Goal: Task Accomplishment & Management: Manage account settings

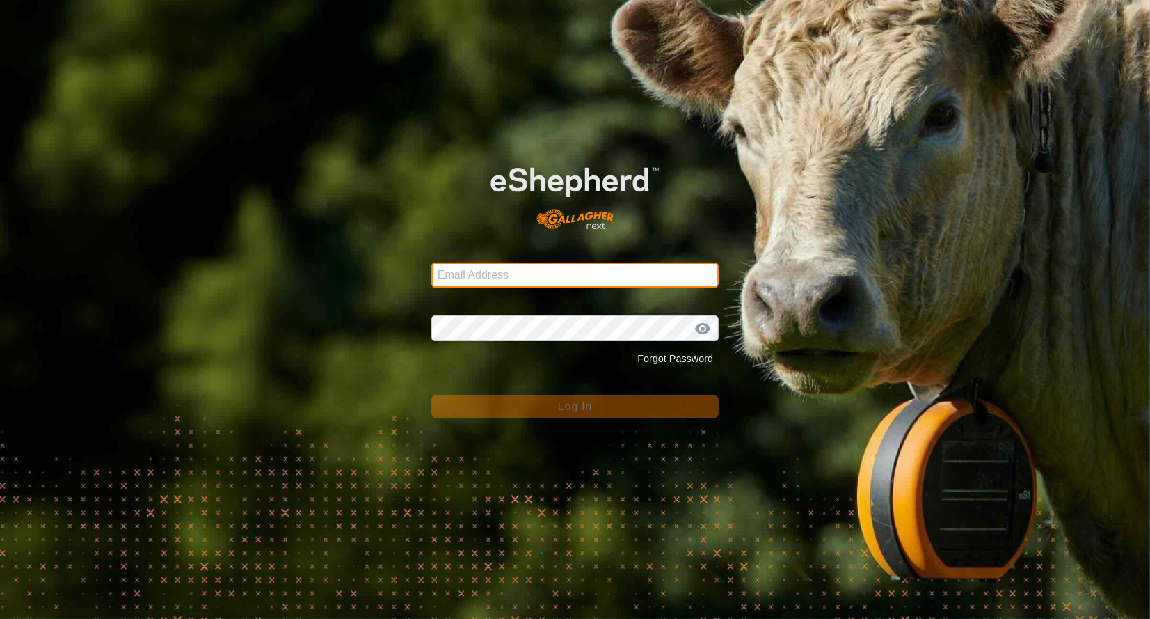
type input "[EMAIL_ADDRESS][DOMAIN_NAME]"
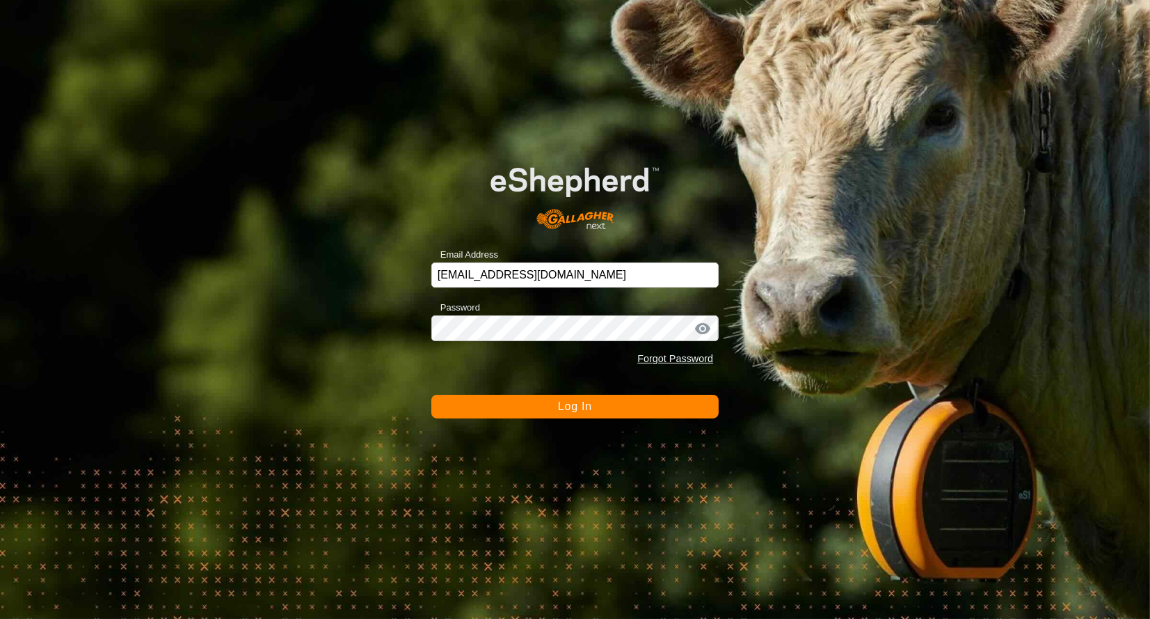
click at [570, 402] on span "Log In" at bounding box center [575, 406] width 34 height 12
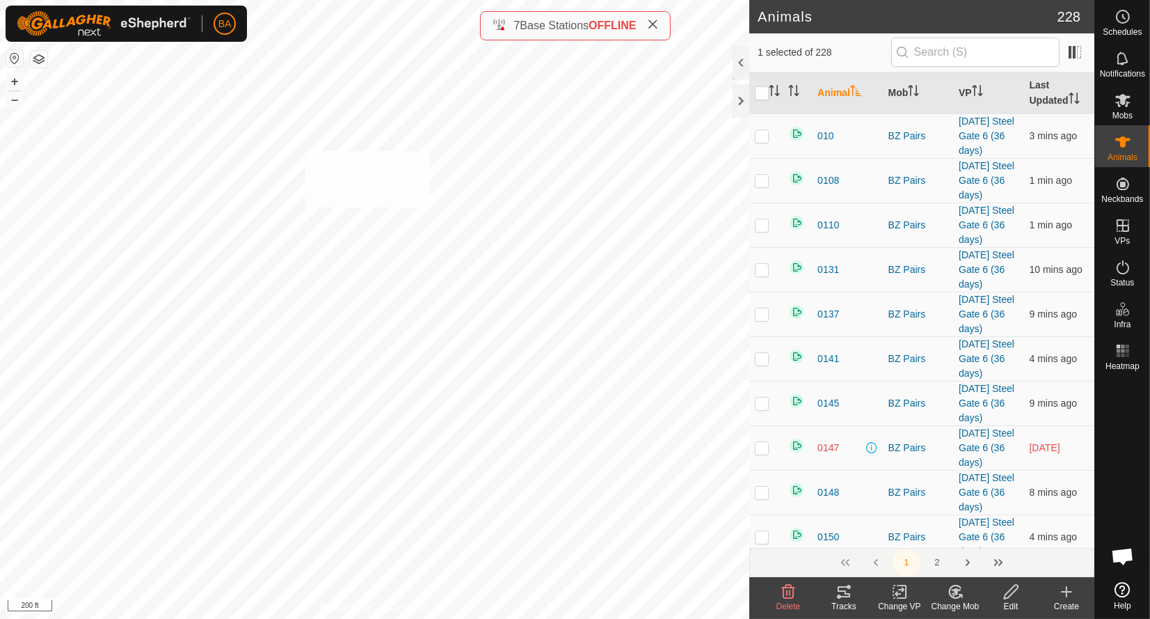
checkbox input "true"
click at [848, 594] on icon at bounding box center [844, 591] width 13 height 11
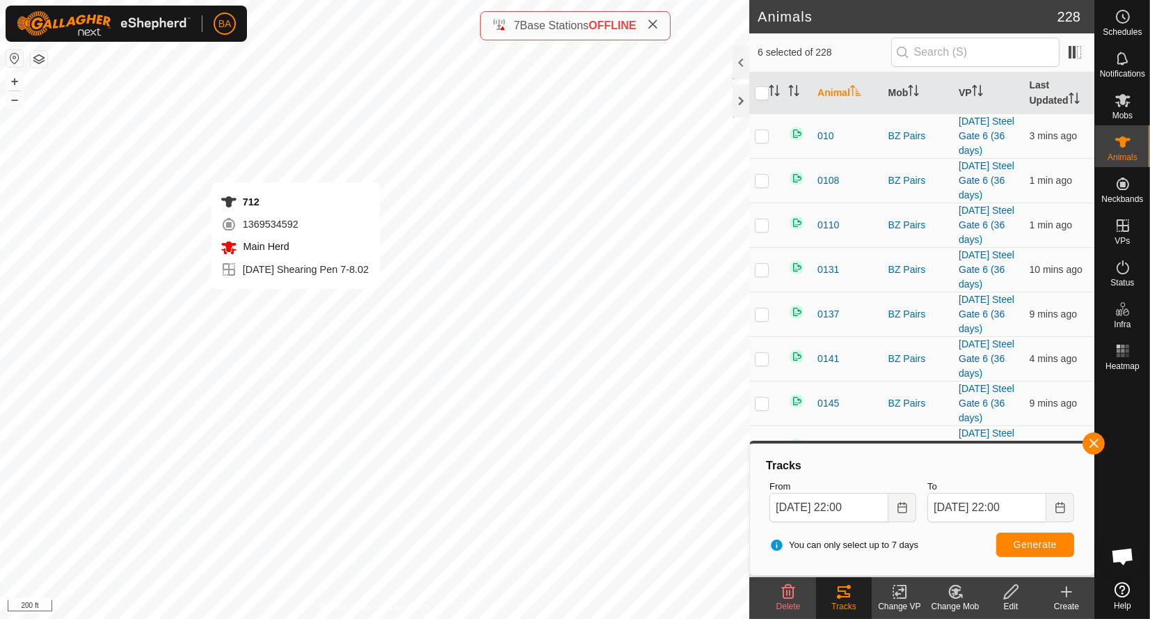
checkbox input "false"
checkbox input "true"
checkbox input "false"
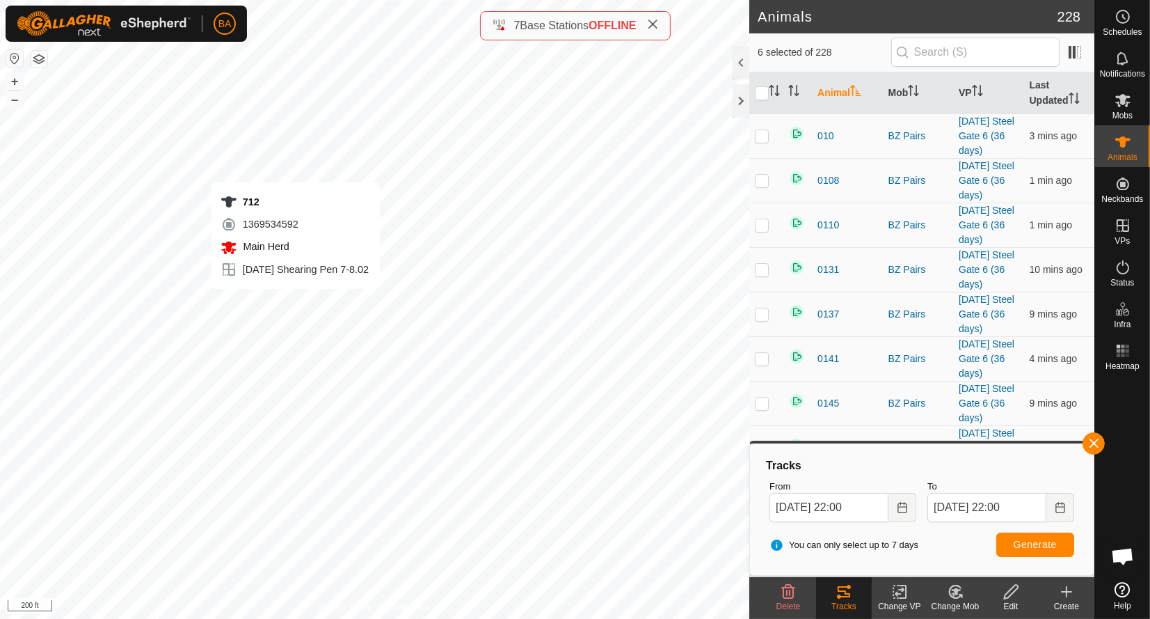
checkbox input "false"
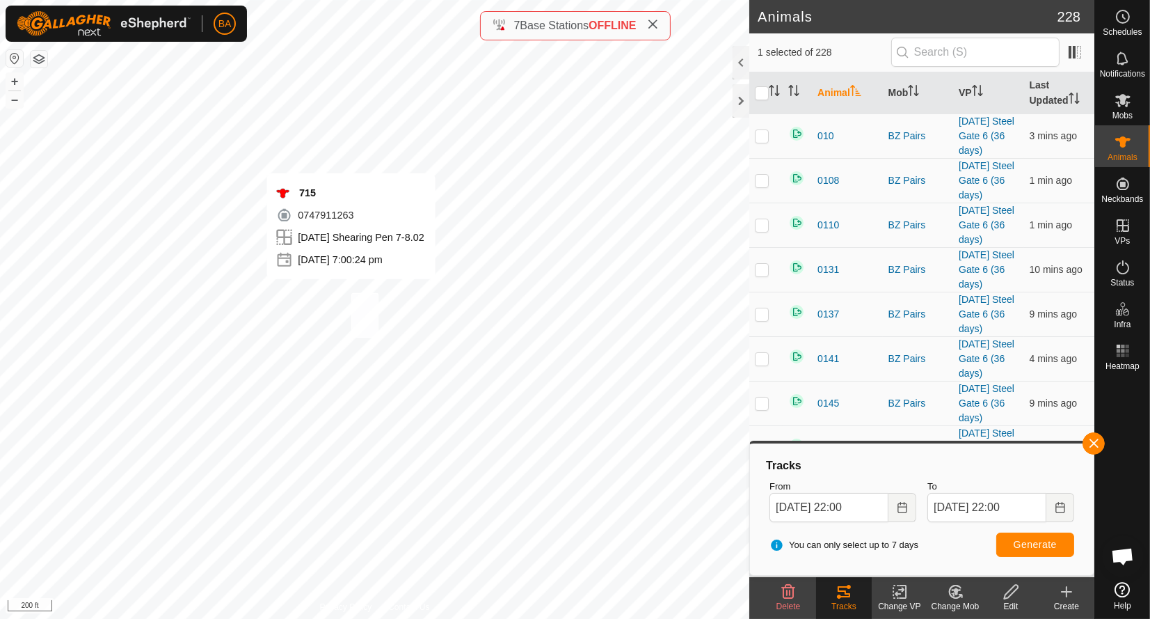
click at [351, 292] on div "715 0747911263 [DATE] Shearing Pen 7-8.02 [DATE] 7:00:24 pm + – ⇧ i 200 ft" at bounding box center [375, 309] width 750 height 619
checkbox input "true"
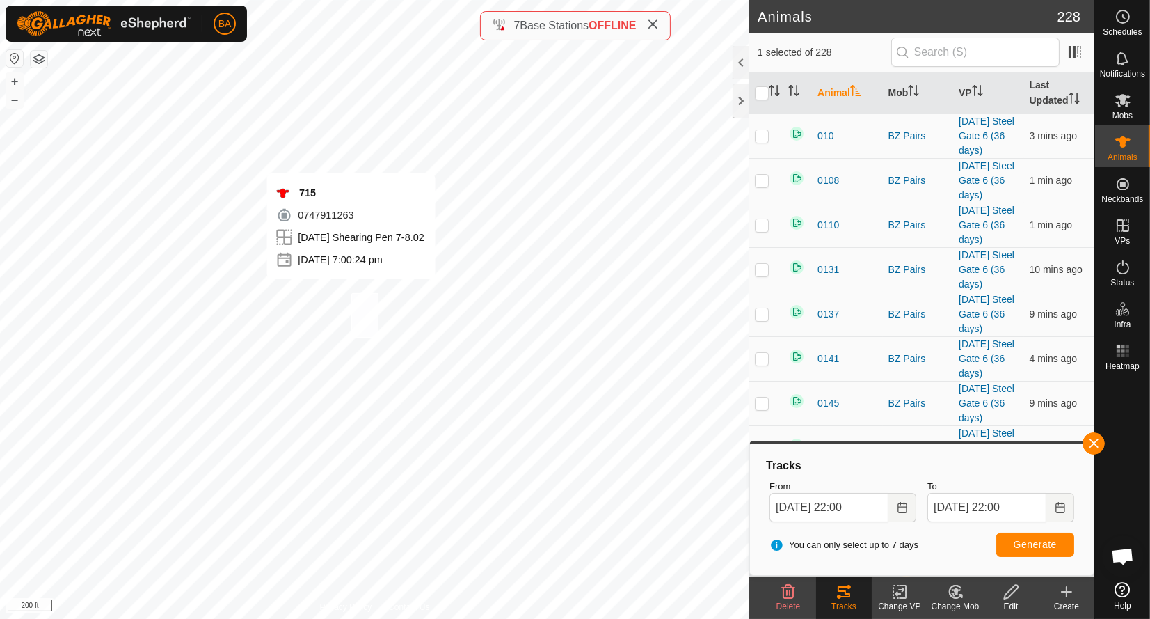
checkbox input "true"
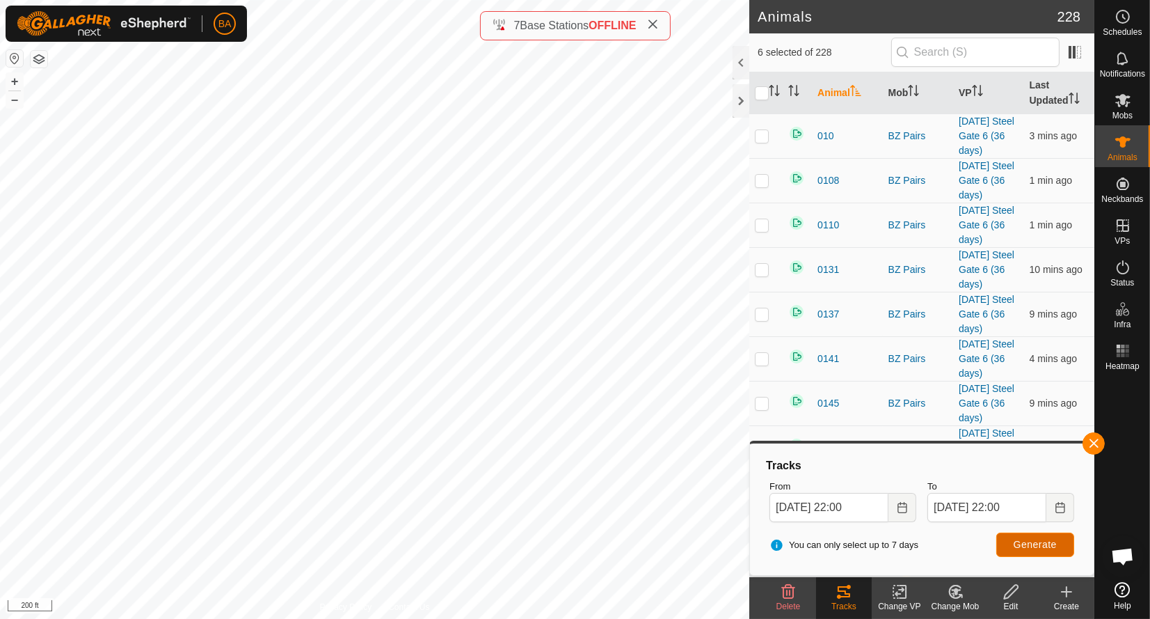
click at [1025, 547] on span "Generate" at bounding box center [1035, 544] width 43 height 11
checkbox input "false"
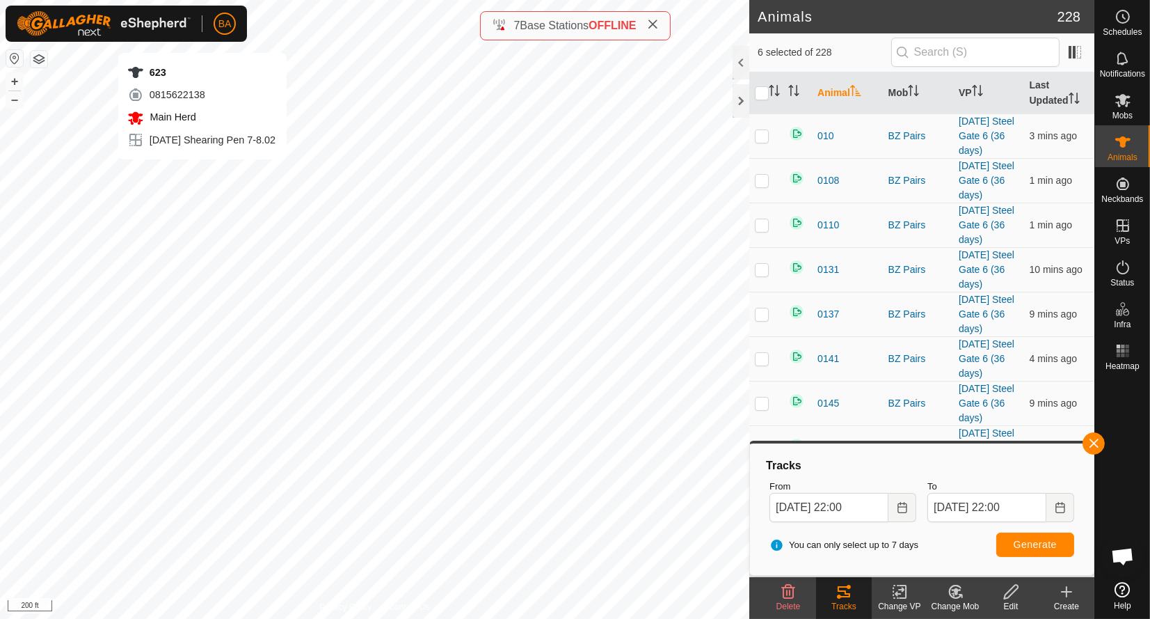
checkbox input "false"
checkbox input "true"
checkbox input "false"
checkbox input "true"
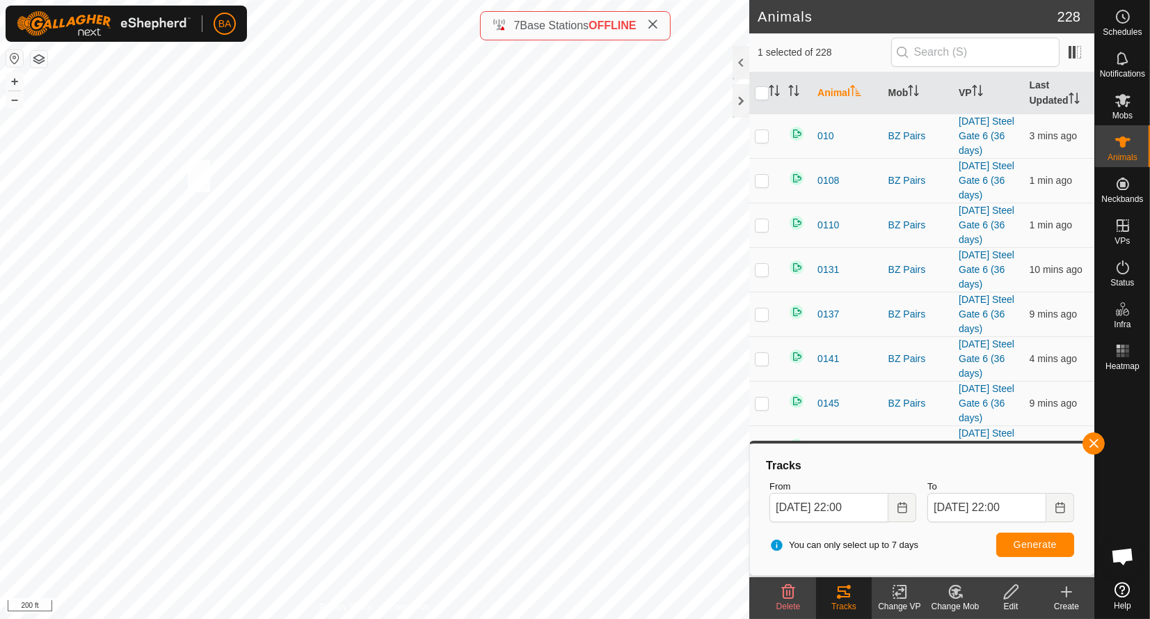
checkbox input "true"
click at [1026, 541] on span "Generate" at bounding box center [1035, 544] width 43 height 11
click at [1112, 20] on es-schedule-vp-svg-icon at bounding box center [1123, 17] width 25 height 22
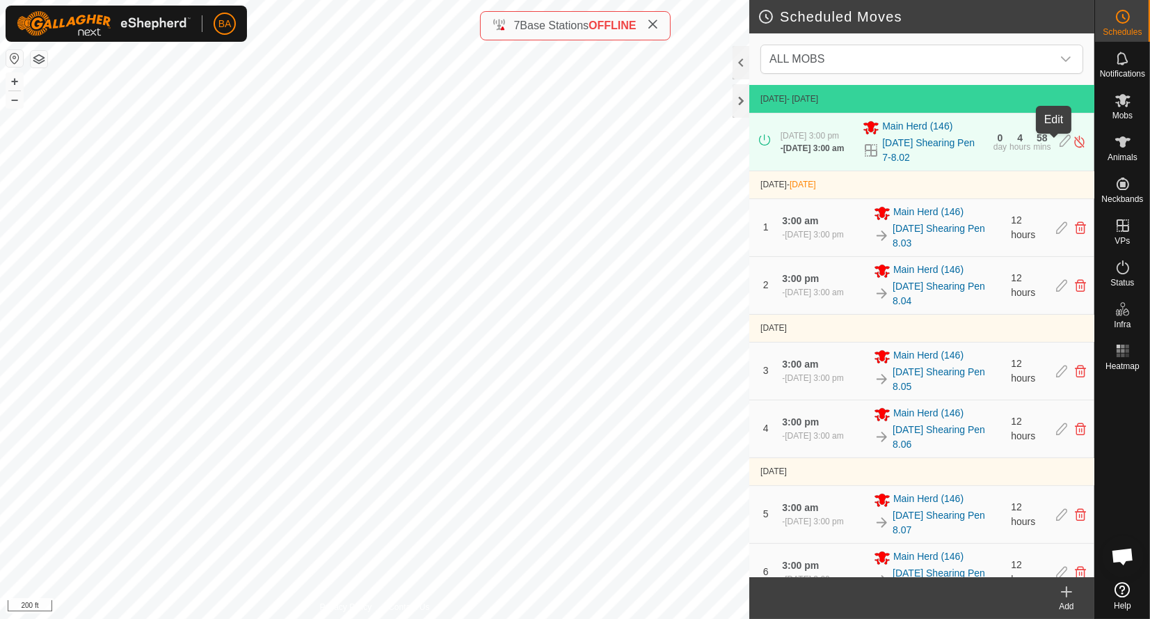
click at [1060, 143] on icon at bounding box center [1065, 141] width 11 height 15
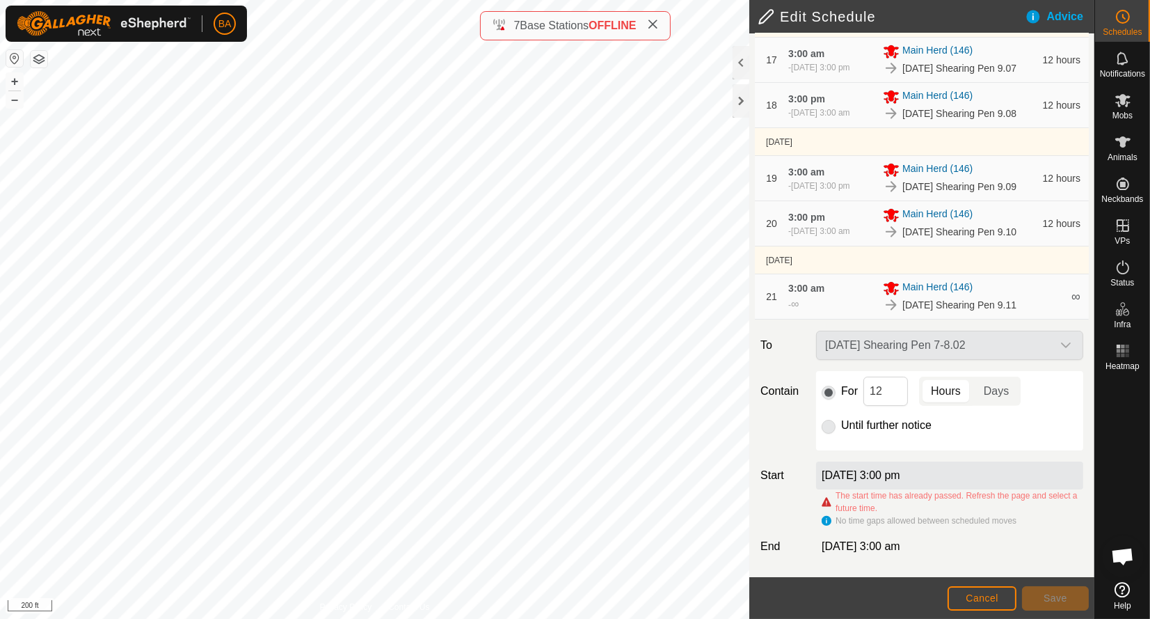
scroll to position [1392, 0]
drag, startPoint x: 891, startPoint y: 375, endPoint x: 776, endPoint y: 376, distance: 115.5
click at [823, 376] on div "For 12 Hours Days" at bounding box center [950, 390] width 256 height 29
type input "36"
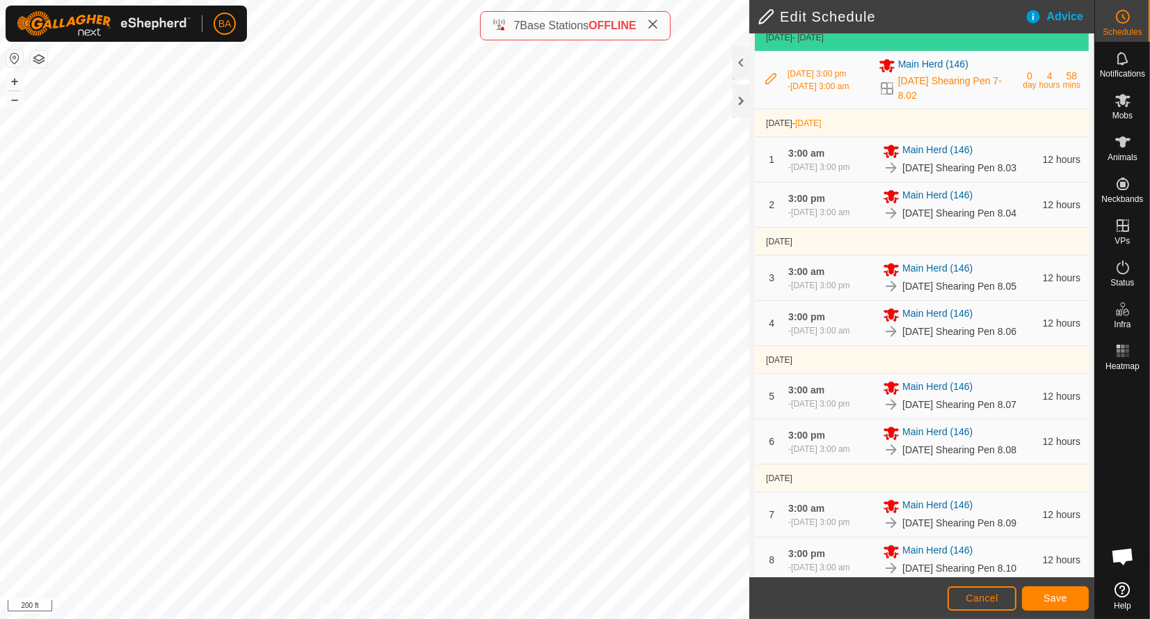
scroll to position [0, 0]
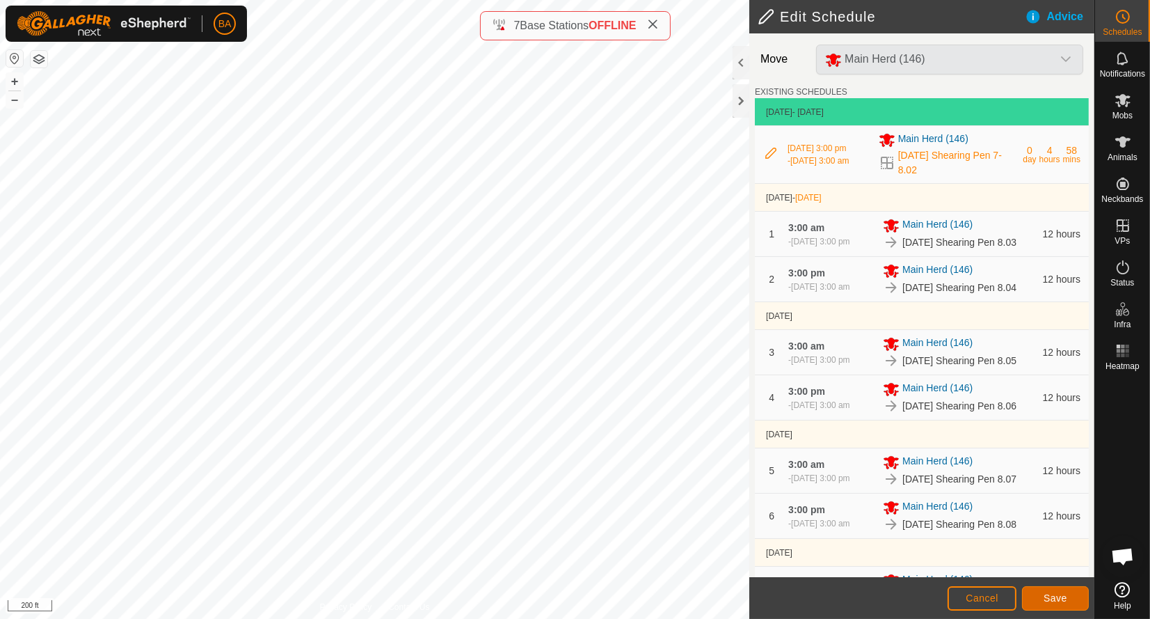
click at [1053, 592] on span "Save" at bounding box center [1056, 597] width 24 height 11
click at [1061, 600] on span "Save" at bounding box center [1056, 597] width 24 height 11
click at [1056, 598] on span "Save" at bounding box center [1056, 597] width 24 height 11
click at [1056, 606] on button "Save" at bounding box center [1055, 598] width 67 height 24
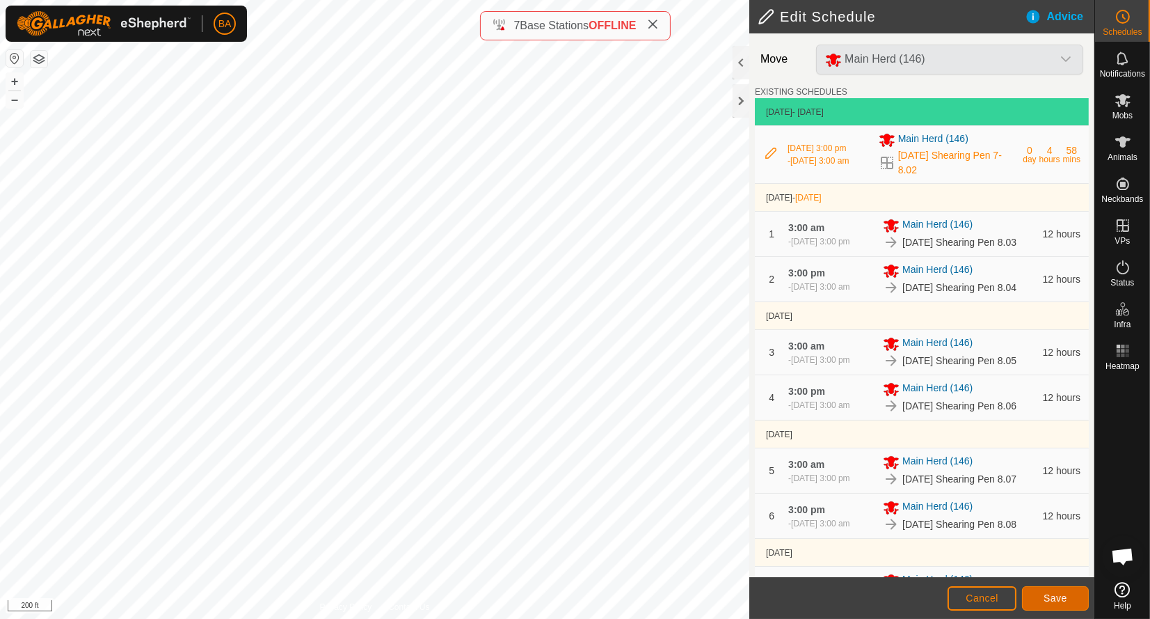
click at [1054, 600] on span "Save" at bounding box center [1056, 597] width 24 height 11
click at [1054, 599] on span "Save" at bounding box center [1056, 597] width 24 height 11
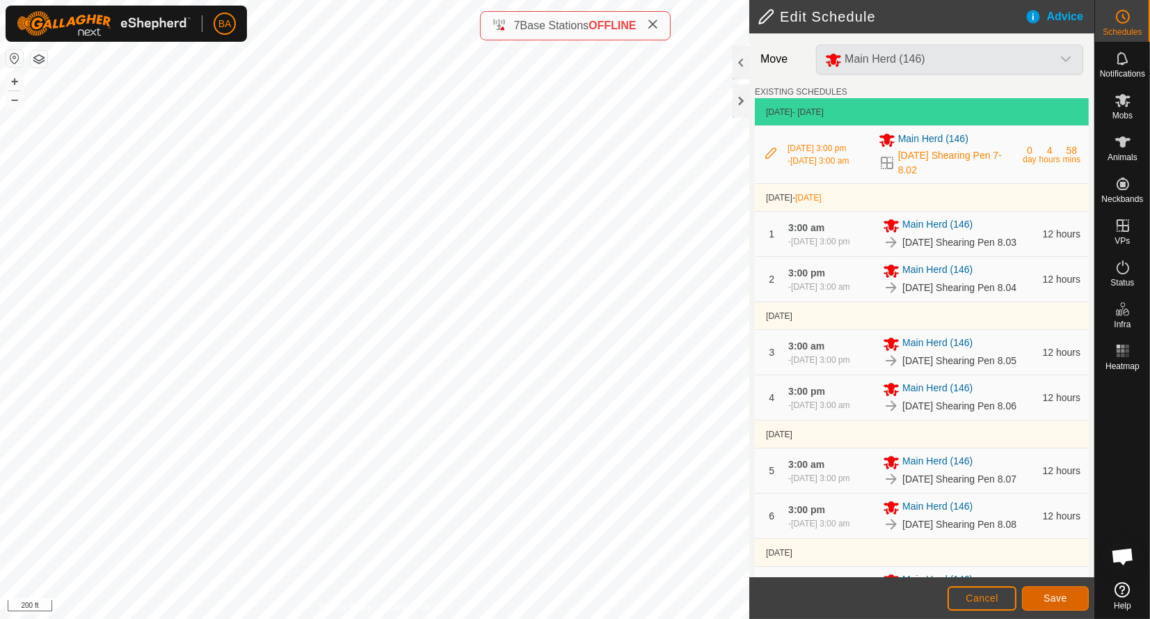
click at [1054, 599] on span "Save" at bounding box center [1056, 597] width 24 height 11
click at [1053, 599] on span "Save" at bounding box center [1056, 597] width 24 height 11
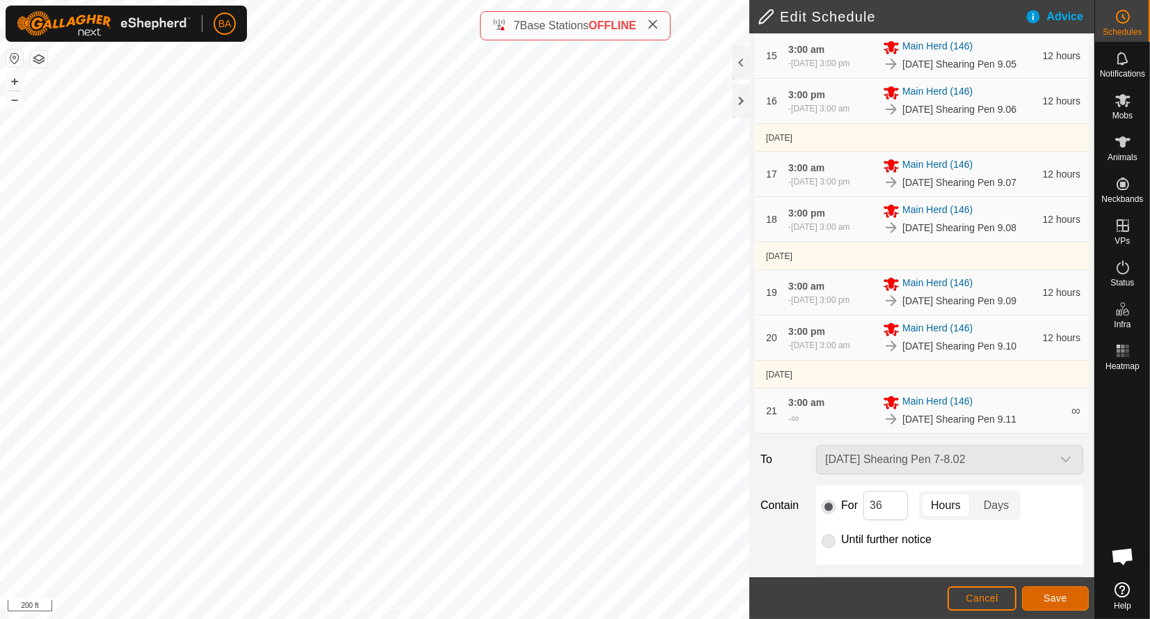
scroll to position [1392, 0]
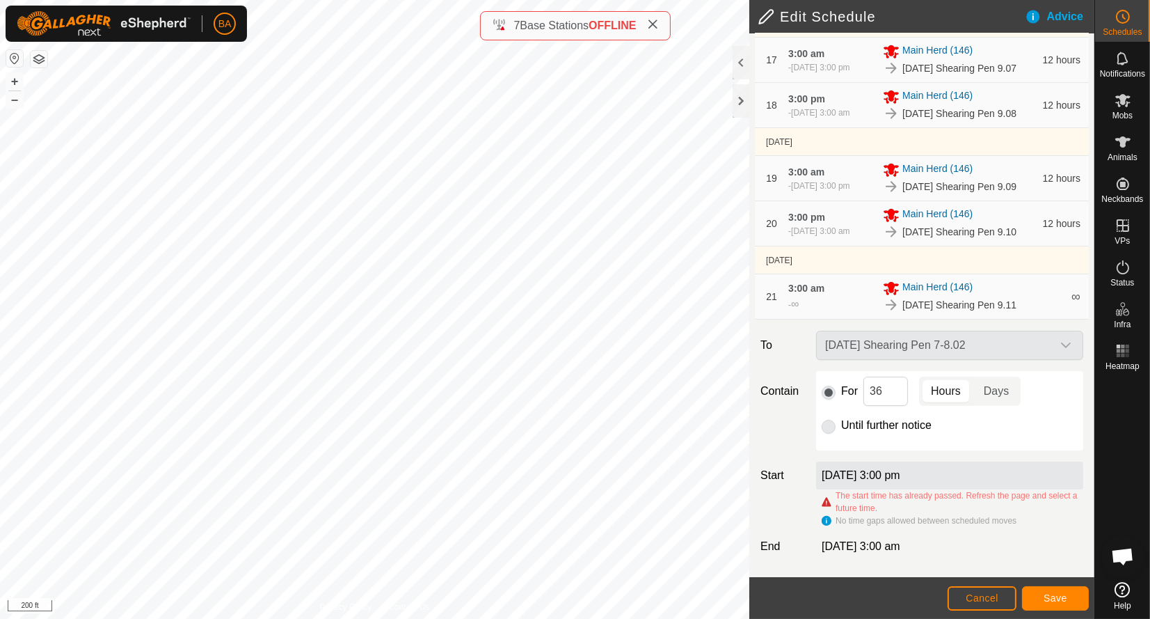
click at [885, 420] on label "Until further notice" at bounding box center [886, 425] width 90 height 11
click at [832, 417] on p-radiobutton at bounding box center [829, 425] width 14 height 17
click at [825, 417] on p-radiobutton at bounding box center [829, 425] width 14 height 17
click at [978, 599] on span "Cancel" at bounding box center [982, 597] width 33 height 11
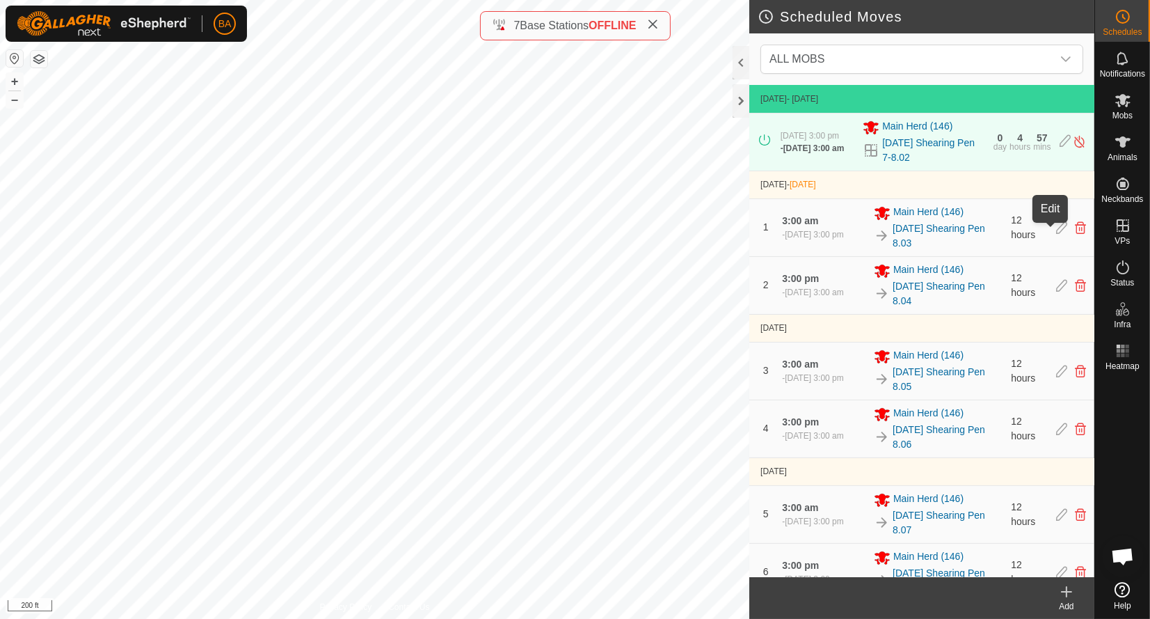
click at [1056, 234] on icon at bounding box center [1061, 227] width 11 height 13
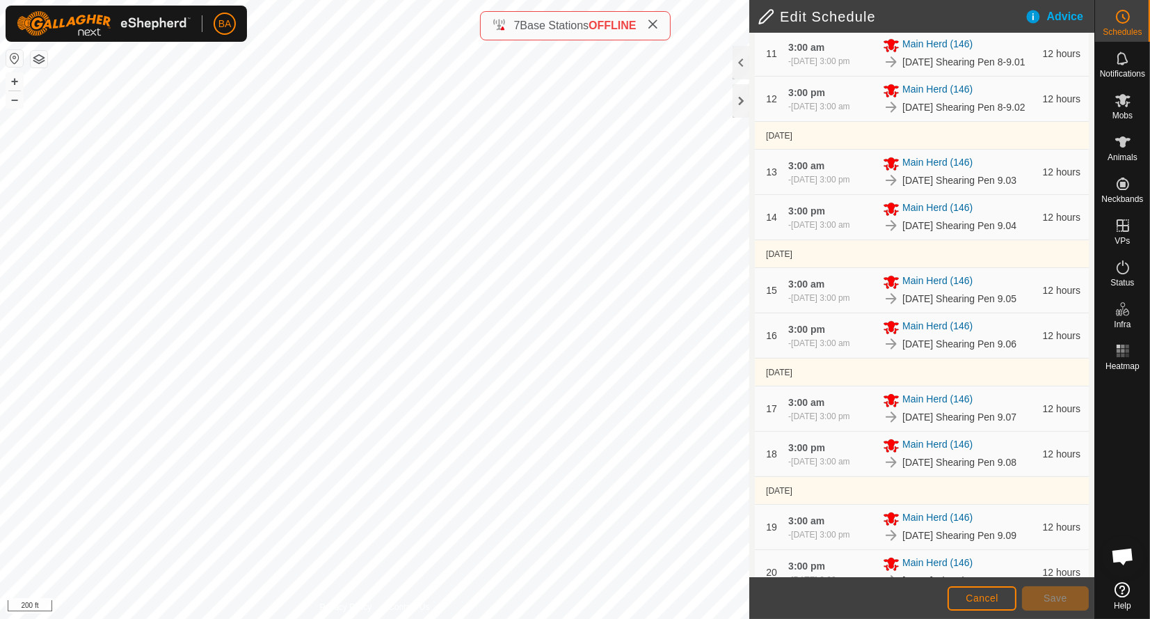
scroll to position [1353, 0]
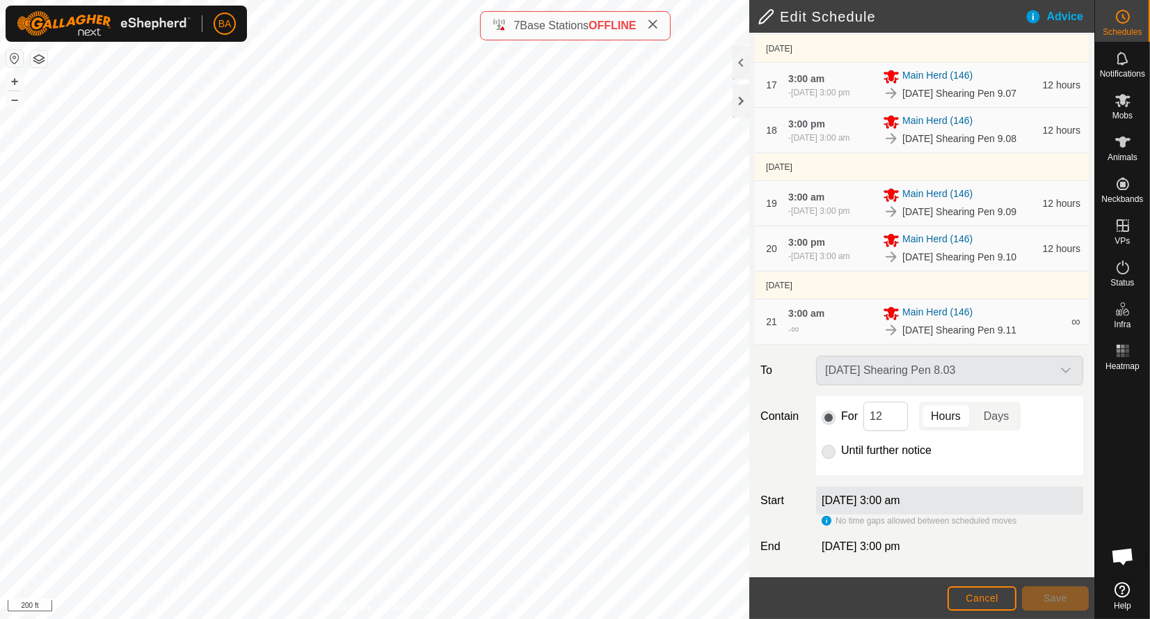
click at [901, 499] on label "[DATE] 3:00 am" at bounding box center [861, 500] width 79 height 12
click at [844, 499] on label "[DATE] 3:00 am" at bounding box center [861, 500] width 79 height 12
drag, startPoint x: 850, startPoint y: 495, endPoint x: 910, endPoint y: 489, distance: 59.6
click at [871, 493] on div "[DATE] 3:00 am" at bounding box center [949, 500] width 267 height 28
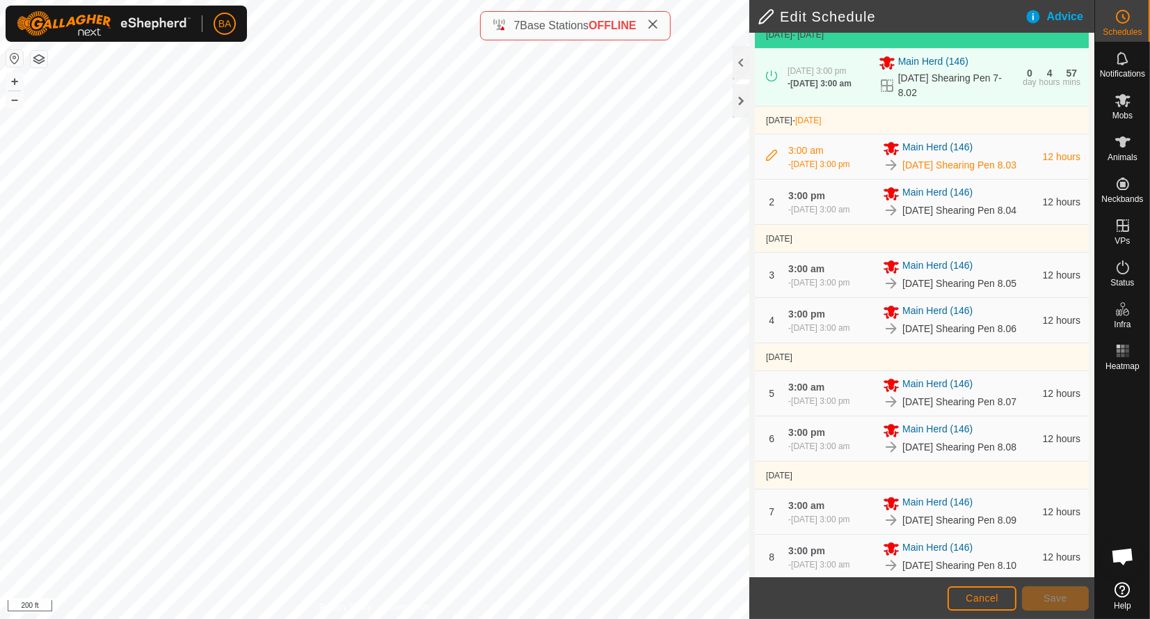
scroll to position [0, 0]
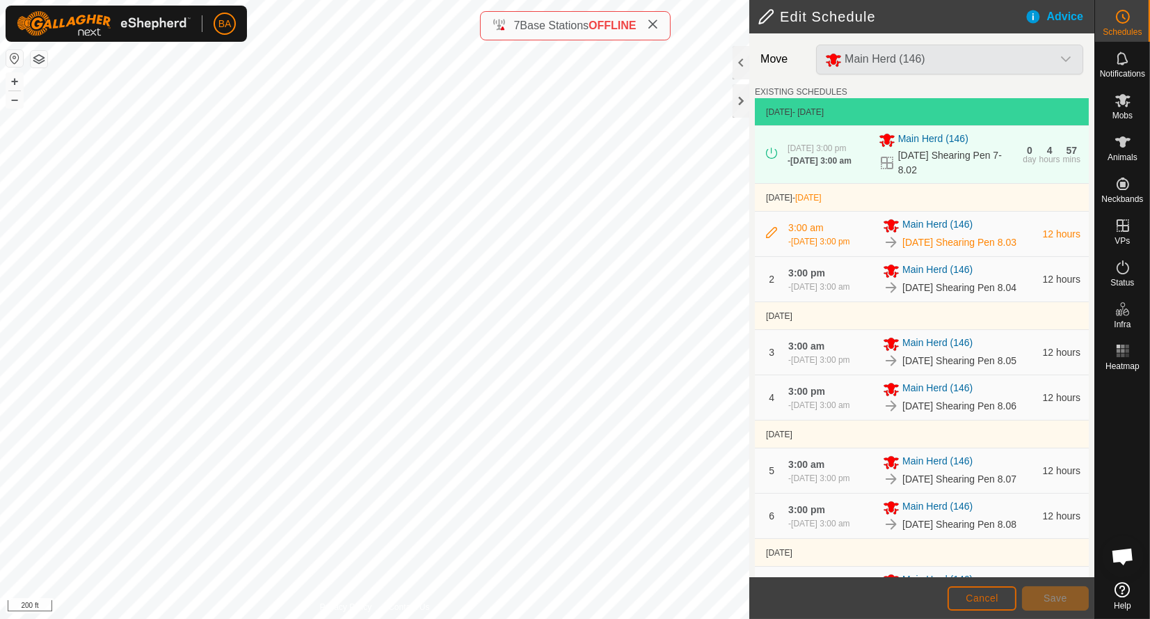
click at [995, 596] on span "Cancel" at bounding box center [982, 597] width 33 height 11
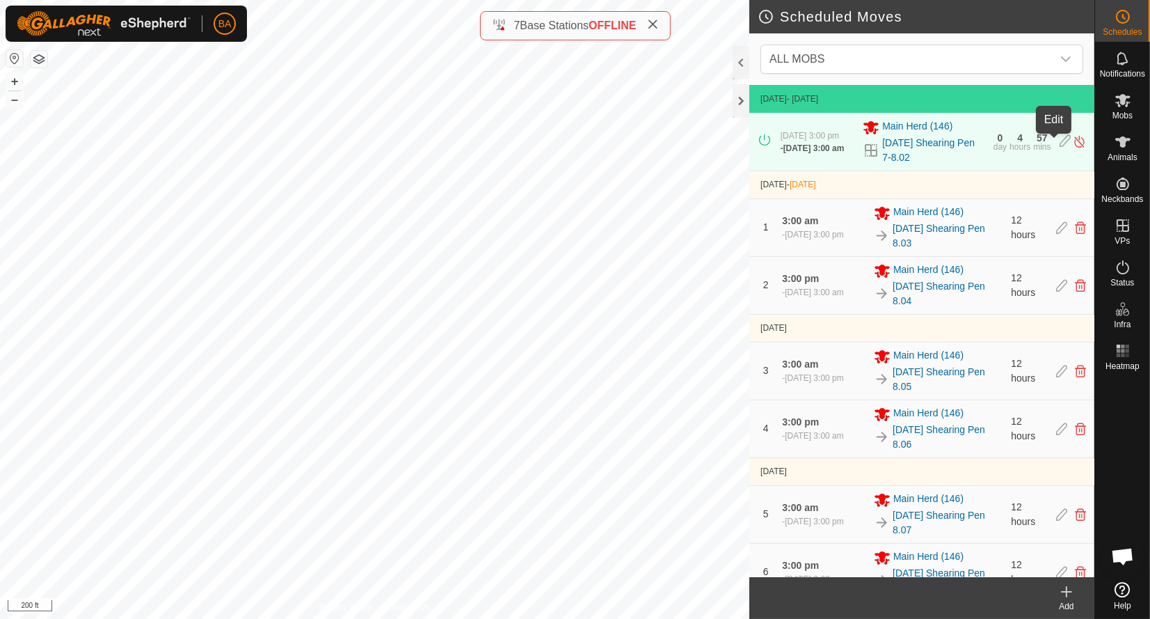
click at [1060, 138] on icon at bounding box center [1065, 141] width 11 height 15
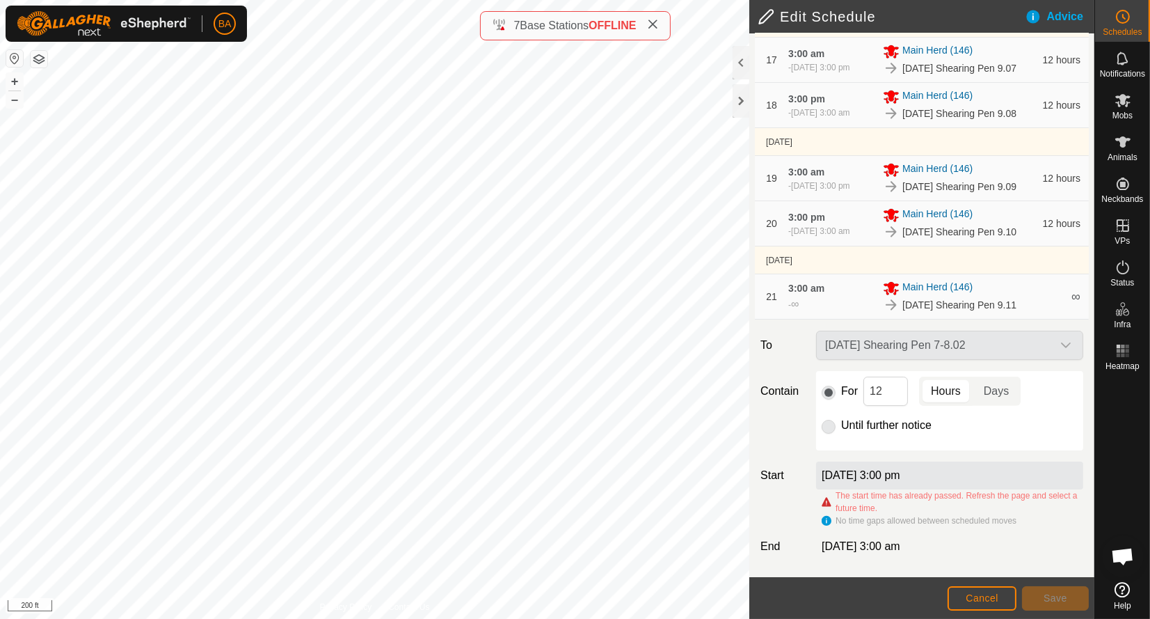
scroll to position [1392, 0]
click at [889, 382] on input "12" at bounding box center [886, 390] width 45 height 29
click at [829, 417] on p-radiobutton at bounding box center [829, 425] width 14 height 17
click at [990, 331] on div "[DATE] Shearing Pen 7-8.02" at bounding box center [950, 345] width 278 height 29
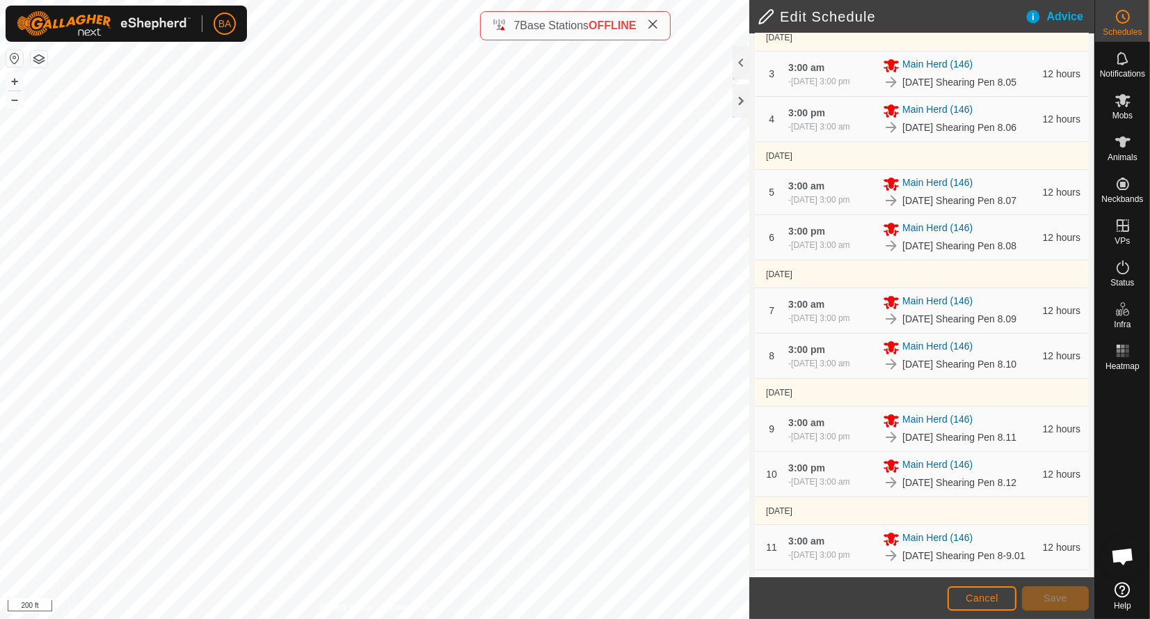
scroll to position [0, 0]
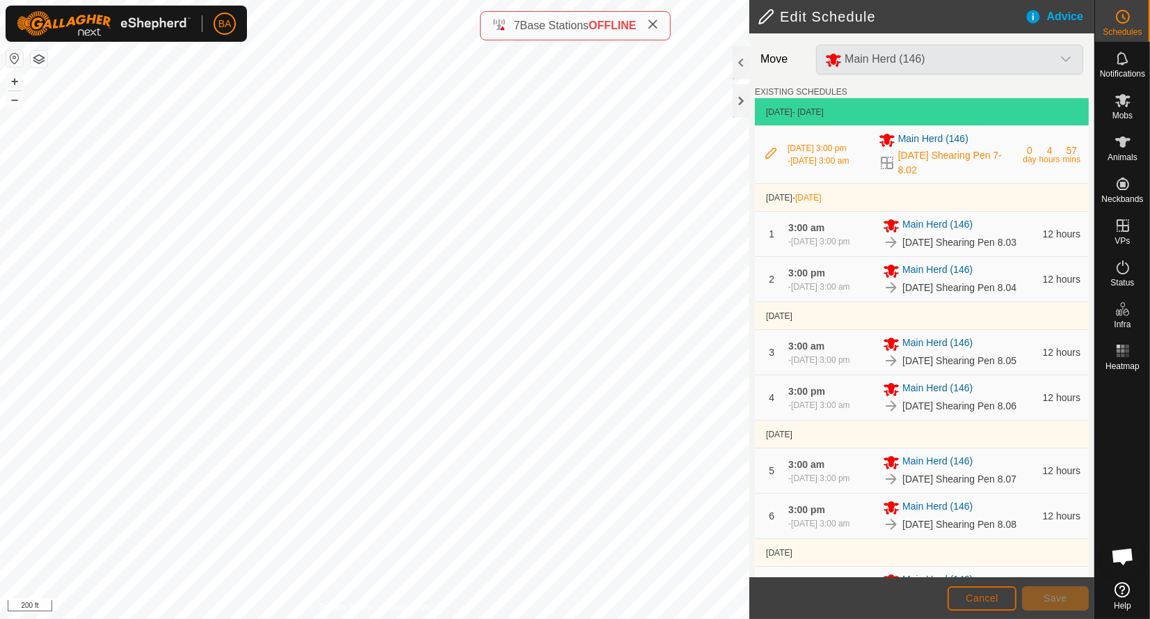
click at [988, 605] on button "Cancel" at bounding box center [982, 598] width 69 height 24
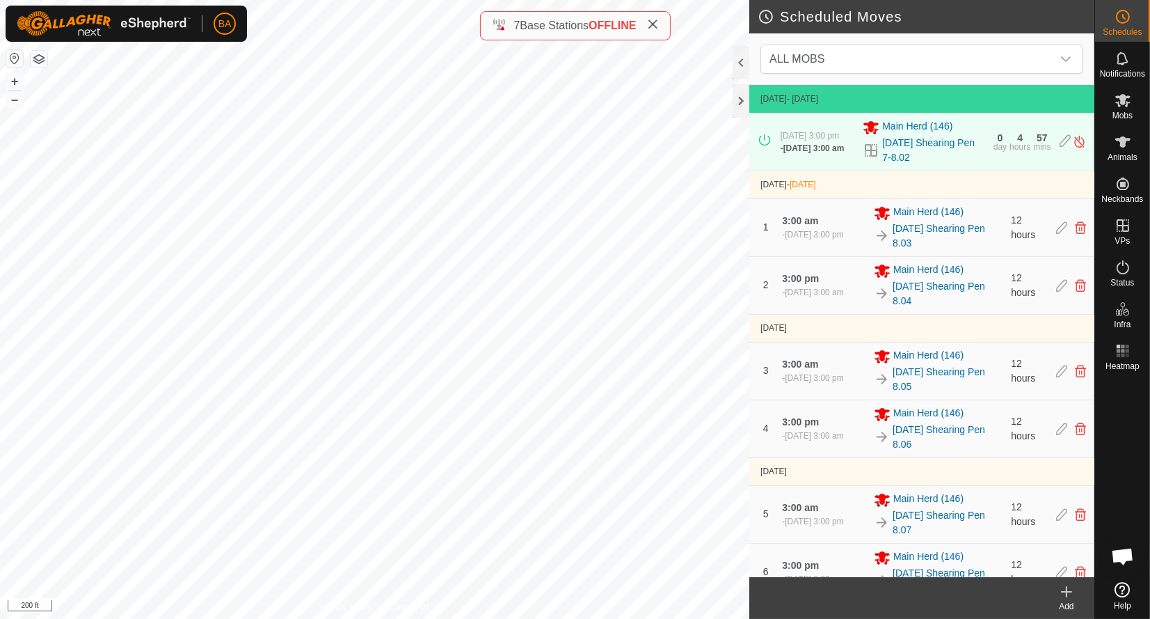
drag, startPoint x: 871, startPoint y: 145, endPoint x: 918, endPoint y: 166, distance: 51.4
click at [919, 165] on div "[DATE] Shearing Pen 7-8.02" at bounding box center [924, 150] width 122 height 29
copy link "[DATE] Shearing Pen 7-8.02"
click at [1075, 234] on icon at bounding box center [1080, 227] width 11 height 13
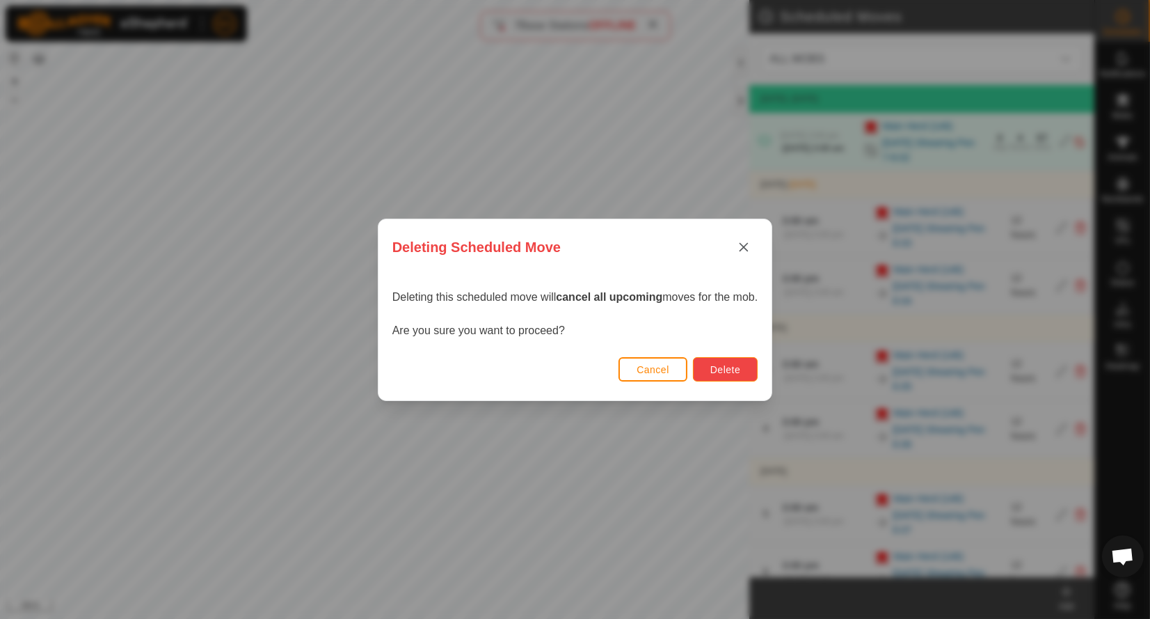
click at [744, 365] on button "Delete" at bounding box center [725, 369] width 65 height 24
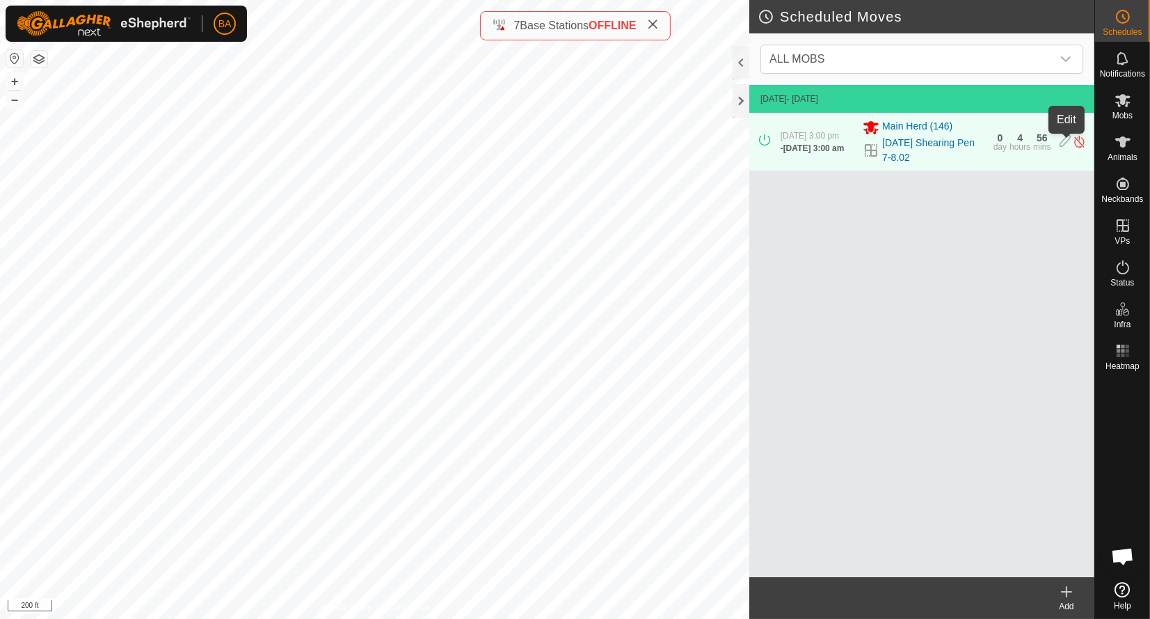
click at [1063, 143] on icon at bounding box center [1065, 141] width 11 height 15
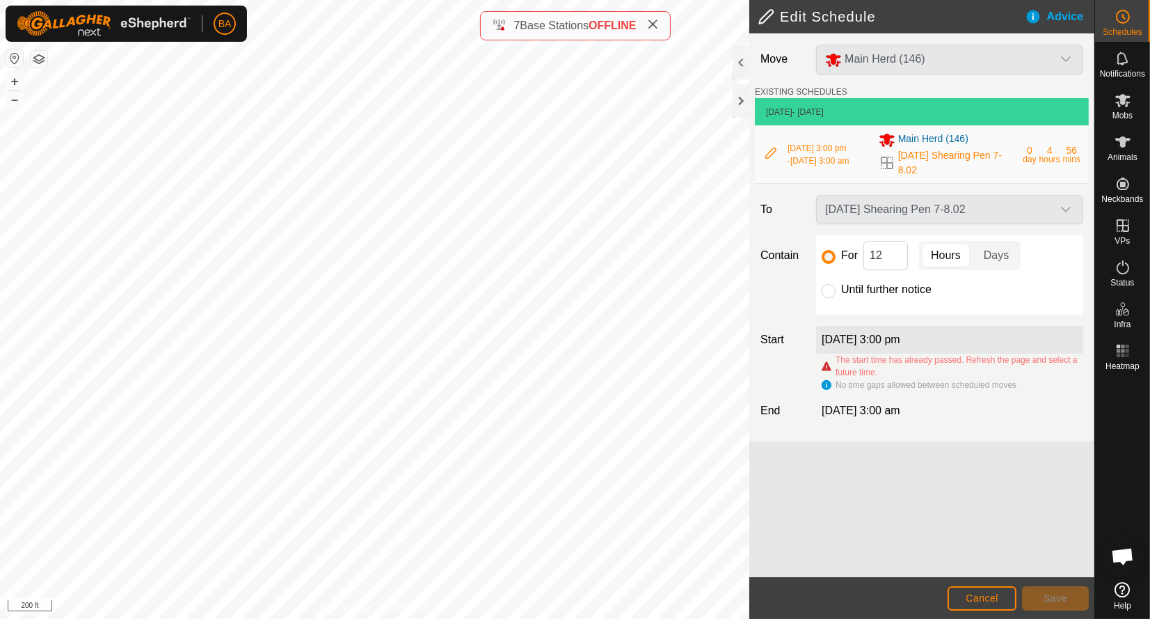
click at [835, 292] on input "Until further notice" at bounding box center [829, 291] width 14 height 14
radio input "true"
click at [827, 257] on input "For" at bounding box center [829, 257] width 14 height 14
radio input "true"
drag, startPoint x: 902, startPoint y: 257, endPoint x: 832, endPoint y: 256, distance: 69.6
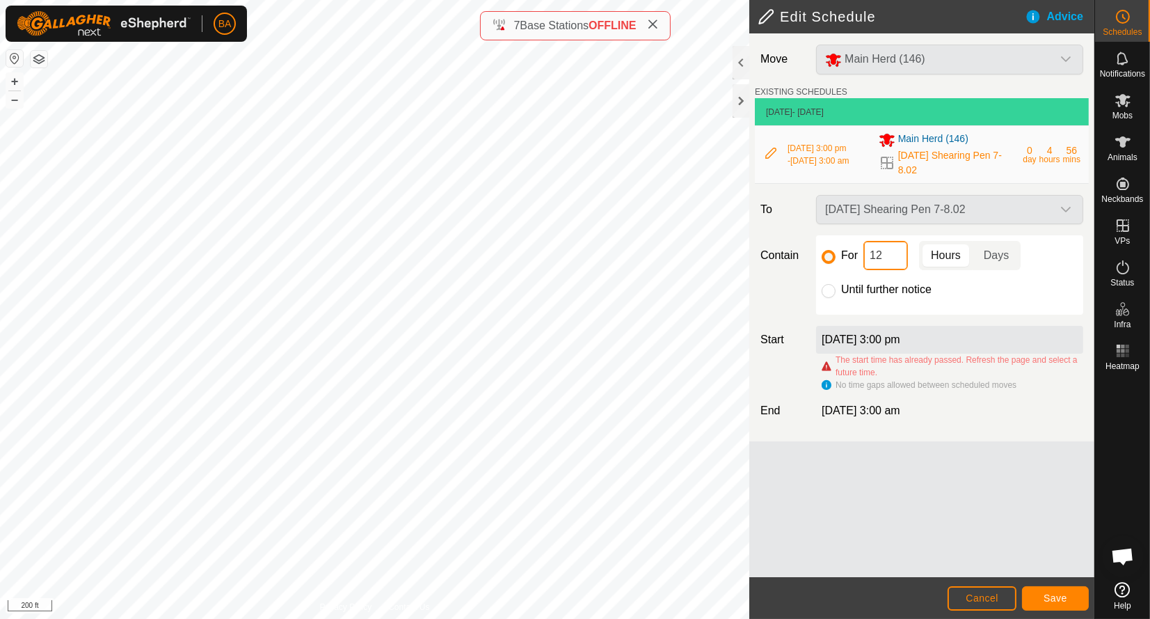
click at [833, 256] on div "For 12 Hours Days" at bounding box center [950, 255] width 256 height 29
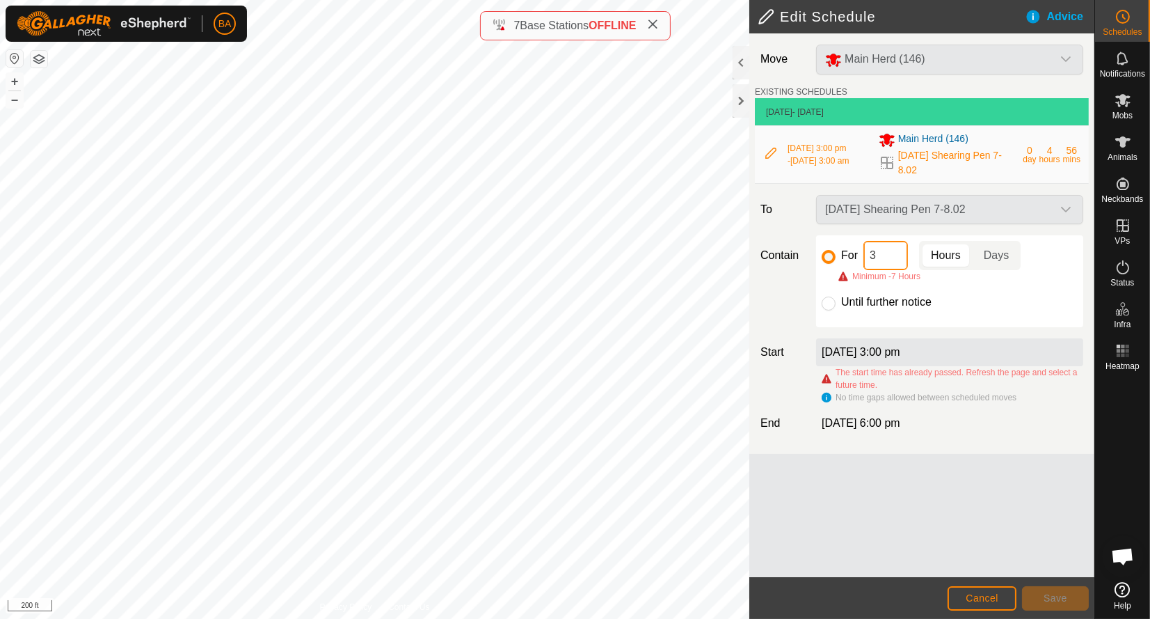
type input "36"
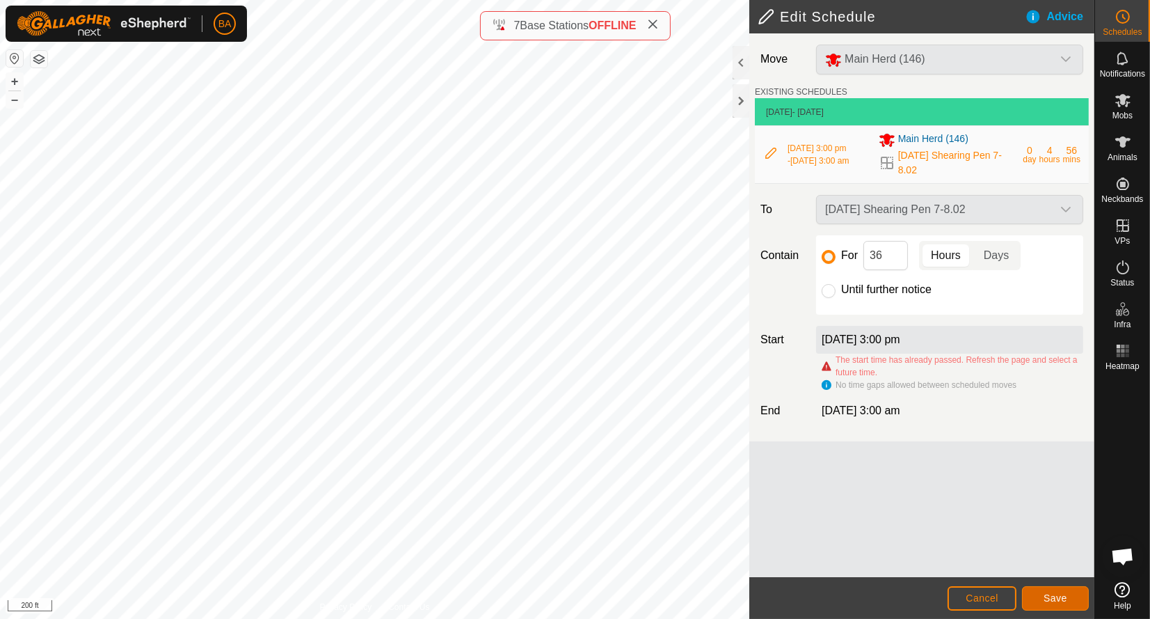
click at [1057, 596] on span "Save" at bounding box center [1056, 597] width 24 height 11
click at [1052, 605] on button "Save" at bounding box center [1055, 598] width 67 height 24
click at [1051, 603] on span "Save" at bounding box center [1056, 597] width 24 height 11
click at [1051, 602] on span "Save" at bounding box center [1056, 597] width 24 height 11
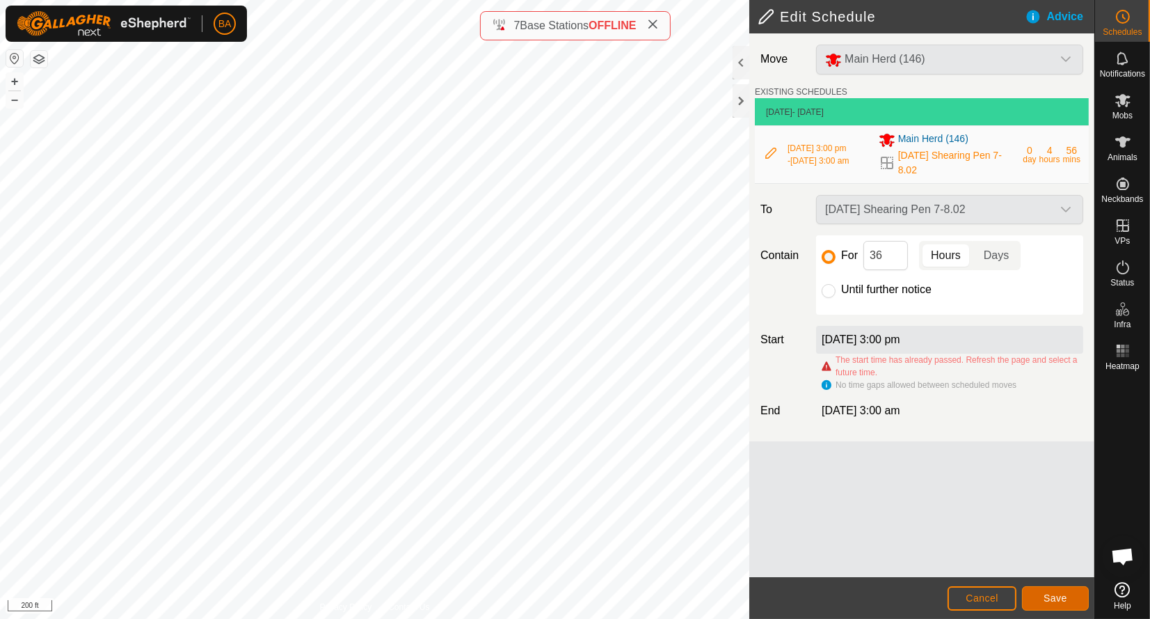
click at [1050, 602] on span "Save" at bounding box center [1056, 597] width 24 height 11
click at [999, 598] on button "Cancel" at bounding box center [982, 598] width 69 height 24
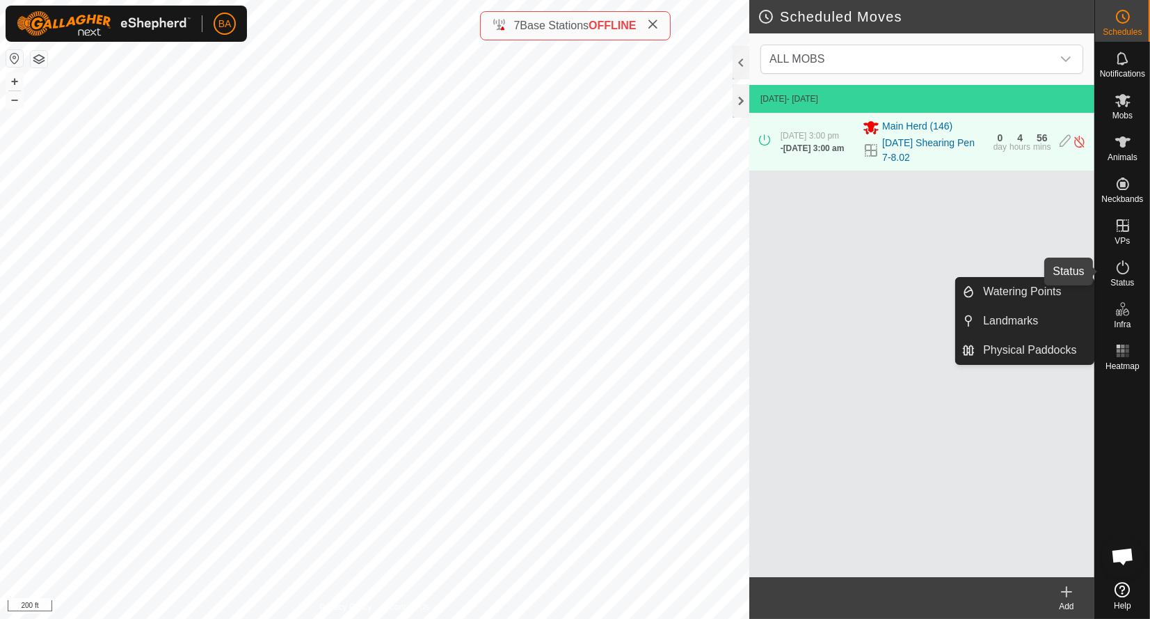
click at [1125, 269] on icon at bounding box center [1123, 267] width 17 height 17
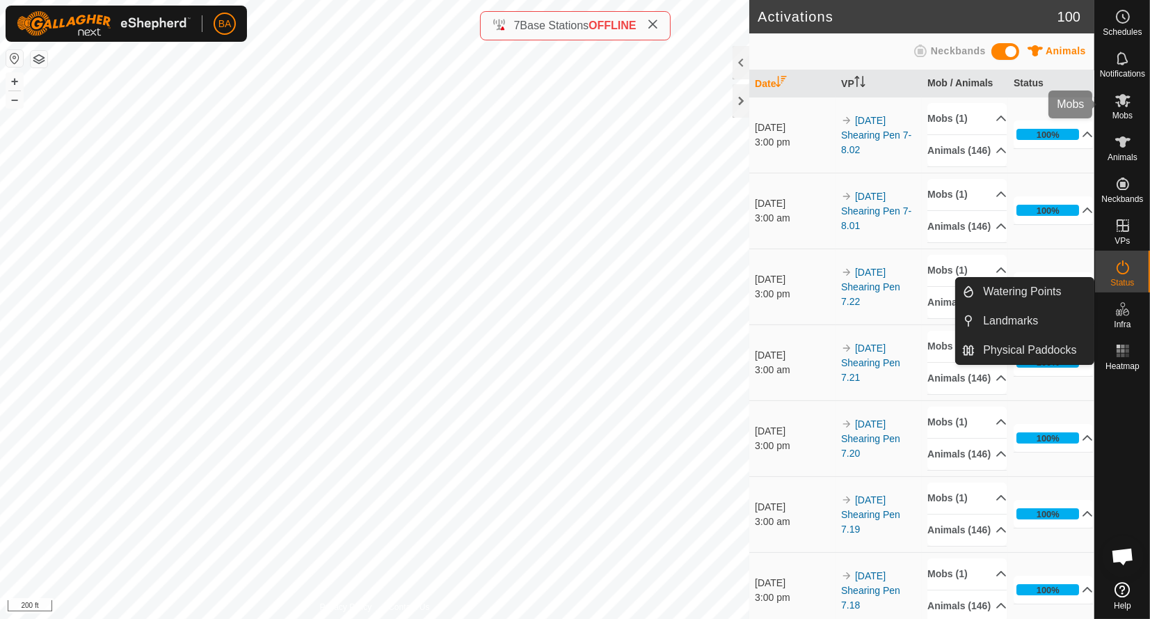
click at [1118, 95] on icon at bounding box center [1123, 100] width 17 height 17
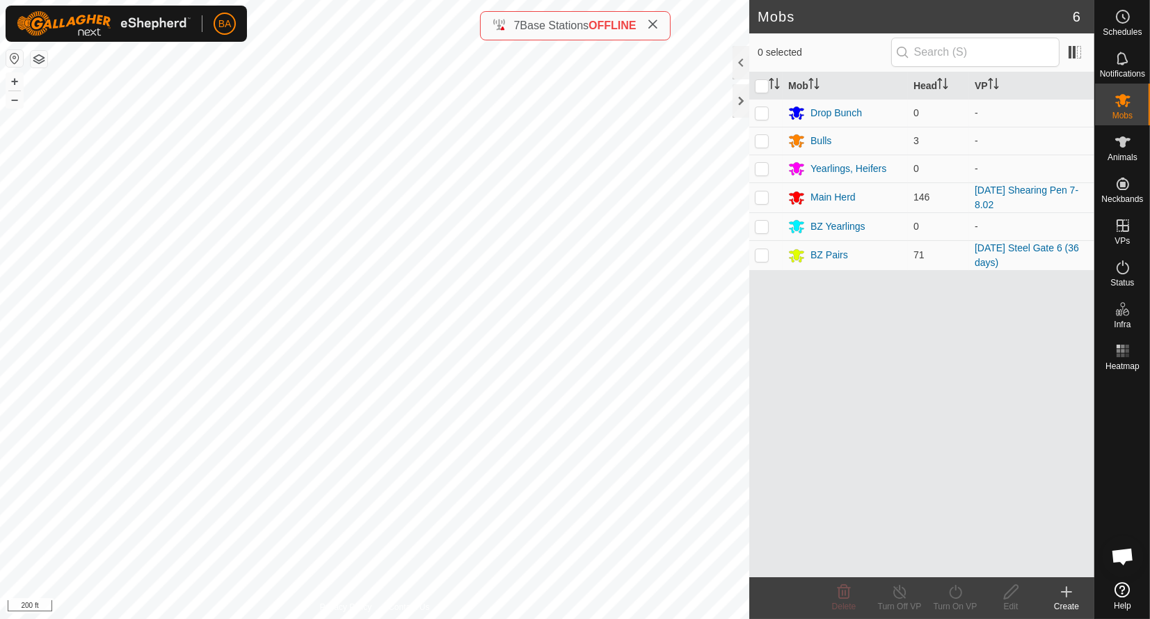
click at [761, 198] on p-checkbox at bounding box center [762, 196] width 14 height 11
checkbox input "true"
click at [956, 603] on div "Turn On VP" at bounding box center [956, 606] width 56 height 13
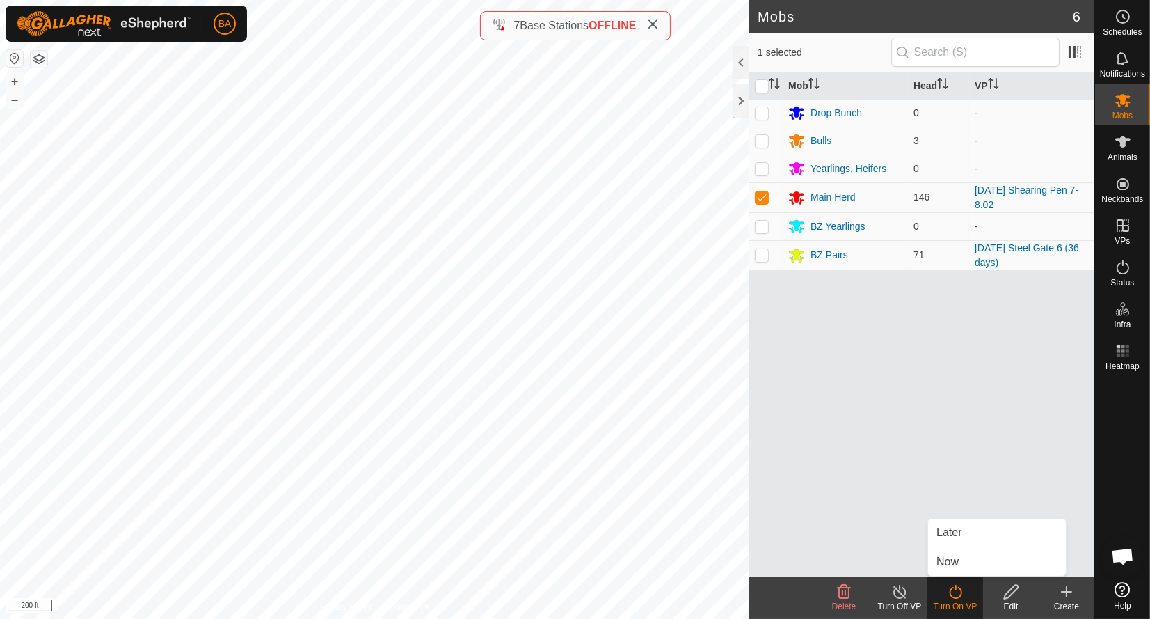
click at [957, 555] on link "Now" at bounding box center [997, 562] width 138 height 28
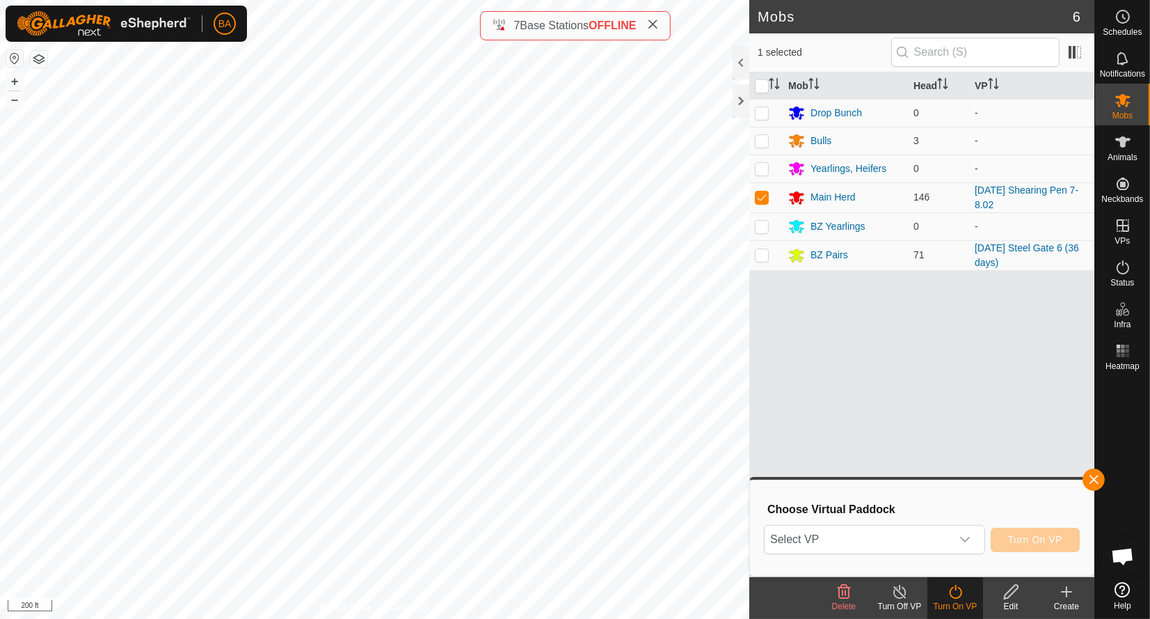
click at [956, 547] on div "dropdown trigger" at bounding box center [965, 539] width 28 height 28
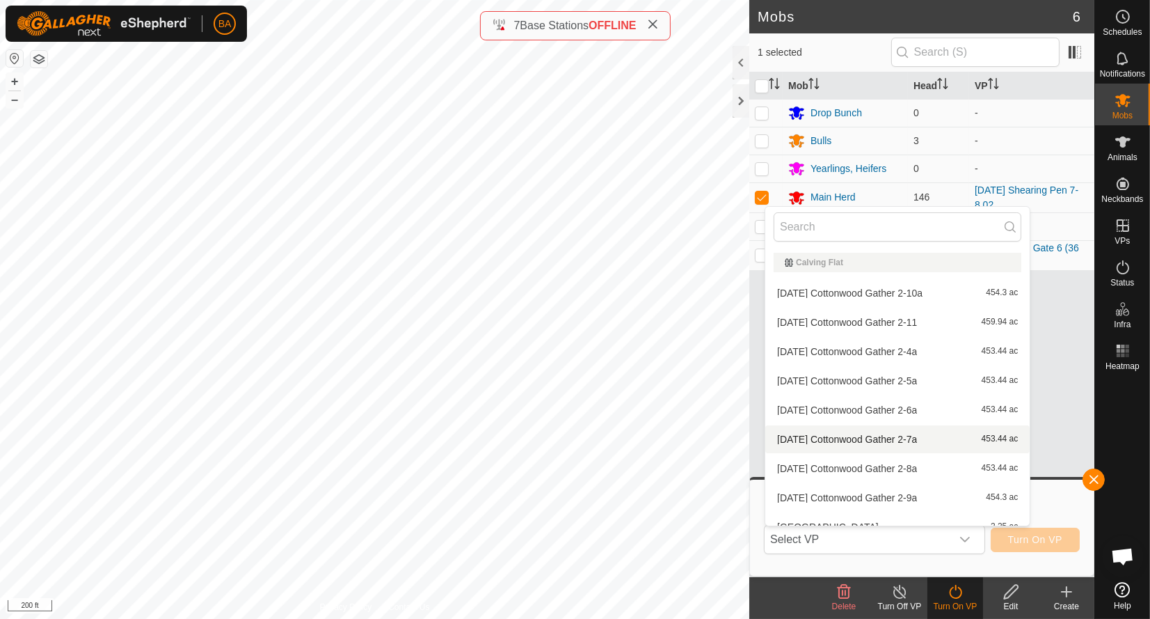
scroll to position [15, 0]
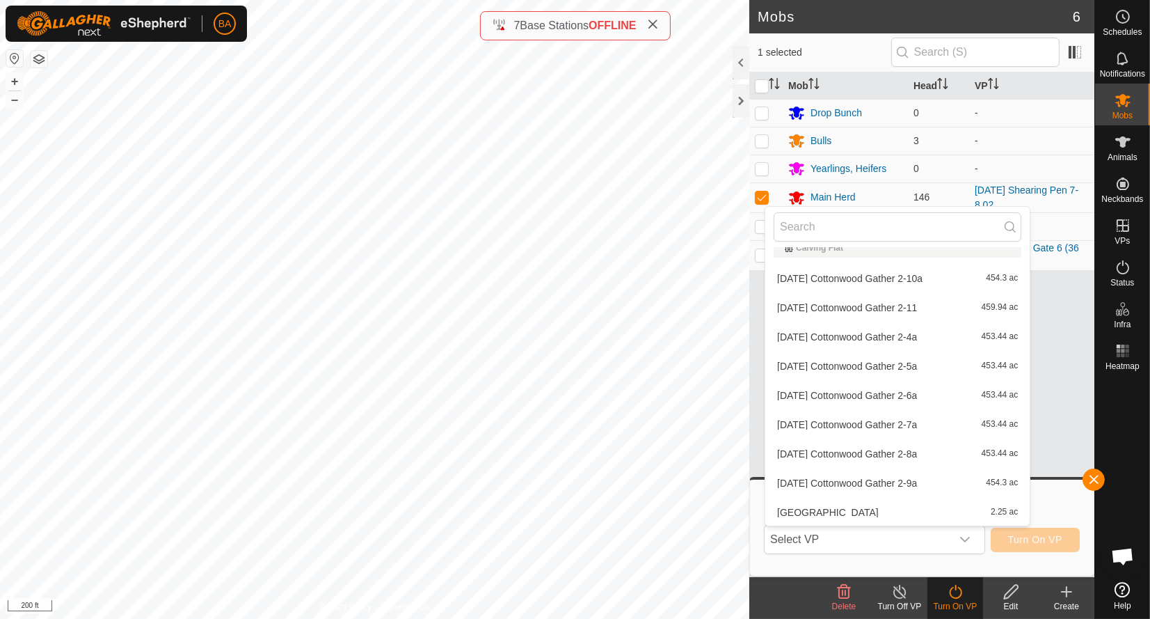
click at [1047, 389] on div "Mob Head VP Drop Bunch 0 - Bulls 3 - Yearlings, Heifers 0 - Main Herd 146 [DATE…" at bounding box center [922, 324] width 345 height 505
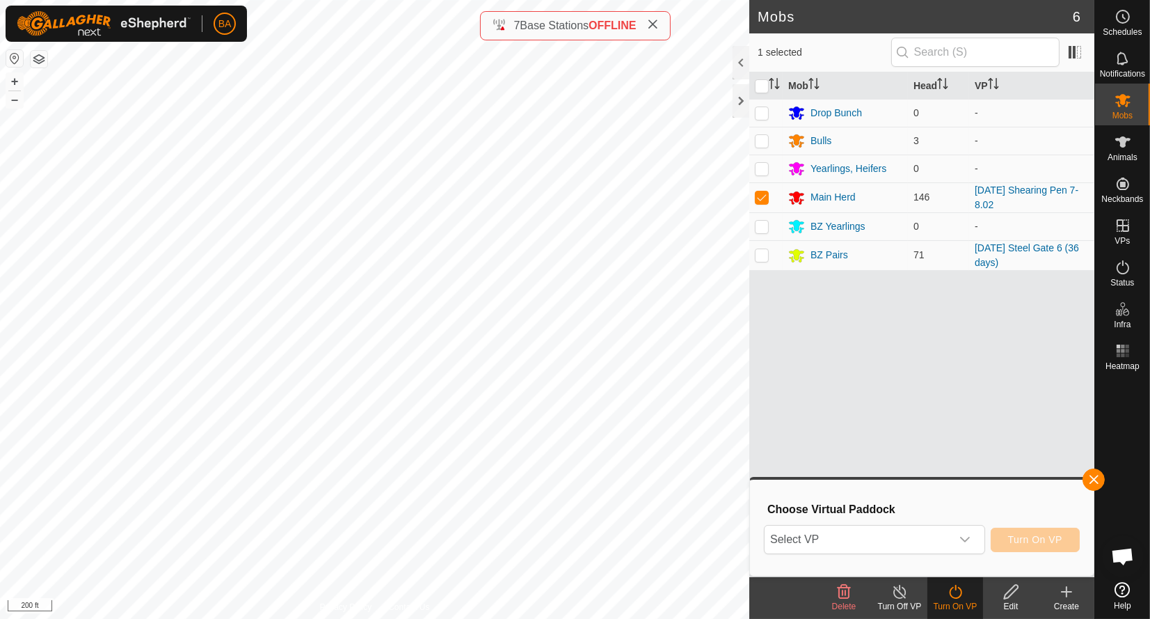
drag, startPoint x: 973, startPoint y: 190, endPoint x: 1001, endPoint y: 207, distance: 32.8
click at [1001, 207] on td "[DATE] Shearing Pen 7-8.02" at bounding box center [1031, 197] width 125 height 30
copy link "[DATE] Shearing Pen 7-8.02"
click at [953, 540] on div "dropdown trigger" at bounding box center [965, 539] width 28 height 28
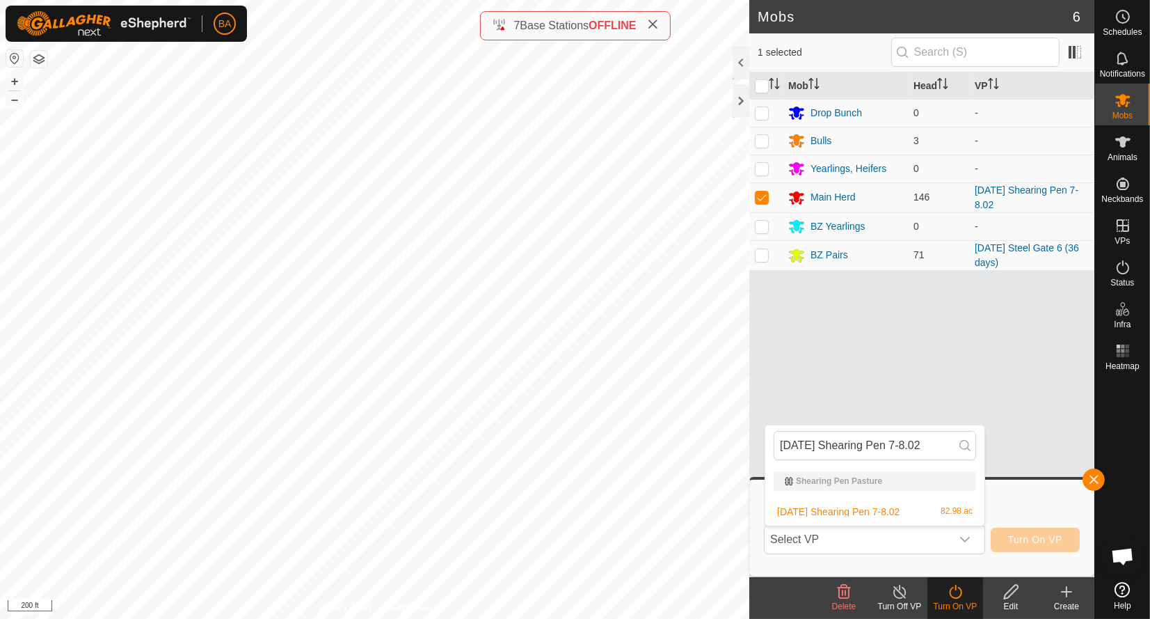
type input "[DATE] Shearing Pen 7-8.02"
click at [954, 509] on li "[DATE] Shearing Pen 7-8.02 82.98 ac" at bounding box center [875, 512] width 219 height 28
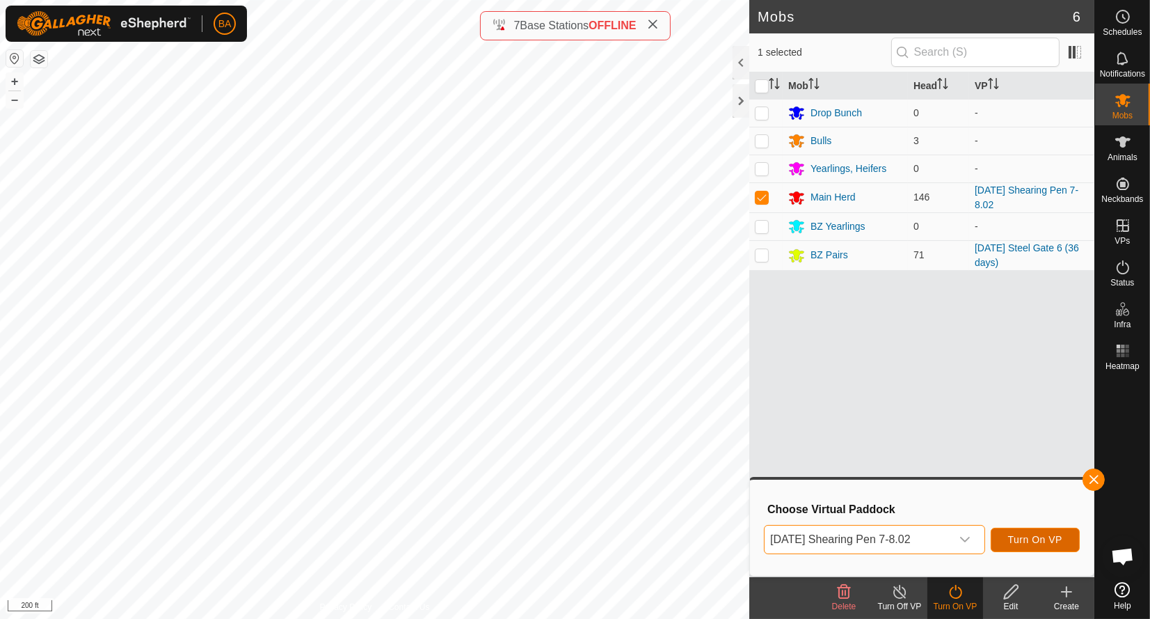
click at [1029, 534] on span "Turn On VP" at bounding box center [1035, 539] width 54 height 11
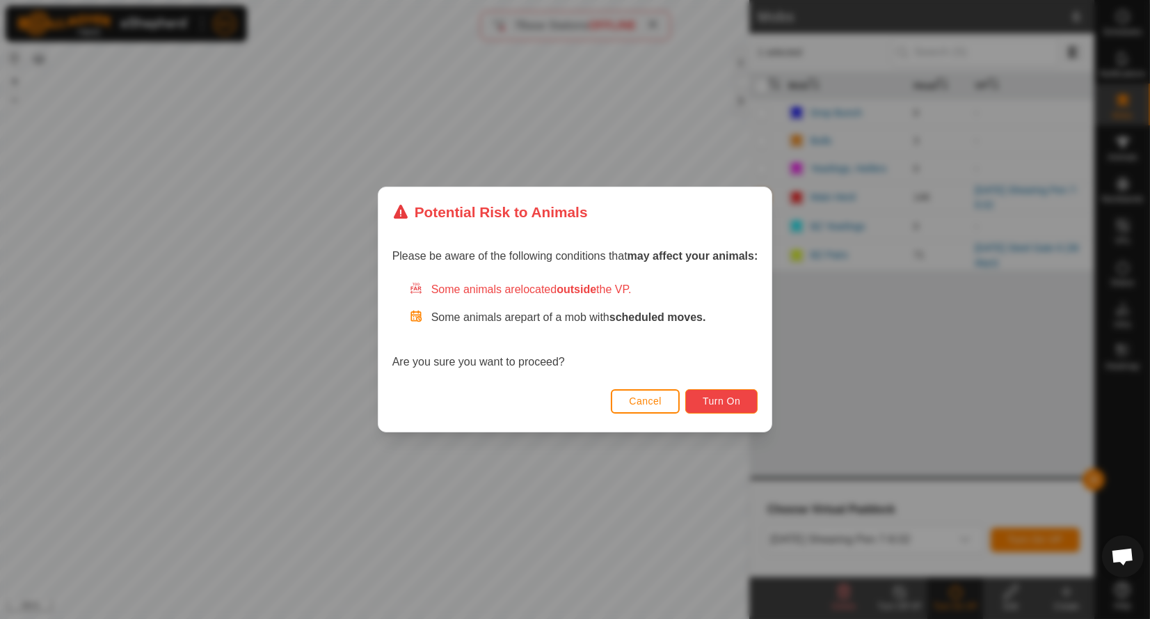
click at [741, 411] on button "Turn On" at bounding box center [721, 401] width 72 height 24
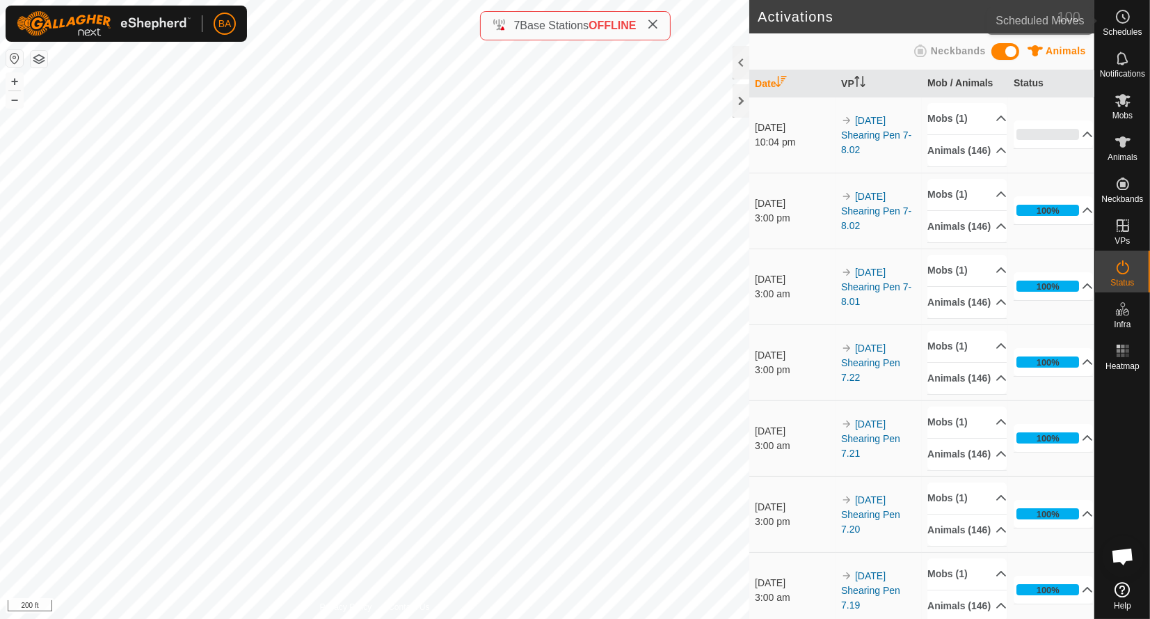
click at [1120, 29] on span "Schedules" at bounding box center [1122, 32] width 39 height 8
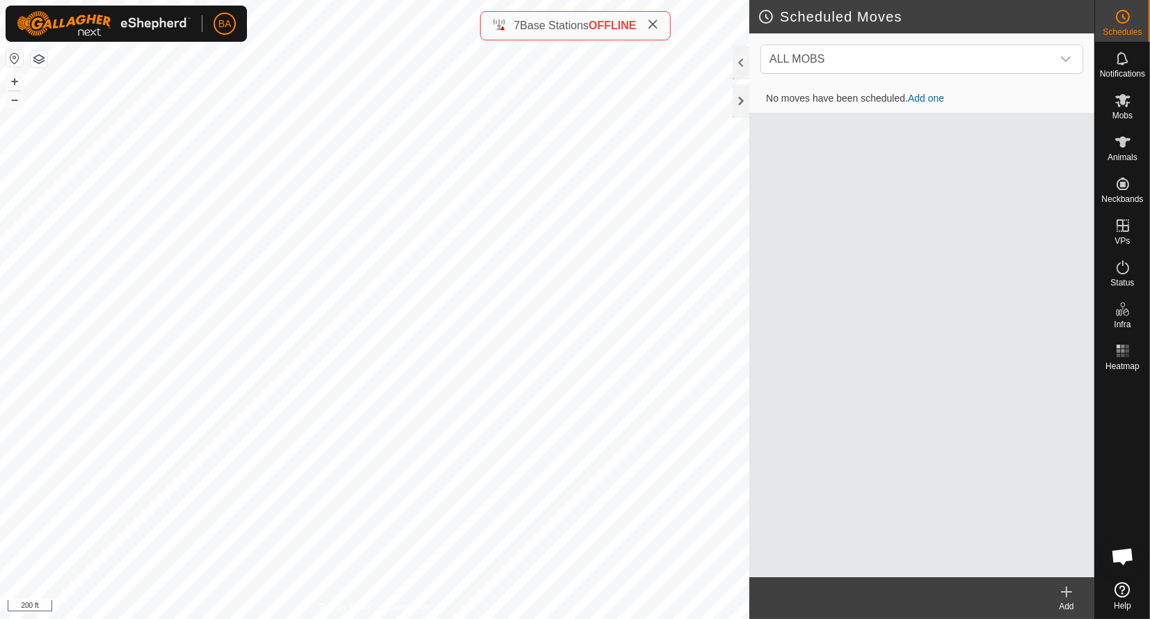
click at [1041, 56] on span "ALL MOBS" at bounding box center [908, 59] width 288 height 28
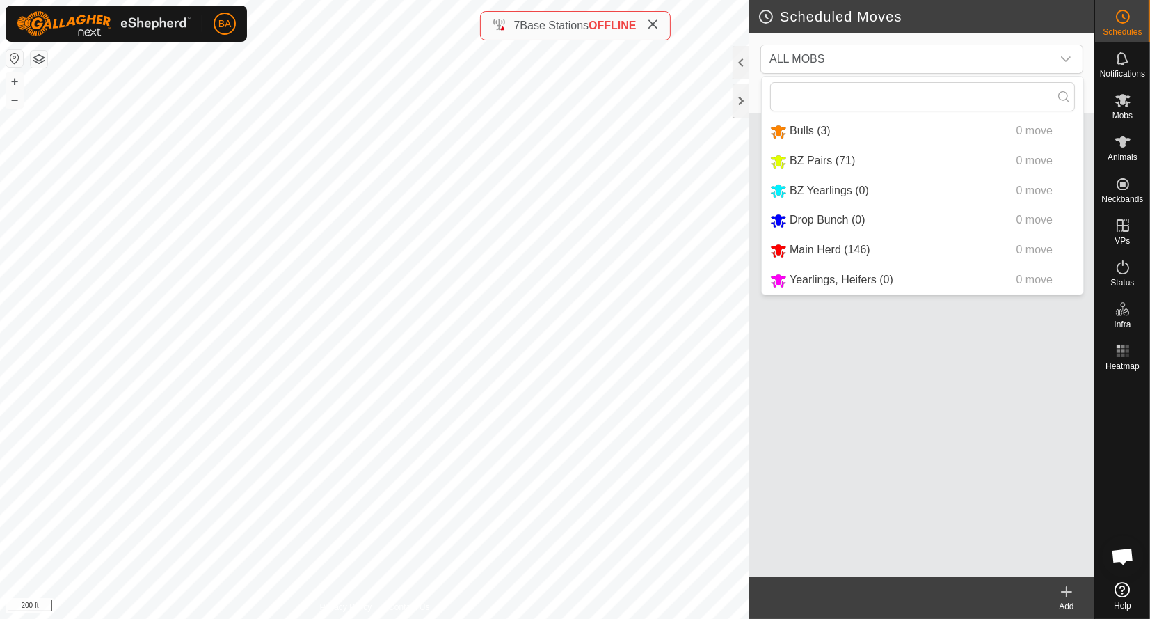
click at [883, 250] on li "Main Herd (146) 0 move" at bounding box center [923, 250] width 322 height 29
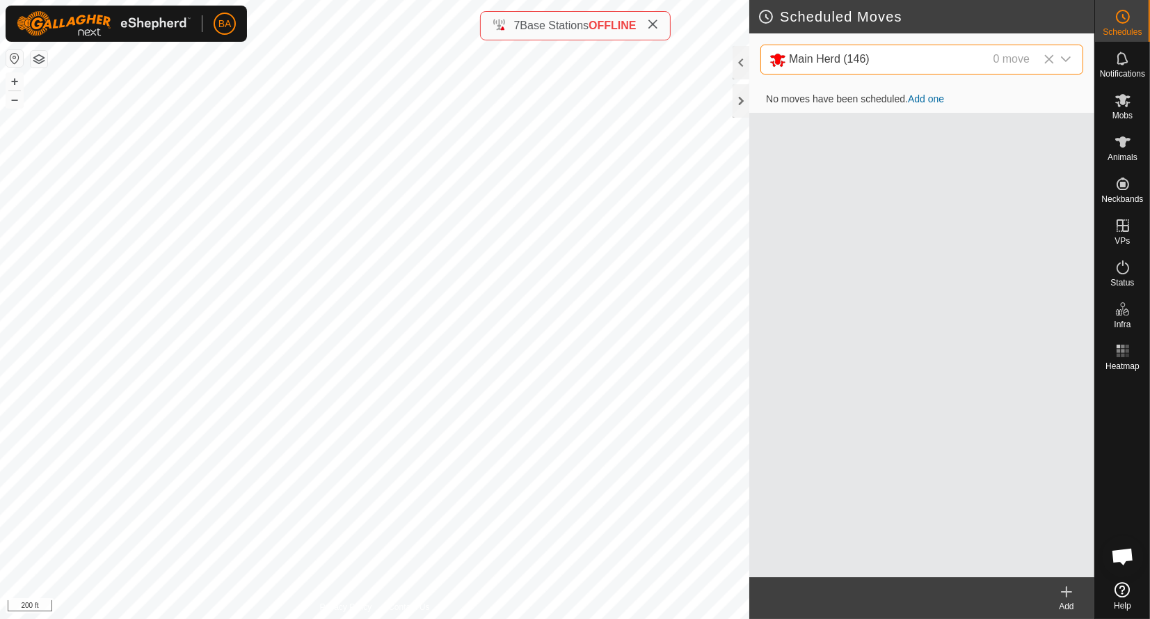
click at [1070, 594] on icon at bounding box center [1066, 591] width 17 height 17
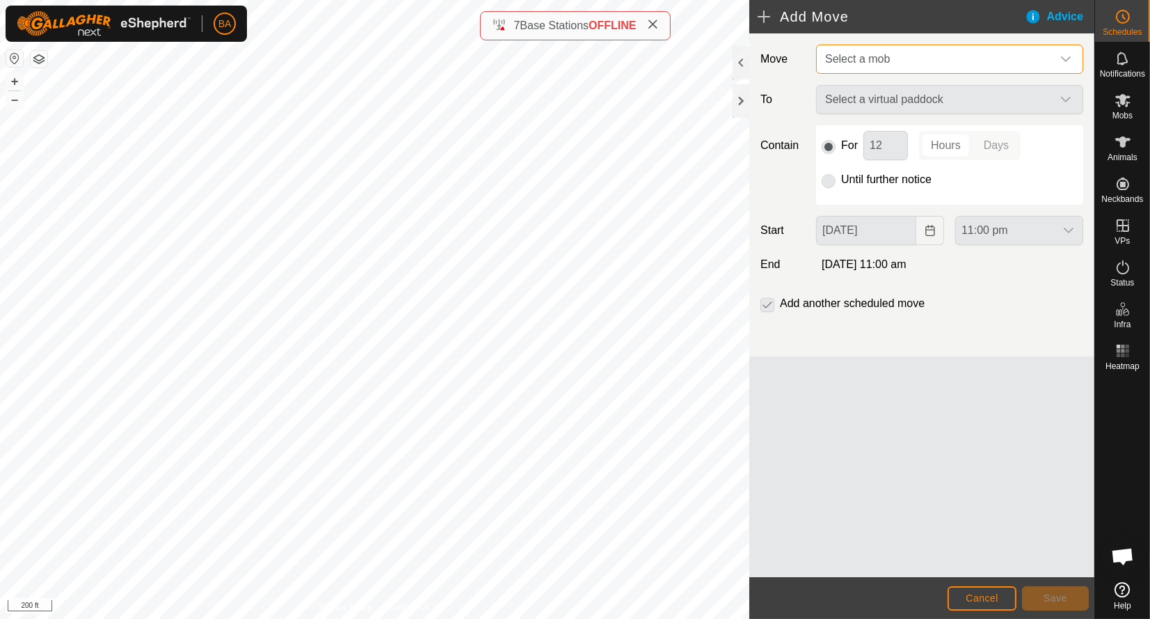
click at [905, 49] on span "Select a mob" at bounding box center [936, 59] width 232 height 28
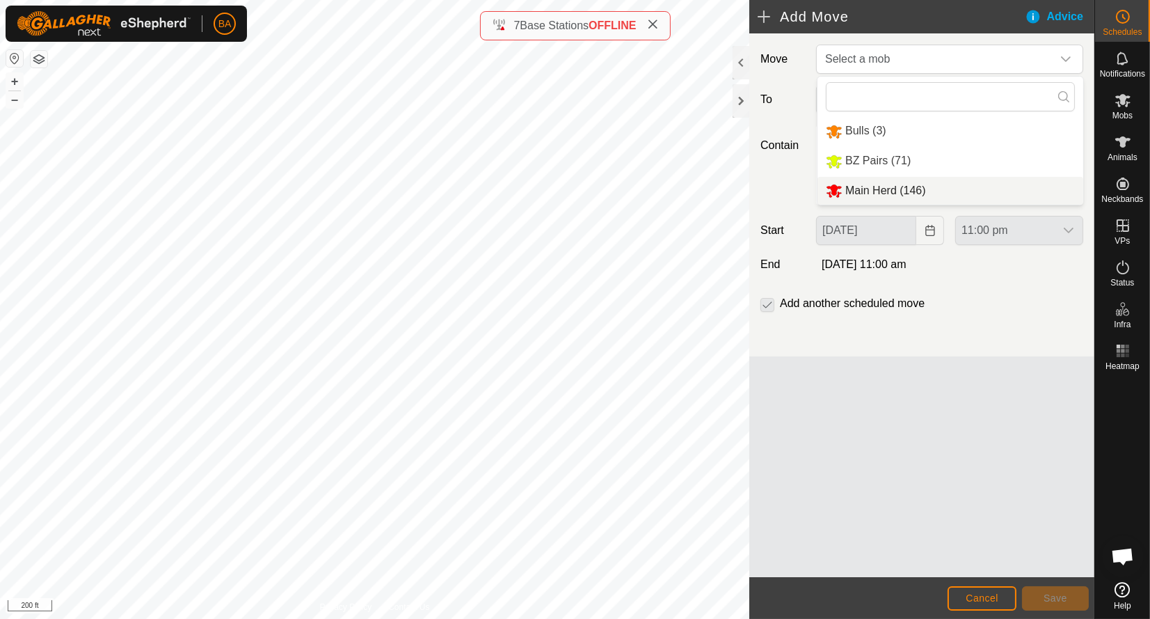
click at [904, 191] on li "Main Herd (146)" at bounding box center [951, 191] width 266 height 29
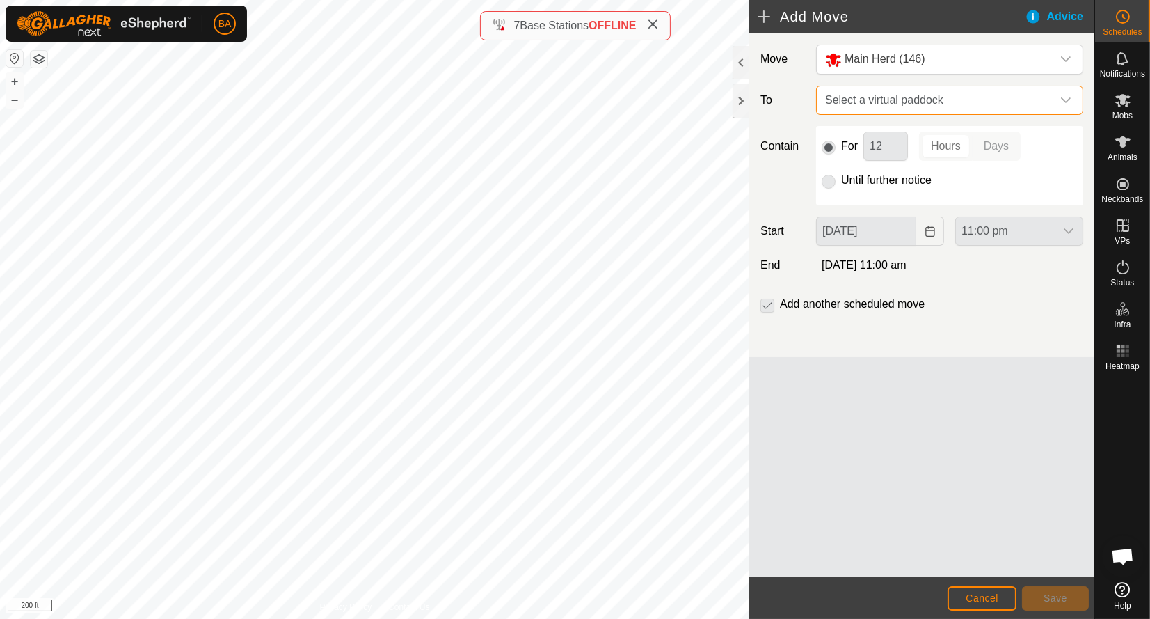
click at [886, 111] on span "Select a virtual paddock" at bounding box center [936, 100] width 232 height 28
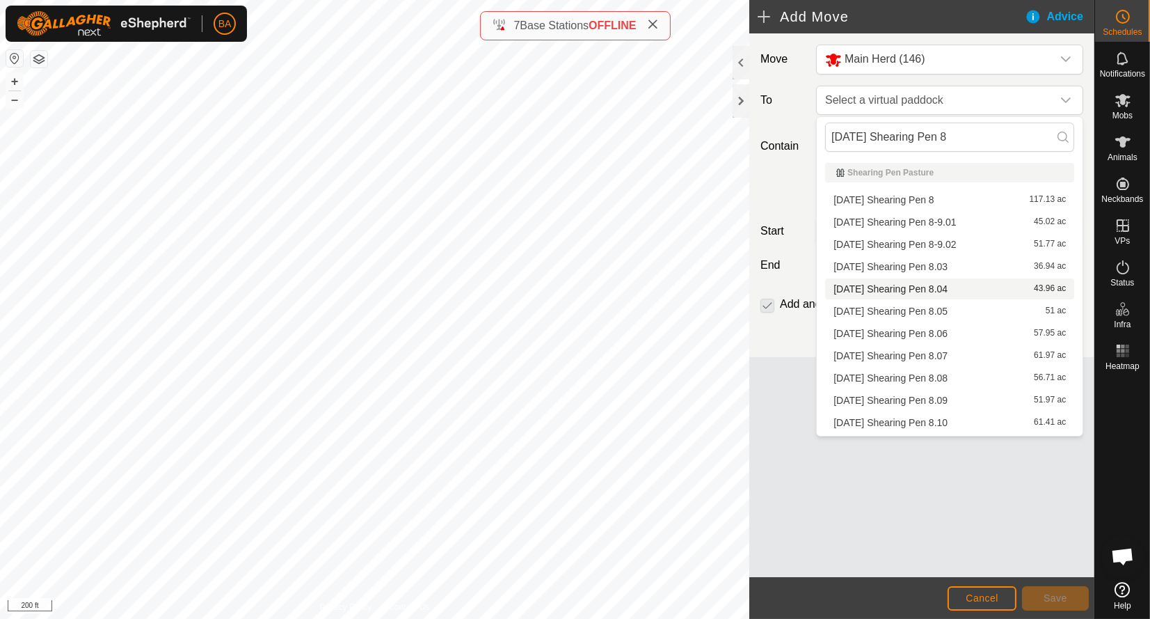
type input "[DATE] Shearing Pen 8"
click at [791, 392] on div "Move Main Herd (146) To Select a virtual paddock Contain For 12 Hours Days Unti…" at bounding box center [922, 305] width 345 height 544
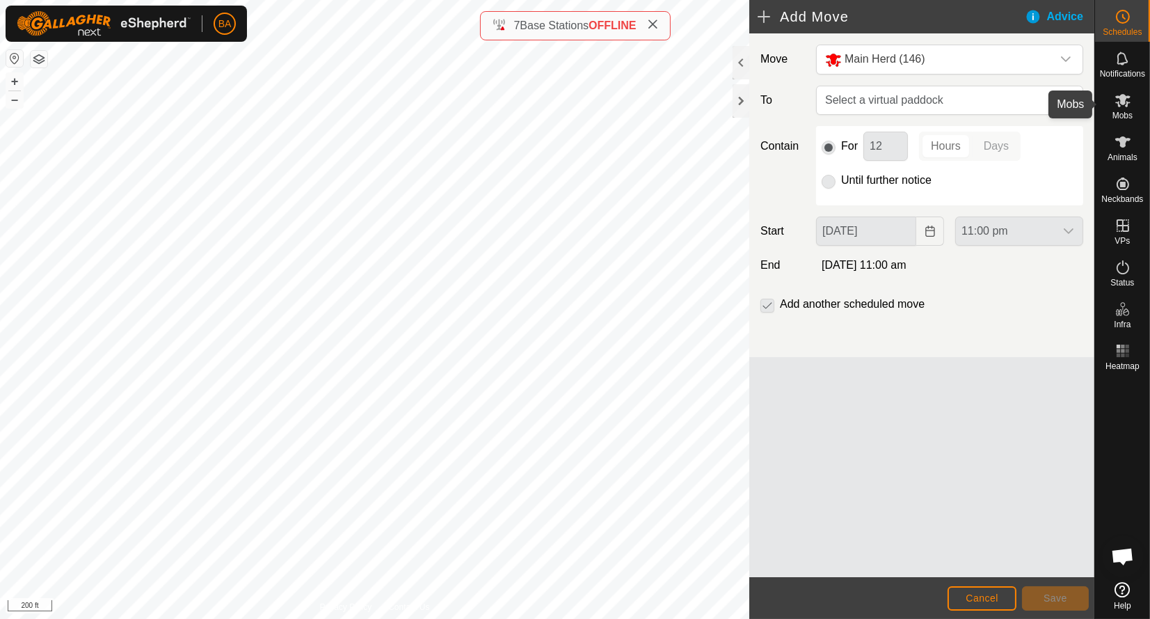
click at [1120, 106] on icon at bounding box center [1123, 100] width 15 height 13
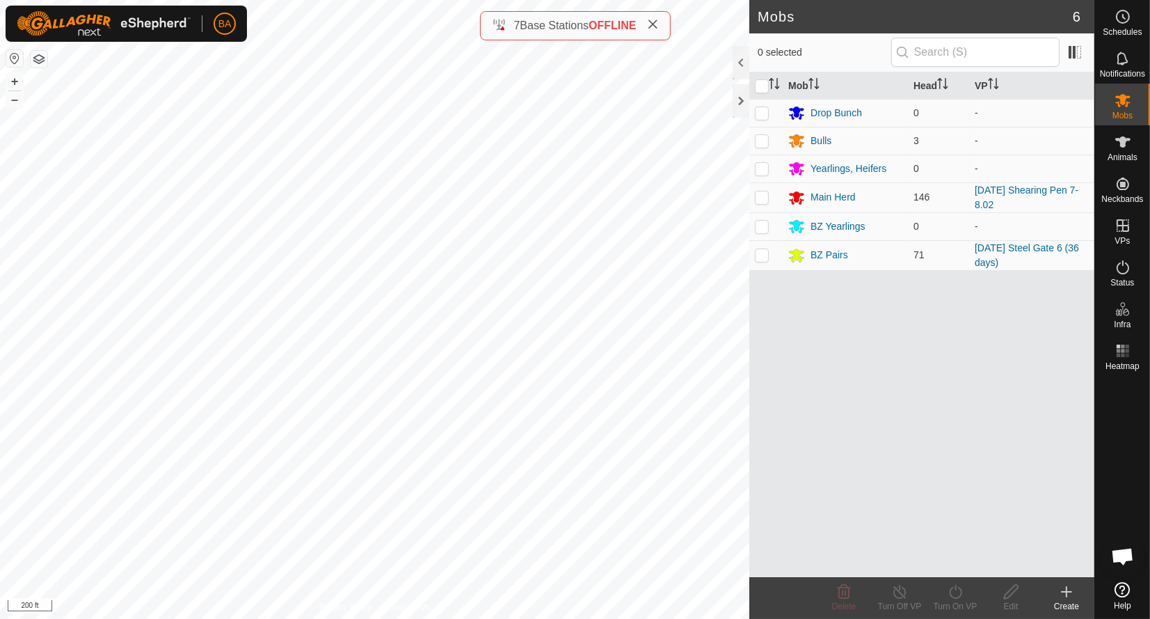
click at [767, 197] on p-checkbox at bounding box center [762, 196] width 14 height 11
checkbox input "true"
click at [958, 592] on icon at bounding box center [955, 591] width 17 height 17
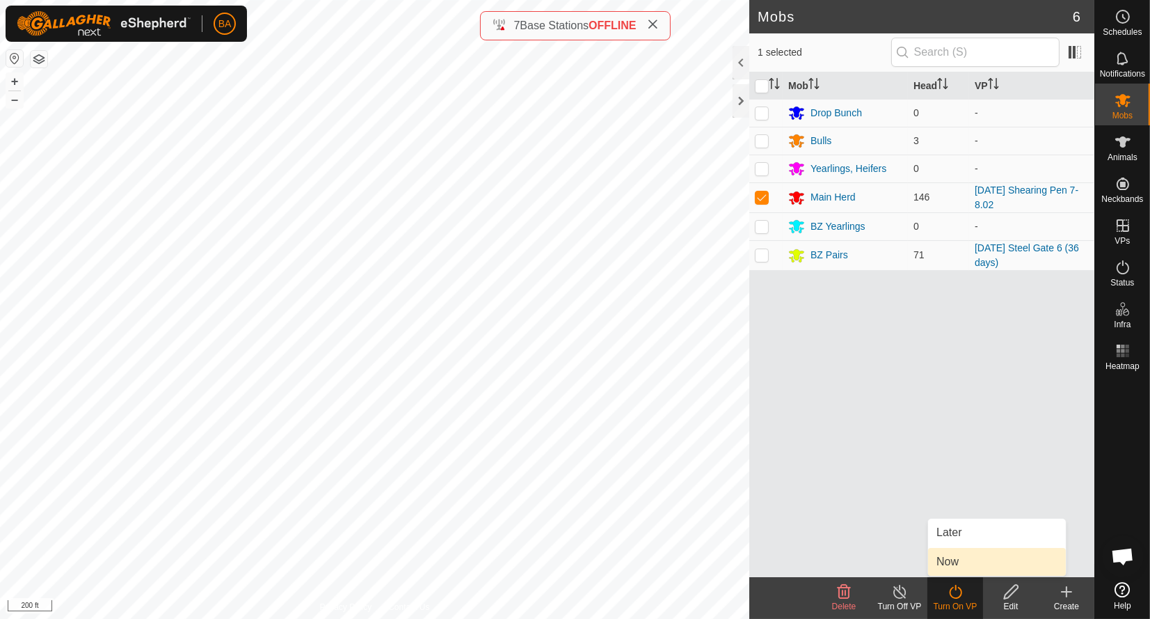
click at [985, 564] on link "Now" at bounding box center [997, 562] width 138 height 28
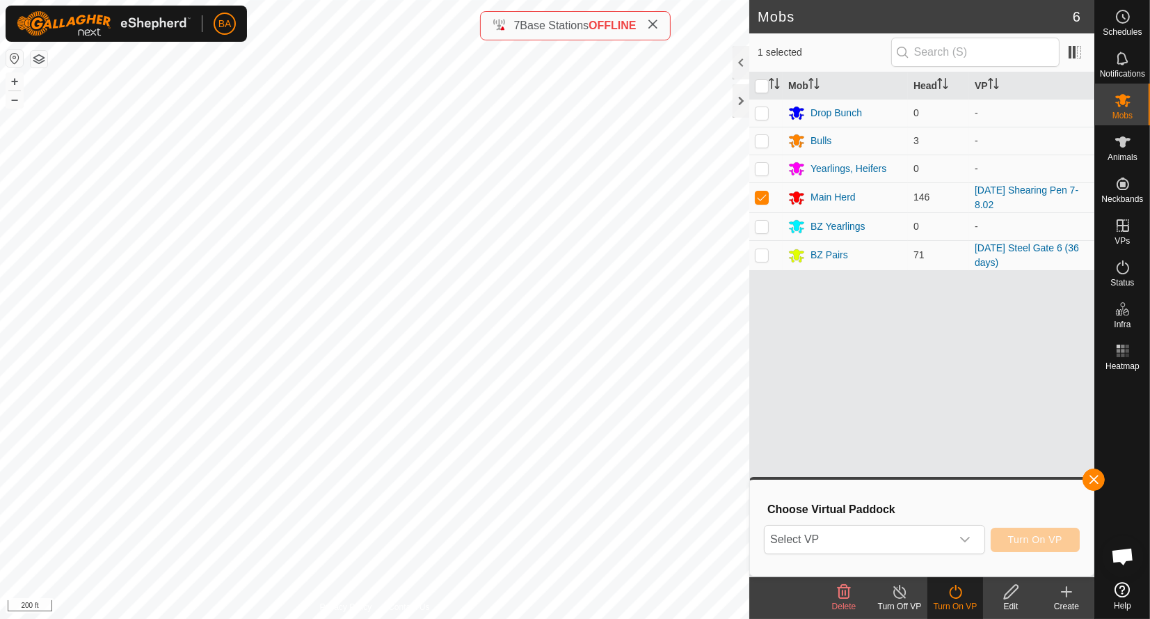
click at [863, 530] on span "Select VP" at bounding box center [858, 539] width 187 height 28
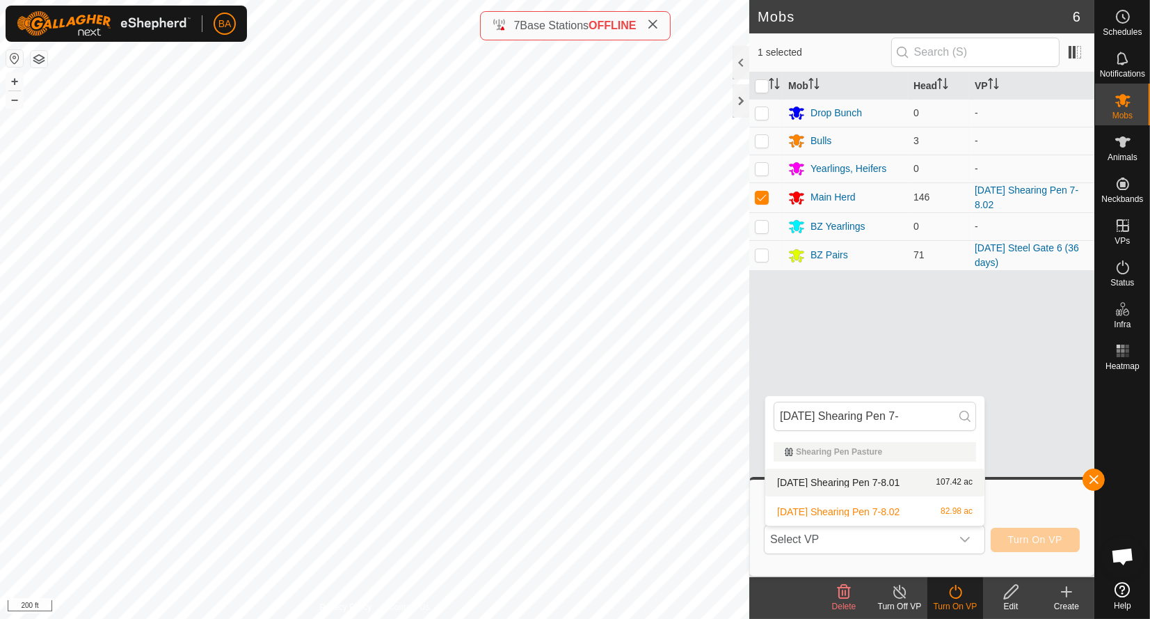
type input "[DATE] Shearing Pen 7-"
click at [876, 486] on li "[DATE] Shearing Pen 7-8.01 107.42 ac" at bounding box center [875, 482] width 219 height 28
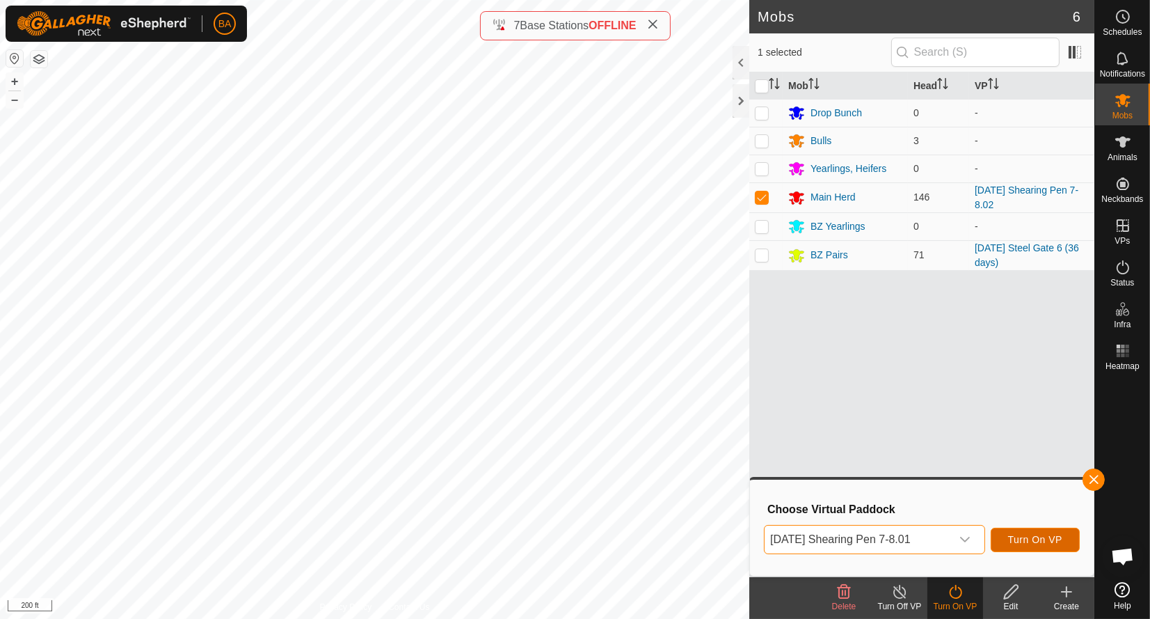
click at [1013, 534] on span "Turn On VP" at bounding box center [1035, 539] width 54 height 11
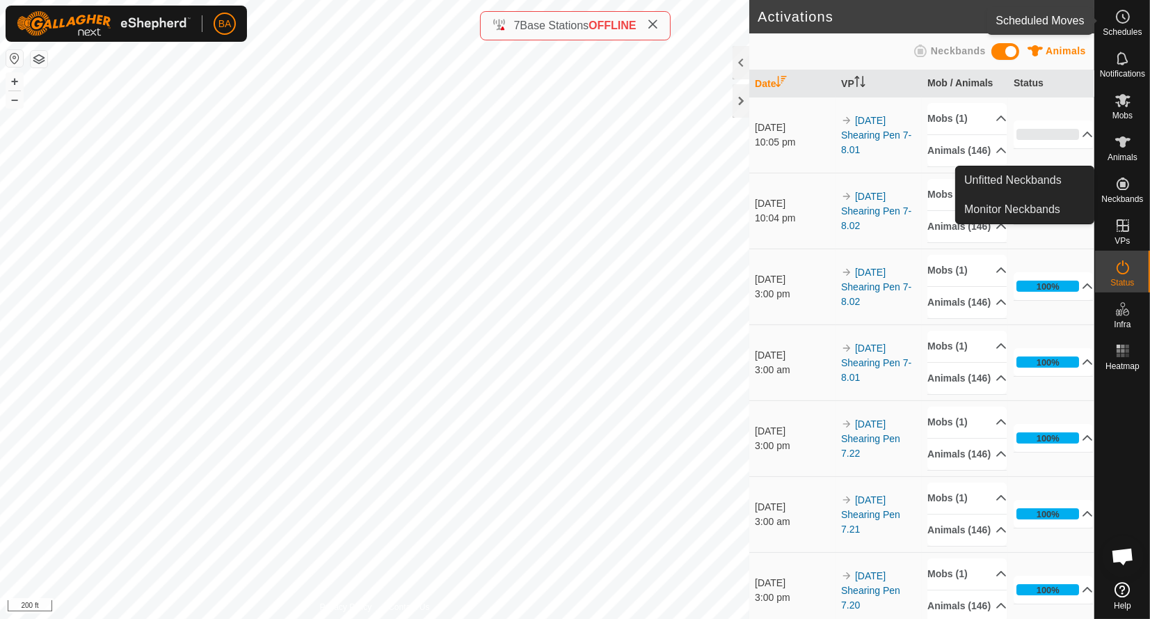
click at [1120, 20] on icon at bounding box center [1123, 16] width 17 height 17
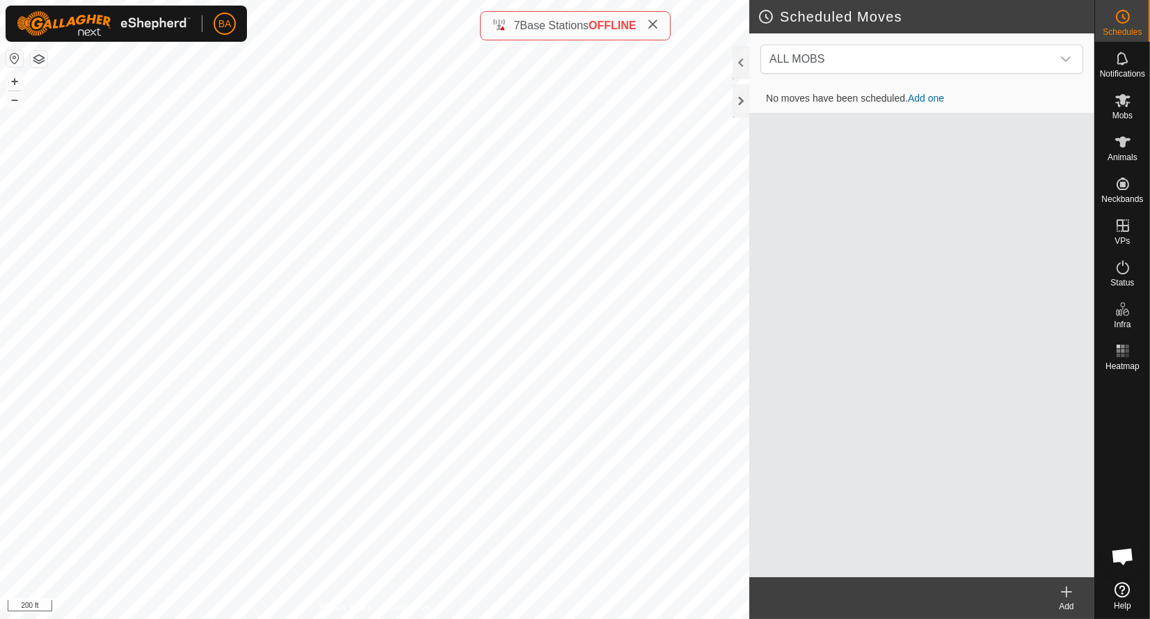
click at [1053, 589] on create-svg-icon at bounding box center [1067, 591] width 56 height 17
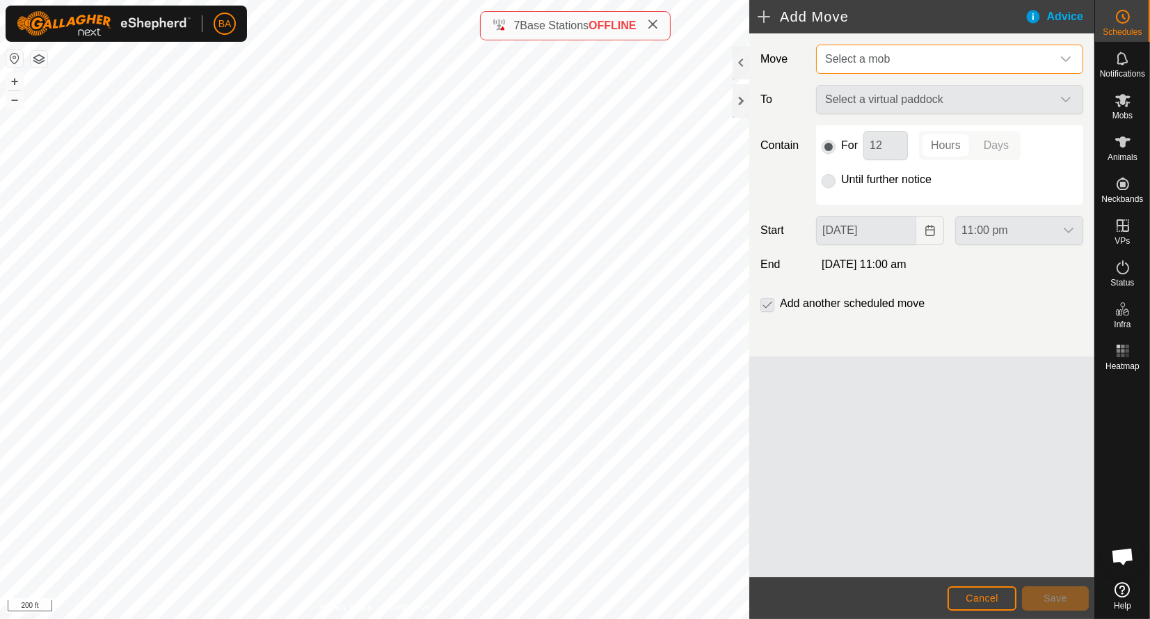
click at [942, 61] on span "Select a mob" at bounding box center [936, 59] width 232 height 28
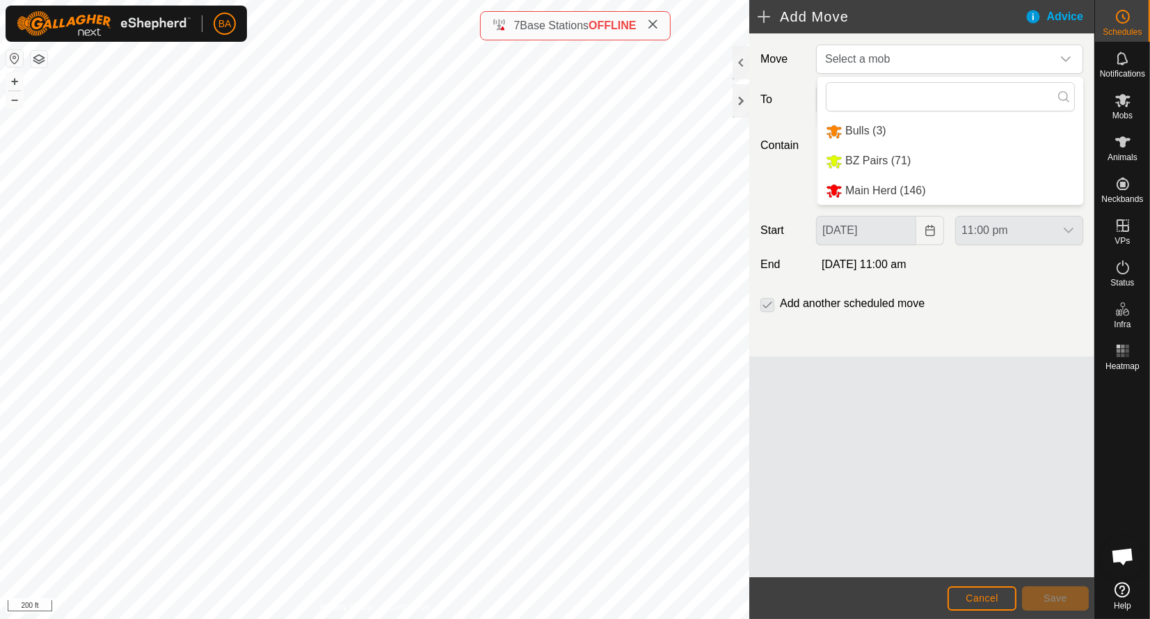
click at [914, 187] on li "Main Herd (146)" at bounding box center [951, 191] width 266 height 29
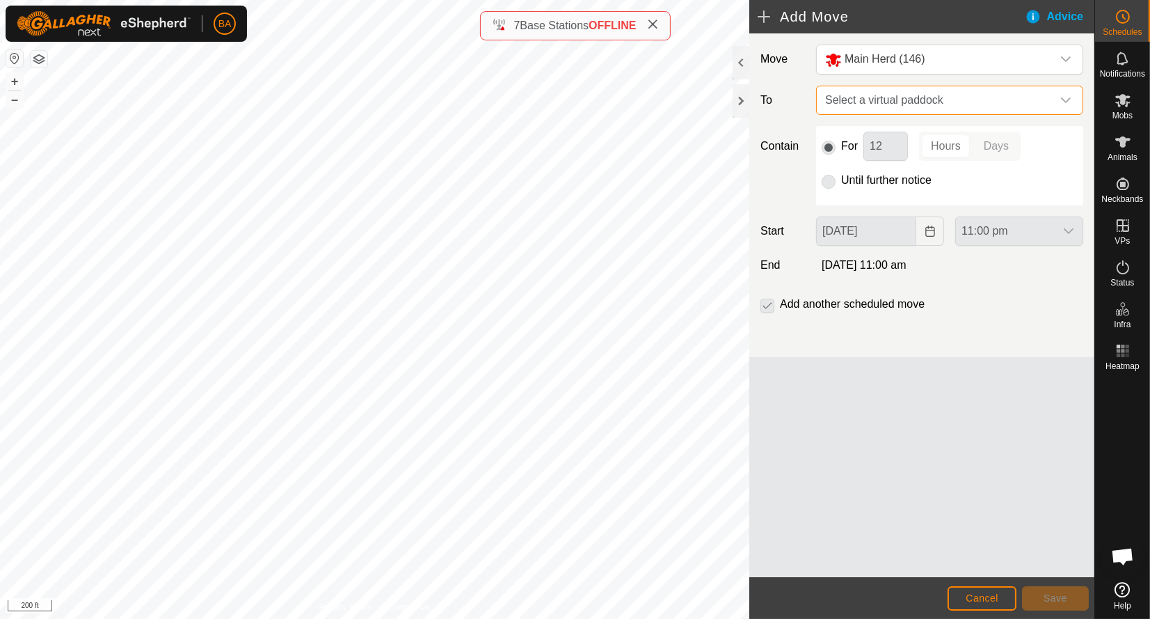
click at [912, 97] on span "Select a virtual paddock" at bounding box center [936, 100] width 232 height 28
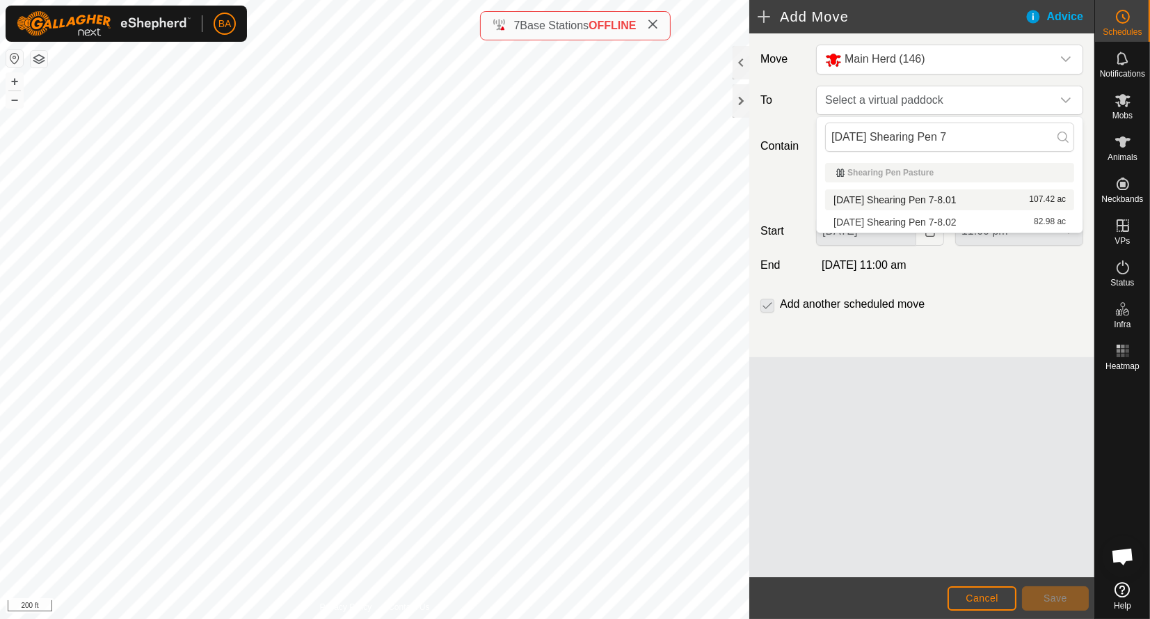
type input "[DATE] Shearing Pen 7"
click at [912, 193] on li "[DATE] Shearing Pen 7-8.01 107.42 ac" at bounding box center [949, 199] width 249 height 21
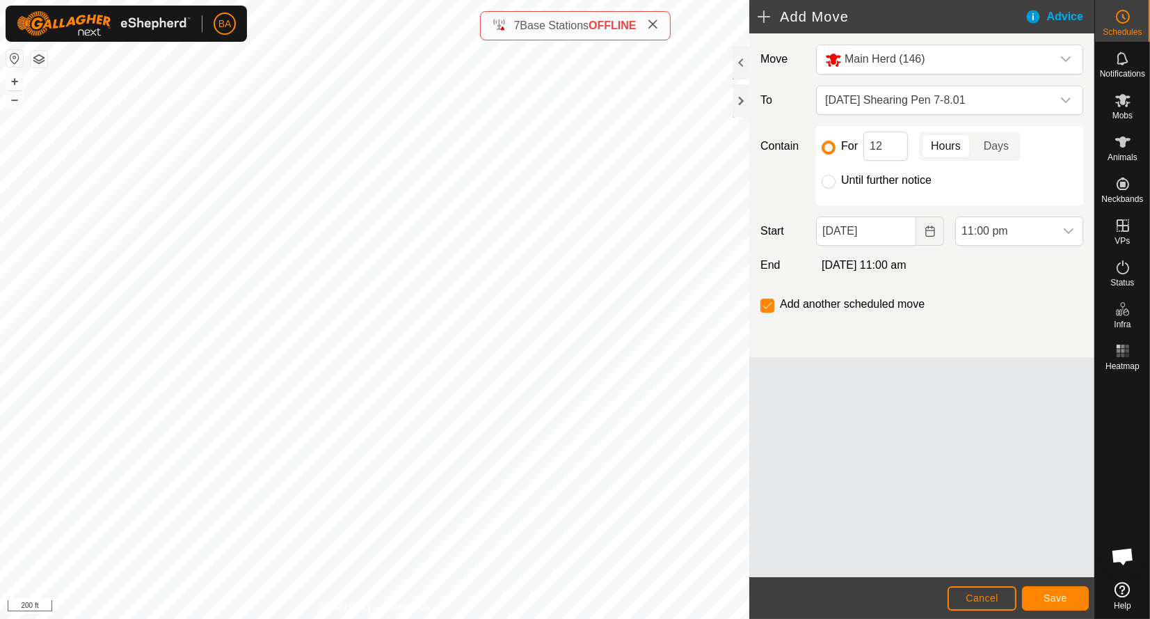
click at [928, 240] on button "Choose Date" at bounding box center [931, 230] width 28 height 29
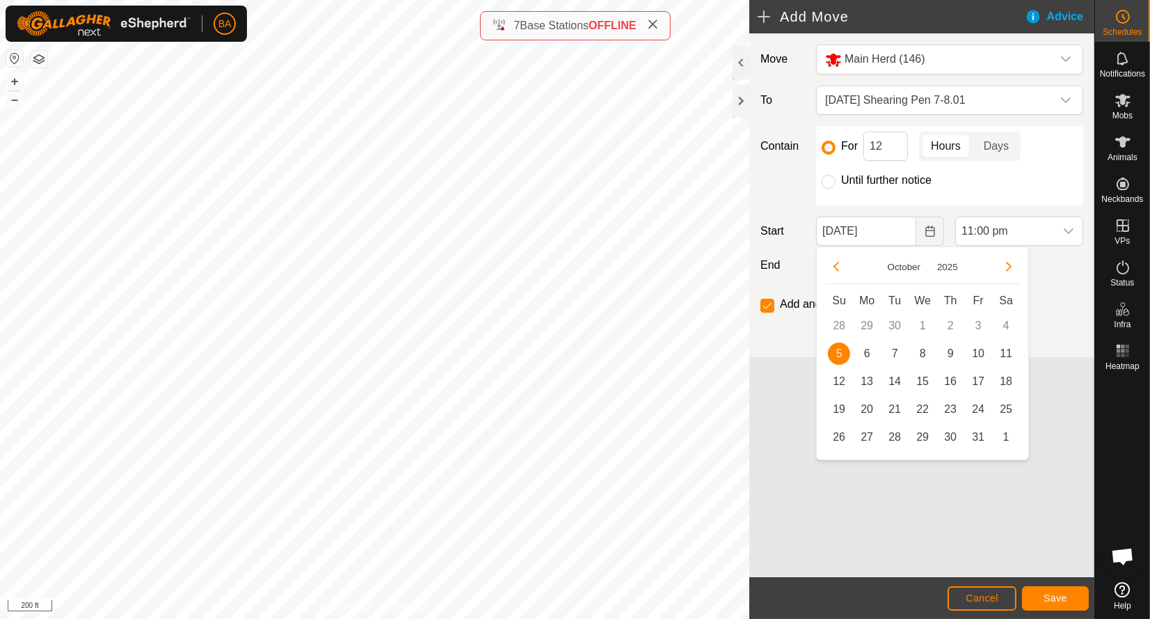
click at [868, 357] on span "6" at bounding box center [867, 353] width 22 height 22
type input "[DATE]"
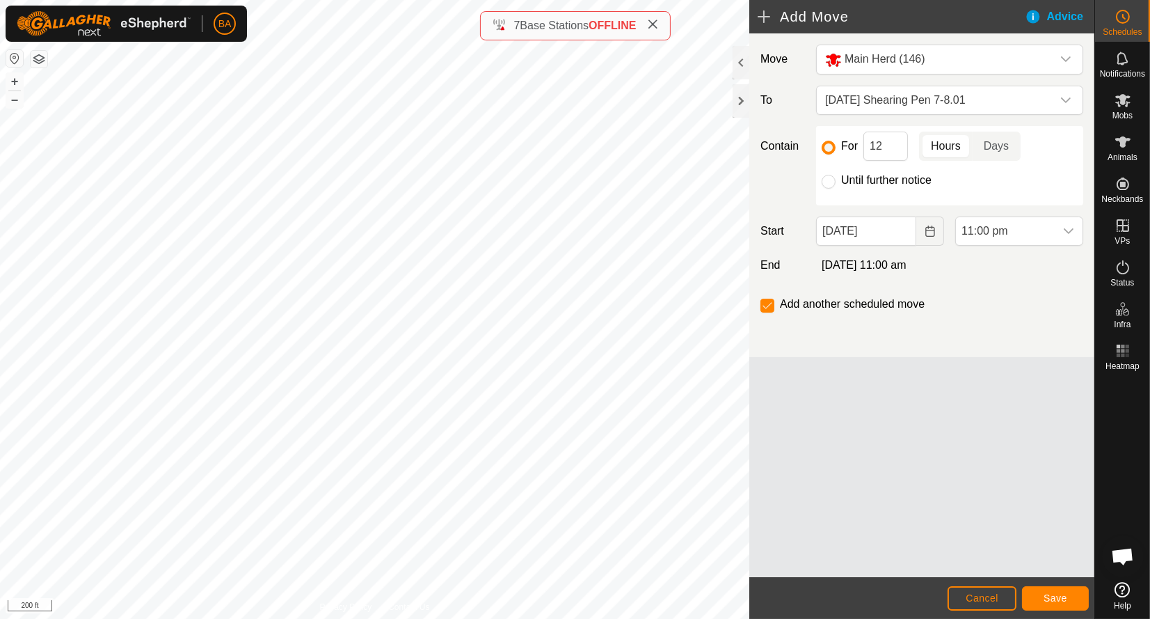
click at [1062, 240] on div "dropdown trigger" at bounding box center [1069, 231] width 28 height 28
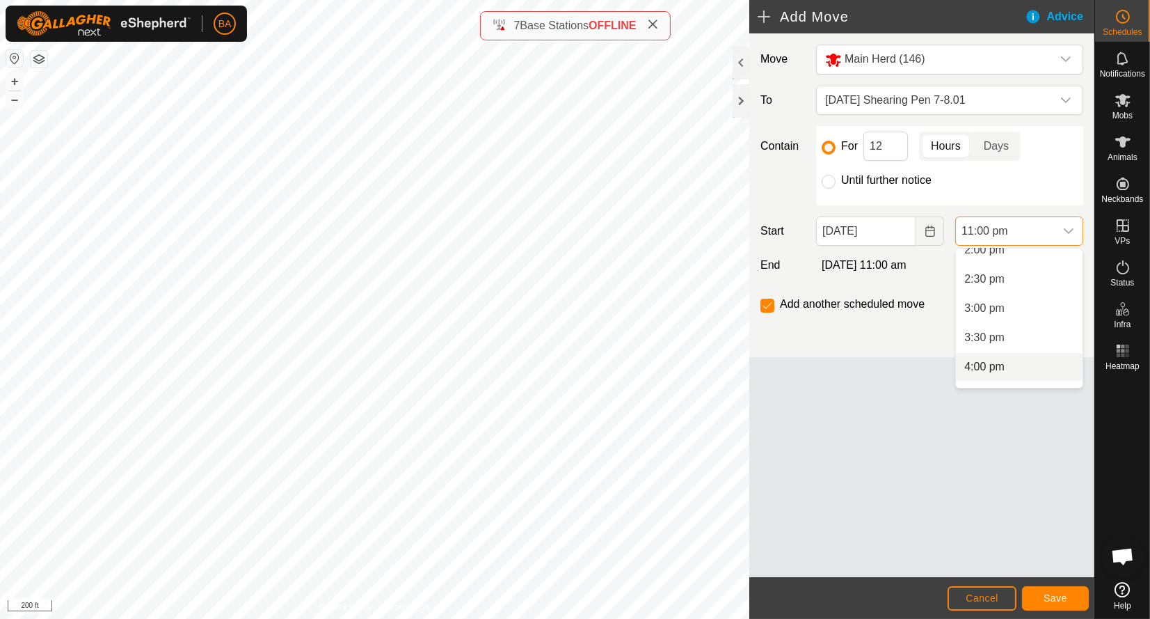
scroll to position [799, 0]
click at [1001, 339] on li "3:00 pm" at bounding box center [1019, 340] width 127 height 28
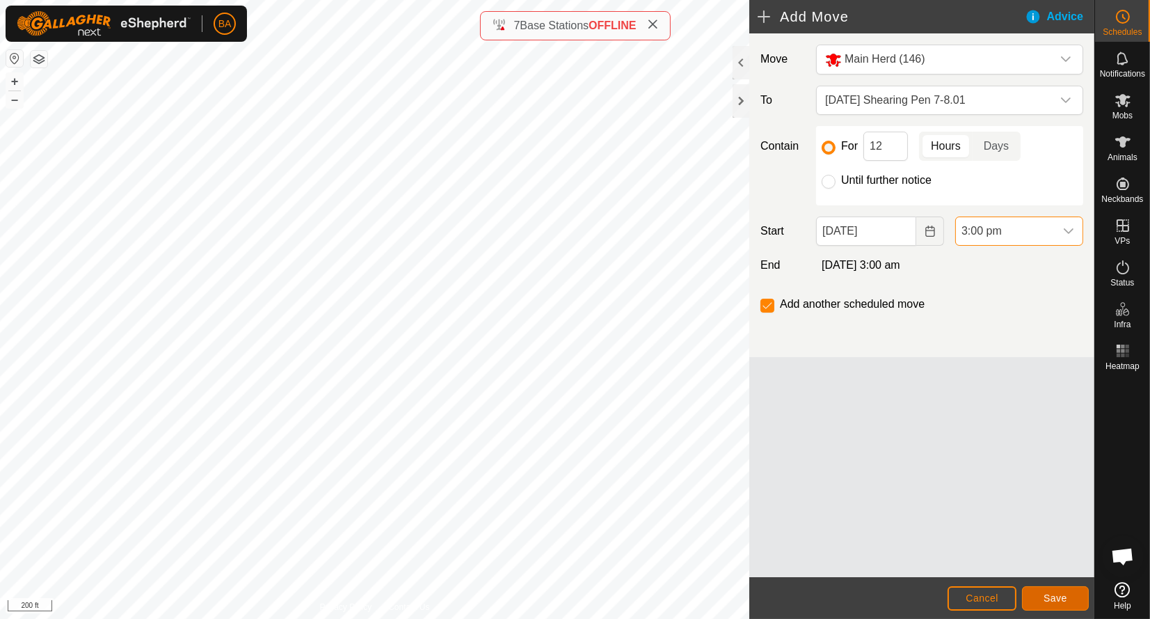
click at [1054, 598] on span "Save" at bounding box center [1056, 597] width 24 height 11
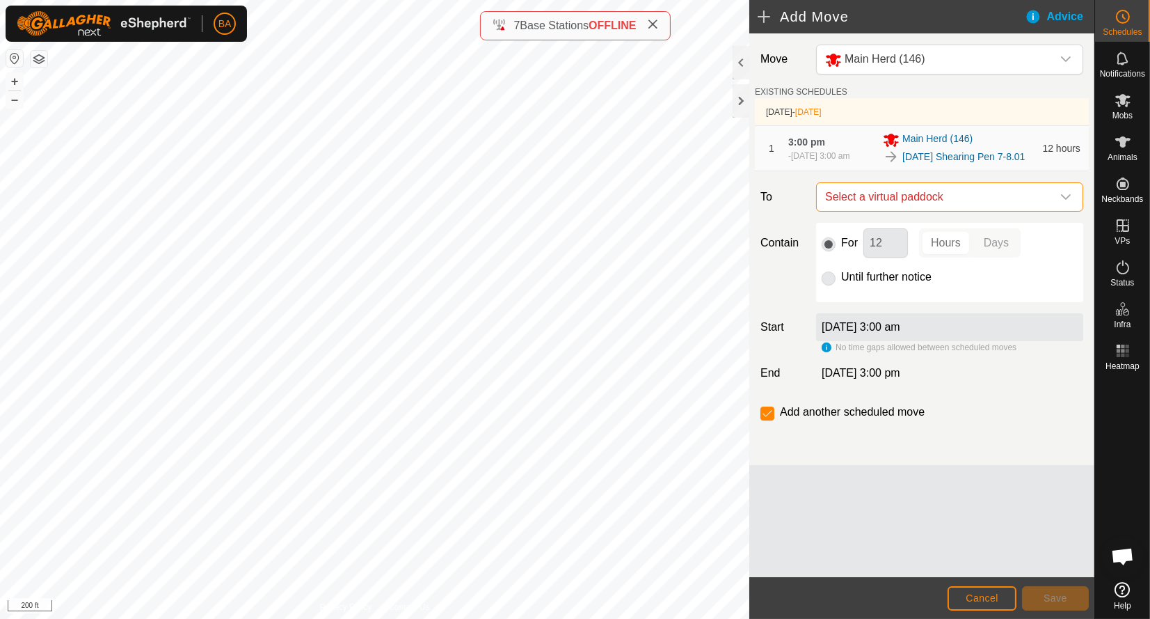
click at [918, 207] on span "Select a virtual paddock" at bounding box center [936, 197] width 232 height 28
type input "[DATE] Shearing Pen 7"
click at [914, 307] on li "[DATE] Shearing Pen 7-8.02 82.98 ac" at bounding box center [949, 309] width 249 height 21
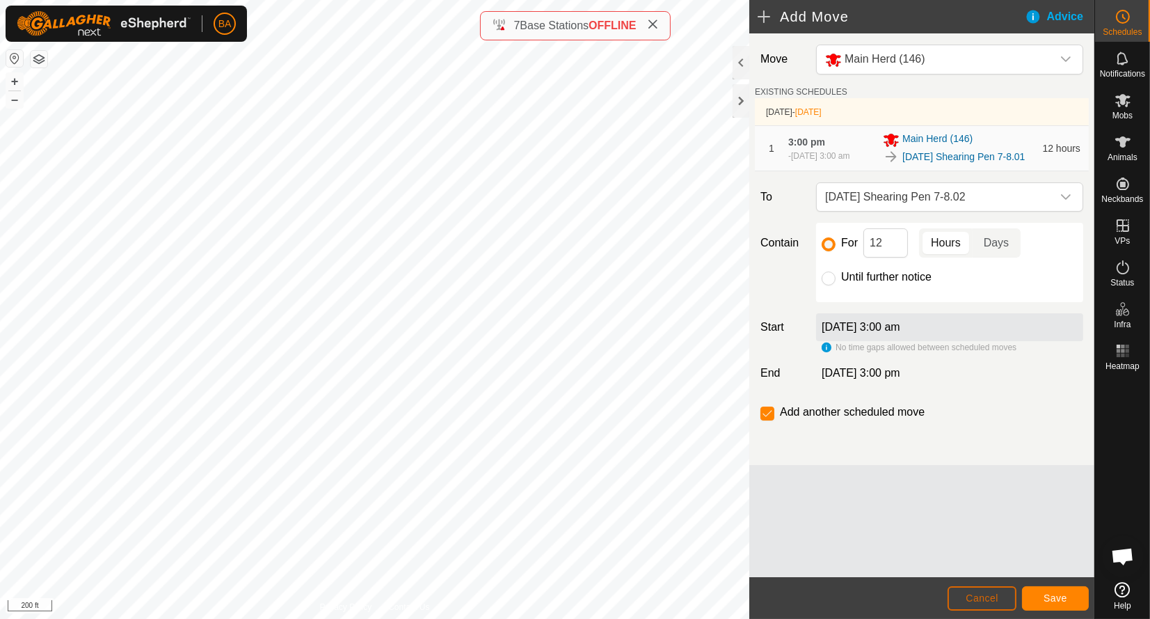
click at [997, 598] on span "Cancel" at bounding box center [982, 597] width 33 height 11
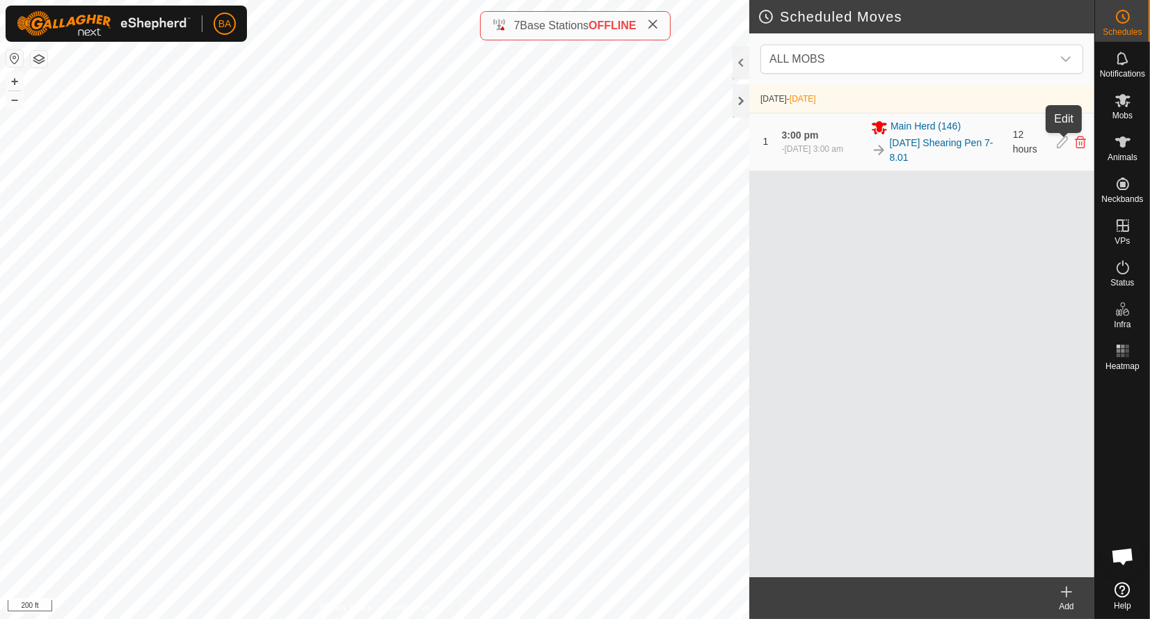
click at [1062, 142] on icon at bounding box center [1062, 142] width 11 height 13
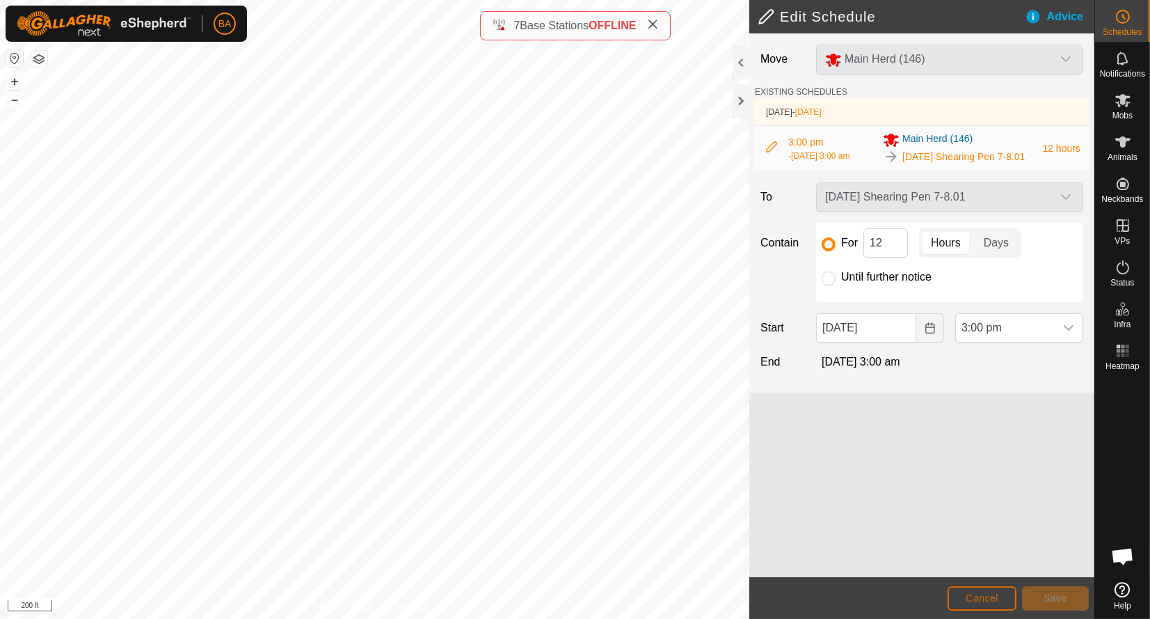
click at [984, 592] on span "Cancel" at bounding box center [982, 597] width 33 height 11
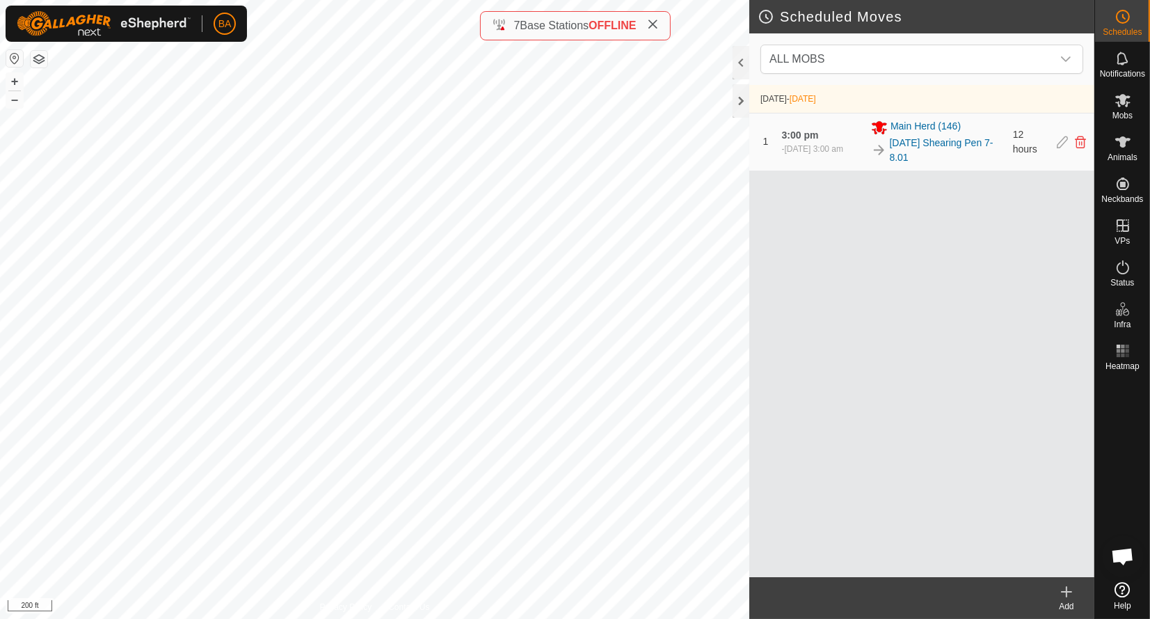
click at [1081, 150] on div "1 3:00 pm [DATE], 3:00 am Main Herd [PHONE_NUMBER][DATE] Shearing Pen 7-8.01 12…" at bounding box center [922, 141] width 334 height 57
click at [1080, 143] on icon at bounding box center [1080, 142] width 11 height 13
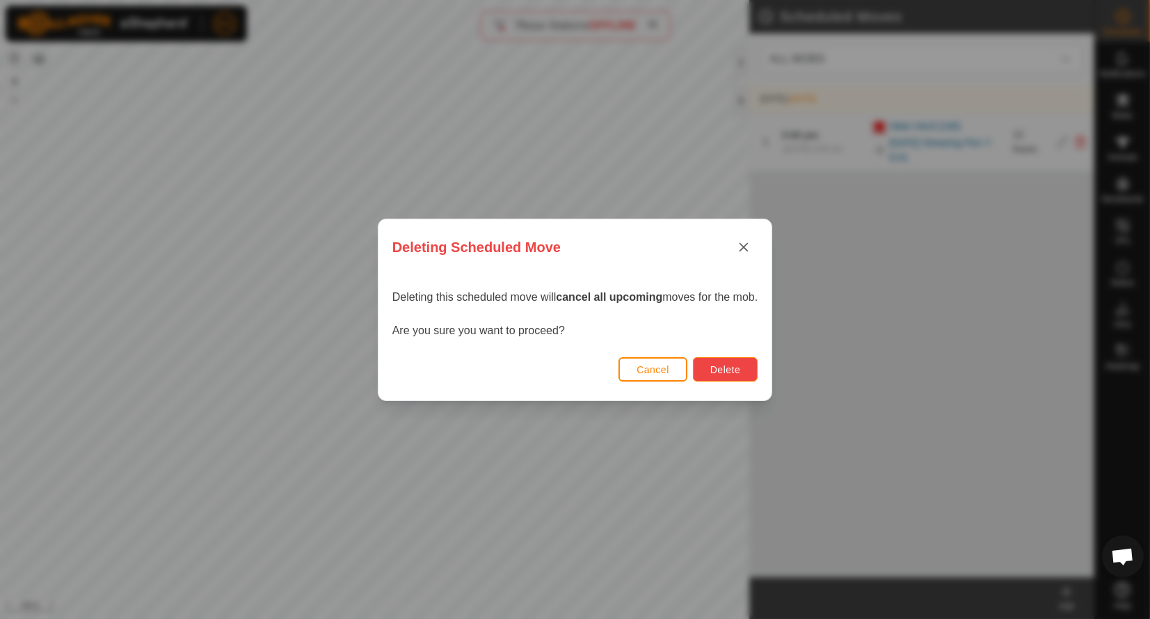
click at [743, 372] on button "Delete" at bounding box center [725, 369] width 65 height 24
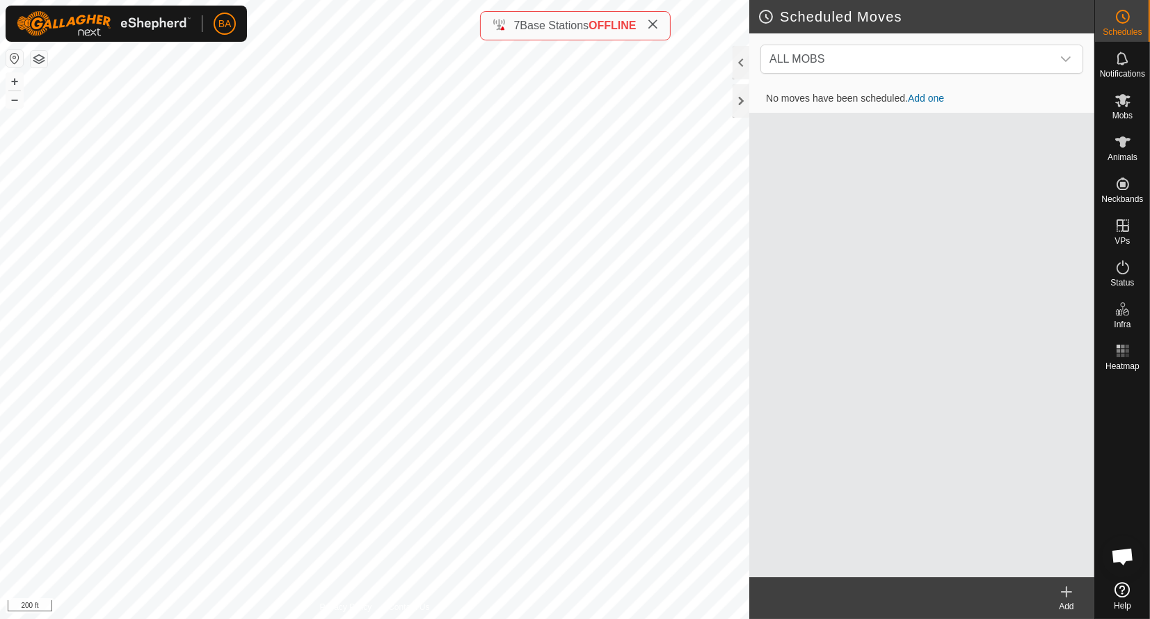
click at [1063, 588] on icon at bounding box center [1066, 591] width 17 height 17
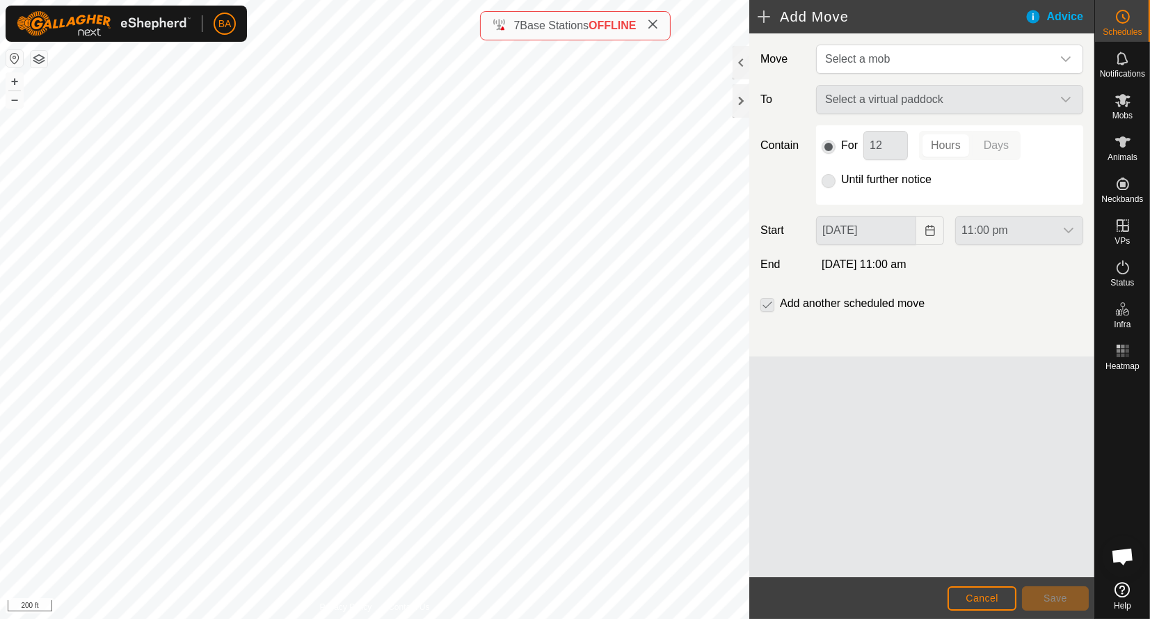
click at [949, 65] on span "Select a mob" at bounding box center [936, 59] width 232 height 28
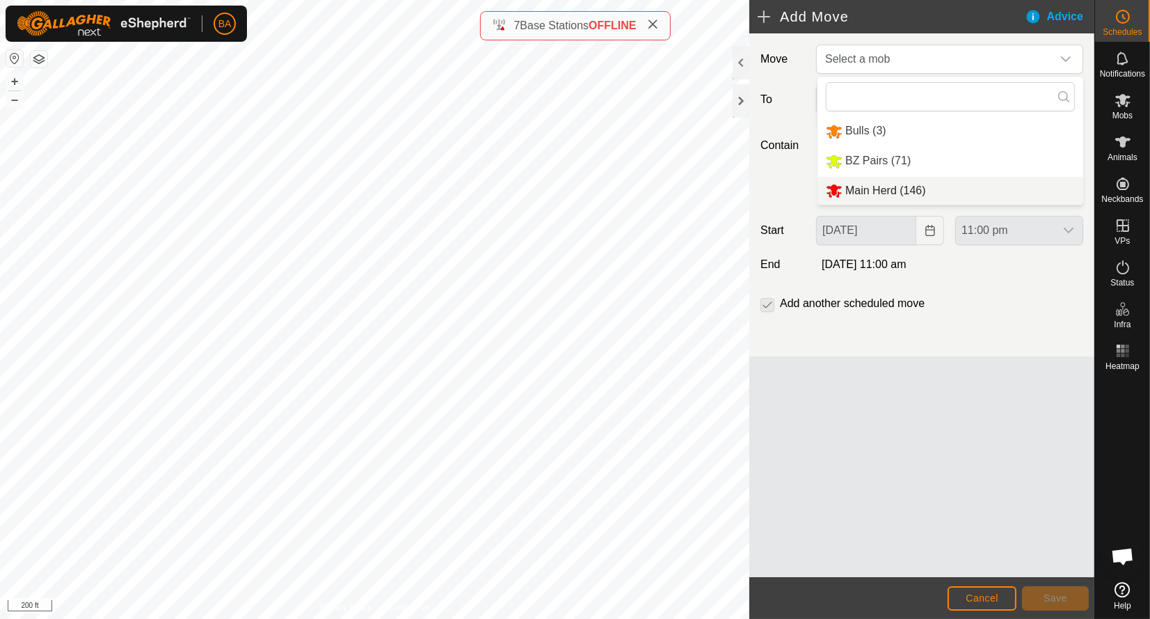
click at [908, 197] on li "Main Herd (146)" at bounding box center [951, 191] width 266 height 29
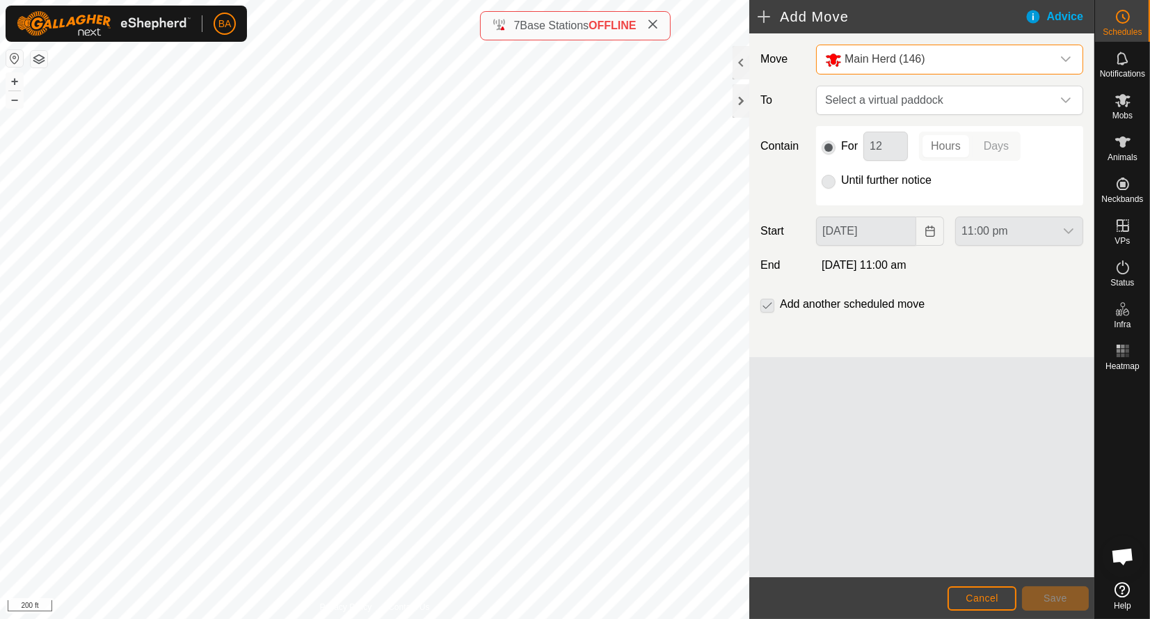
click at [910, 104] on span "Select a virtual paddock" at bounding box center [936, 100] width 232 height 28
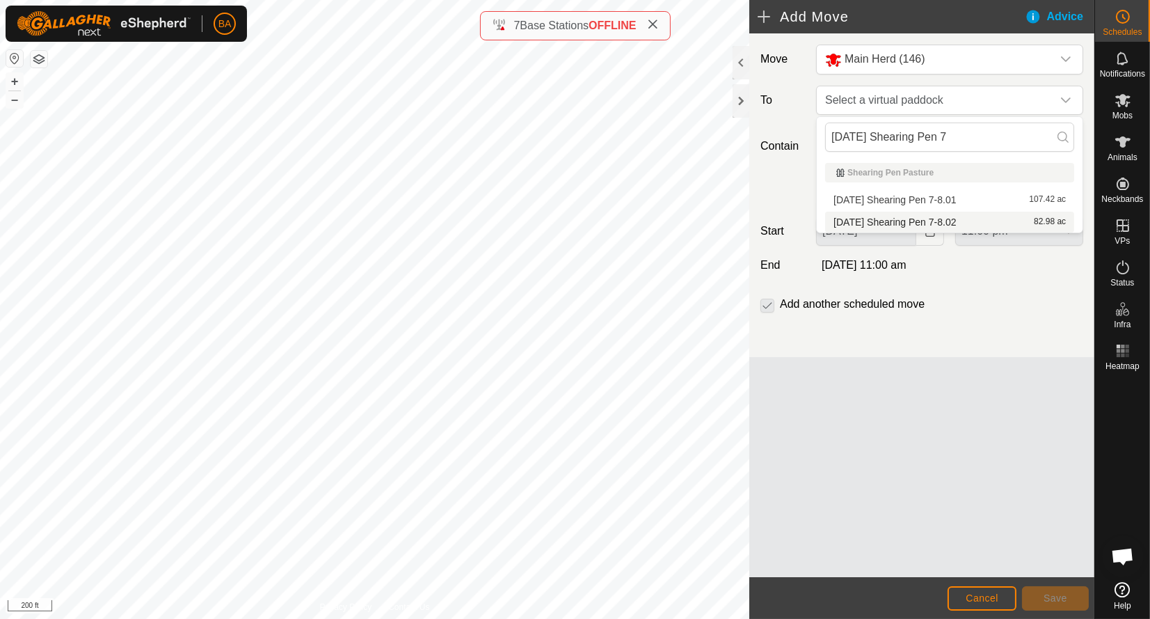
type input "[DATE] Shearing Pen 7"
click at [907, 224] on li "[DATE] Shearing Pen 7-8.02 82.98 ac" at bounding box center [949, 222] width 249 height 21
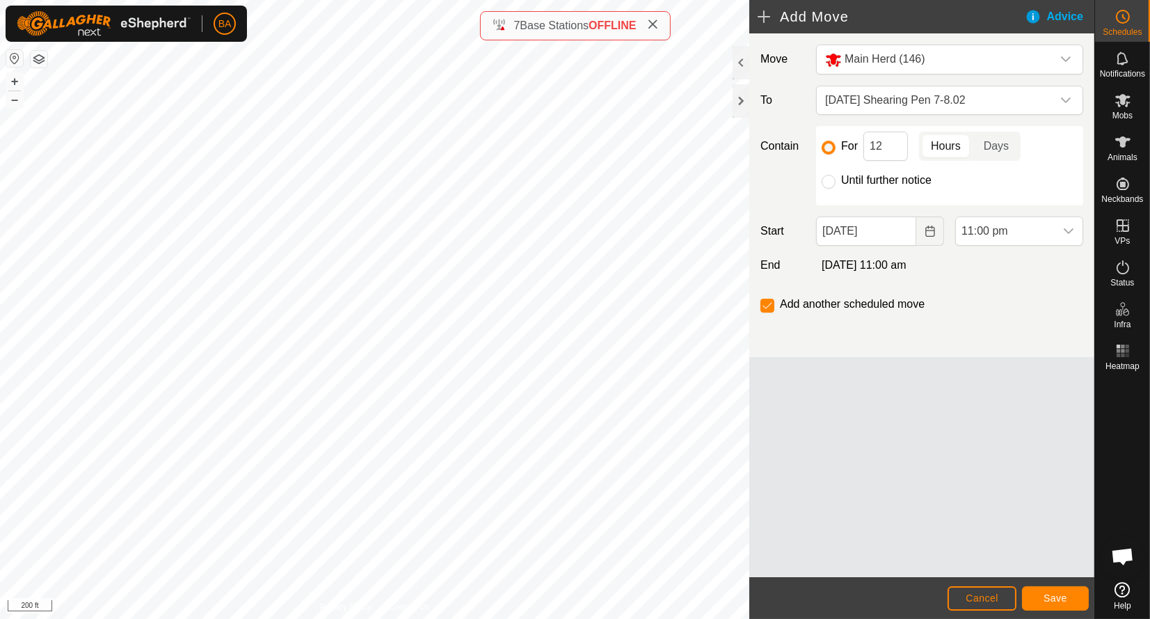
click at [930, 224] on button "Choose Date" at bounding box center [931, 230] width 28 height 29
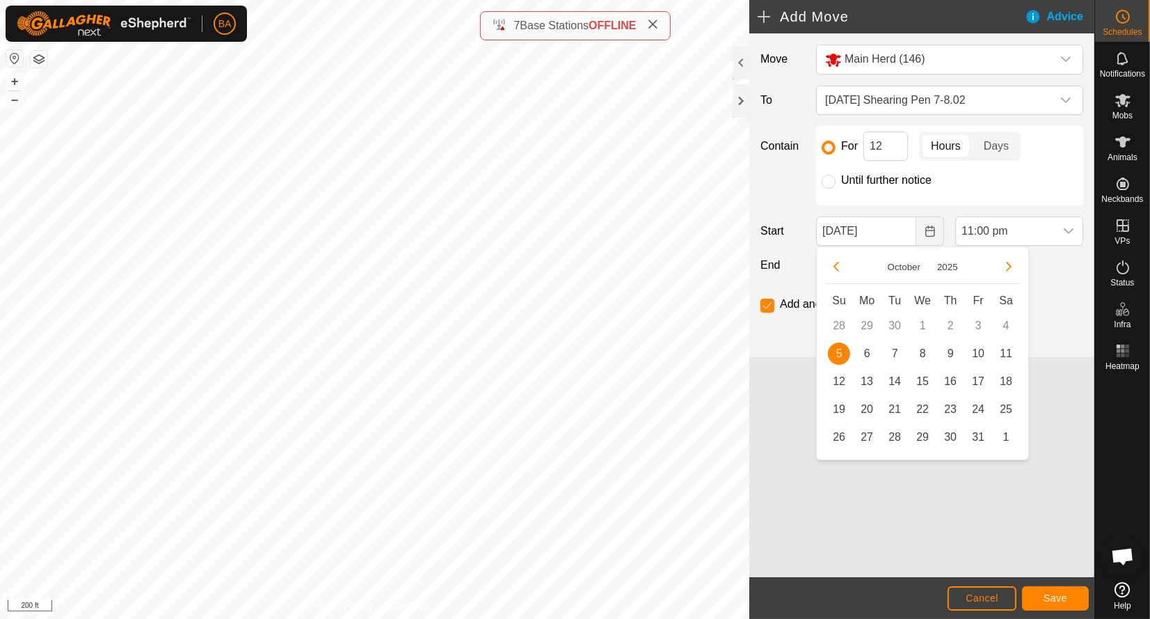
click at [872, 357] on span "6" at bounding box center [867, 353] width 22 height 22
type input "[DATE]"
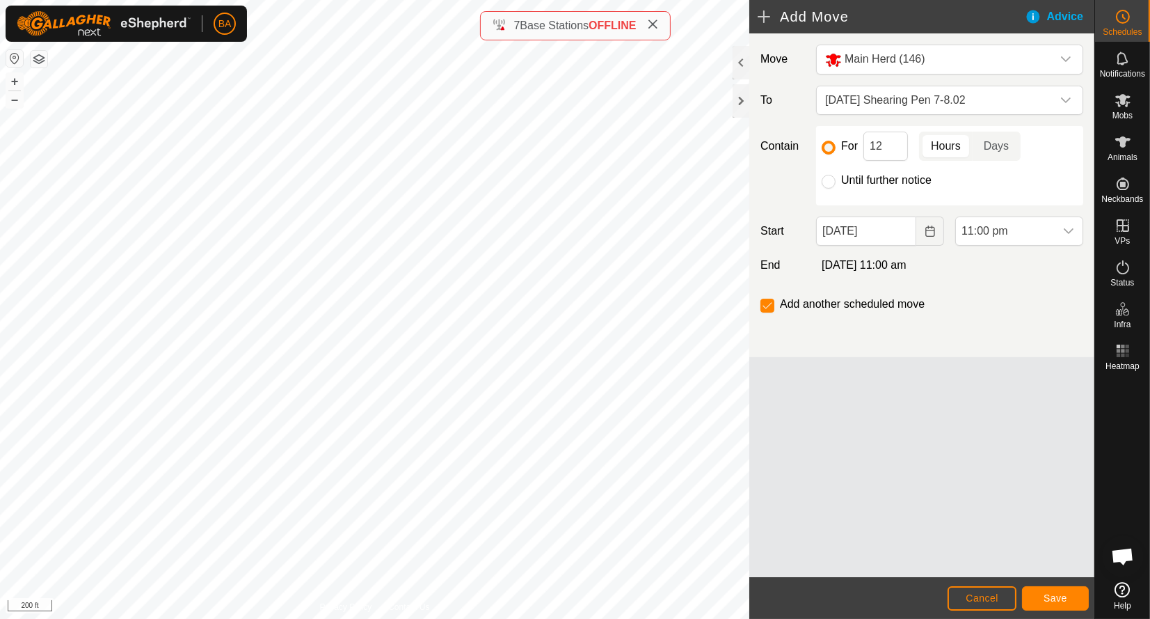
click at [1068, 237] on icon "dropdown trigger" at bounding box center [1068, 230] width 11 height 11
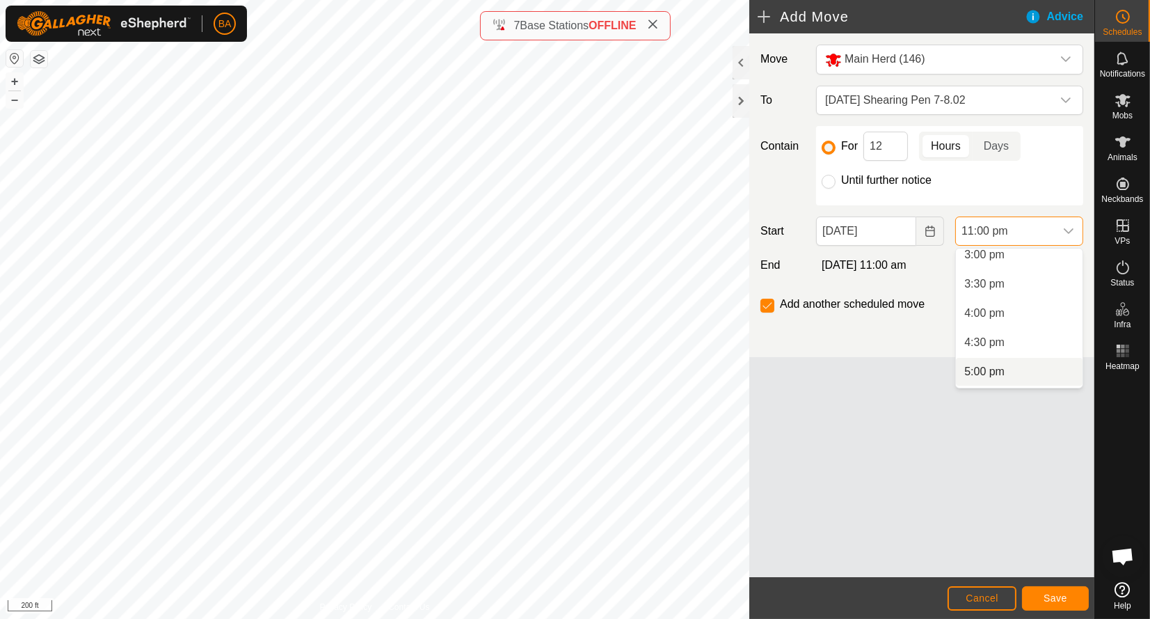
scroll to position [856, 0]
click at [1003, 287] on li "3:00 pm" at bounding box center [1019, 283] width 127 height 28
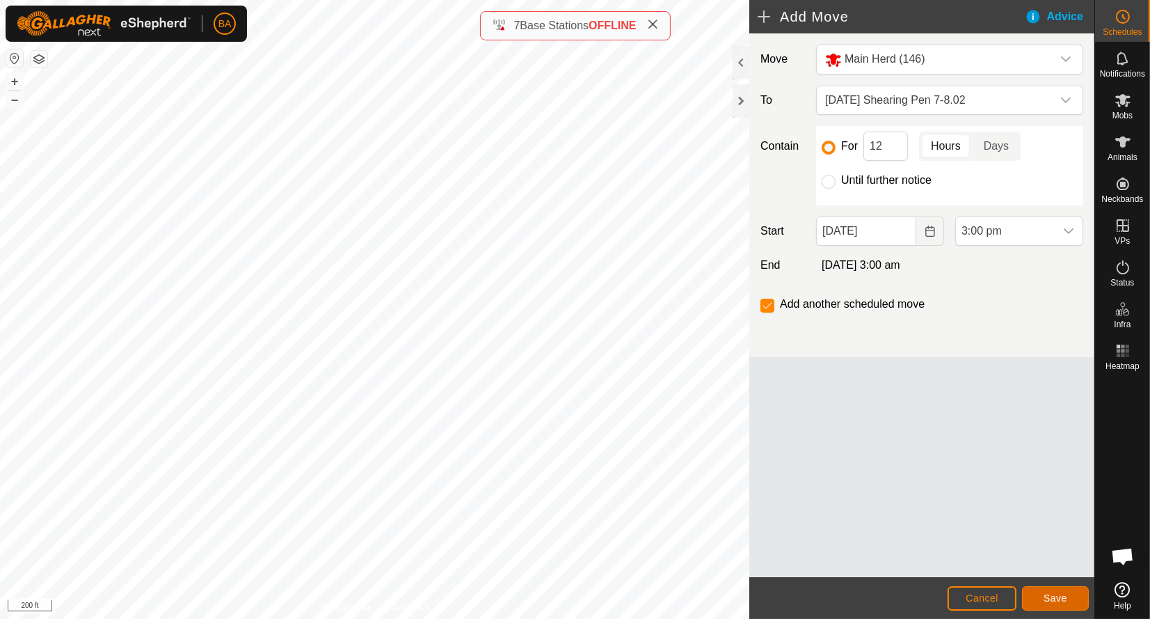
click at [1059, 596] on span "Save" at bounding box center [1056, 597] width 24 height 11
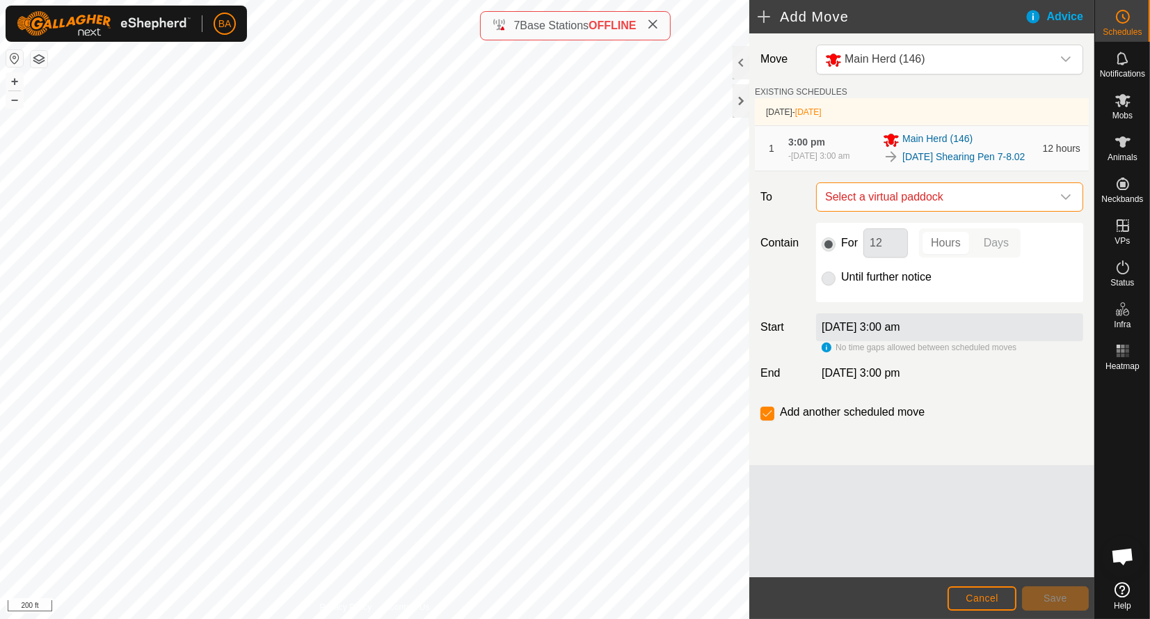
click at [984, 211] on span "Select a virtual paddock" at bounding box center [936, 197] width 232 height 28
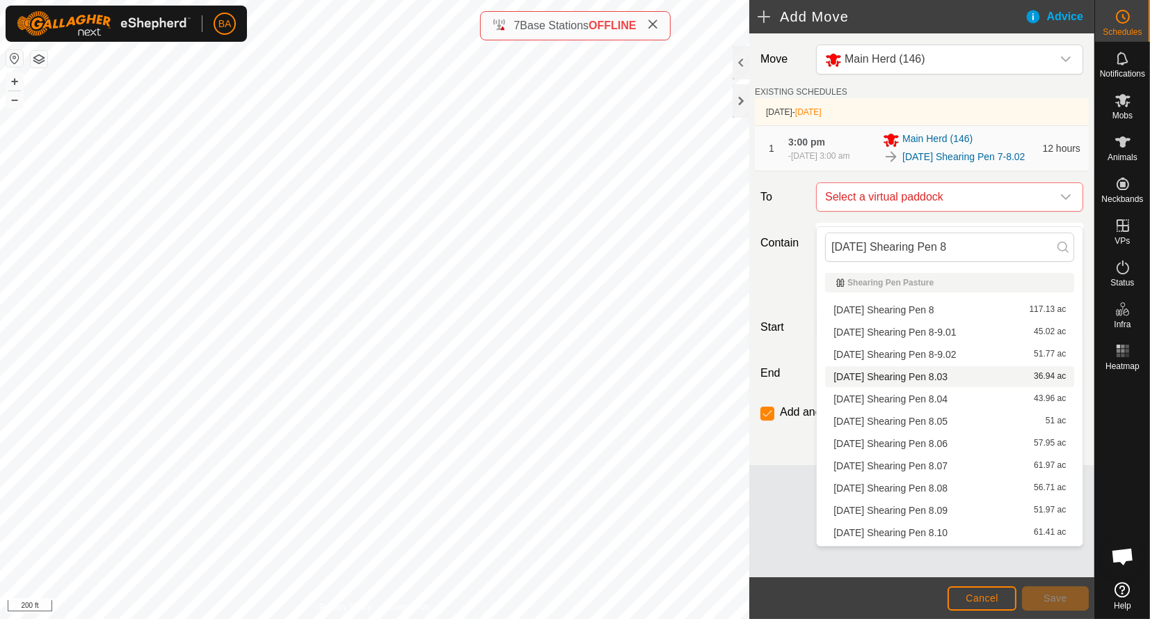
type input "[DATE] Shearing Pen 8"
click at [972, 377] on li "[DATE] Shearing Pen 8.03 36.94 ac" at bounding box center [949, 376] width 249 height 21
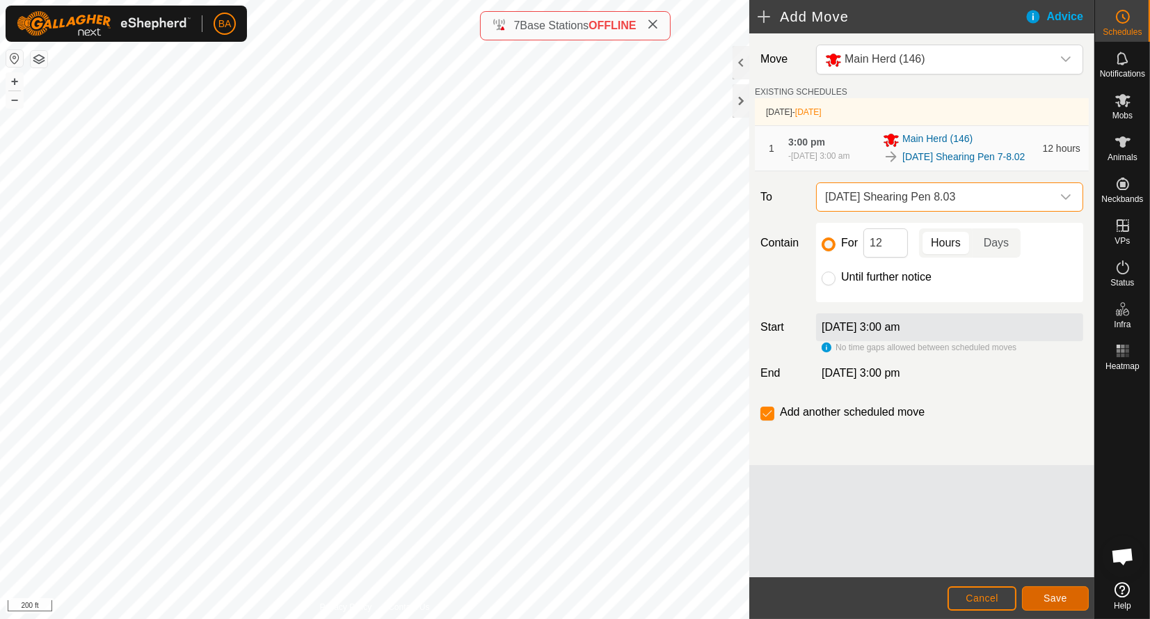
click at [1070, 596] on button "Save" at bounding box center [1055, 598] width 67 height 24
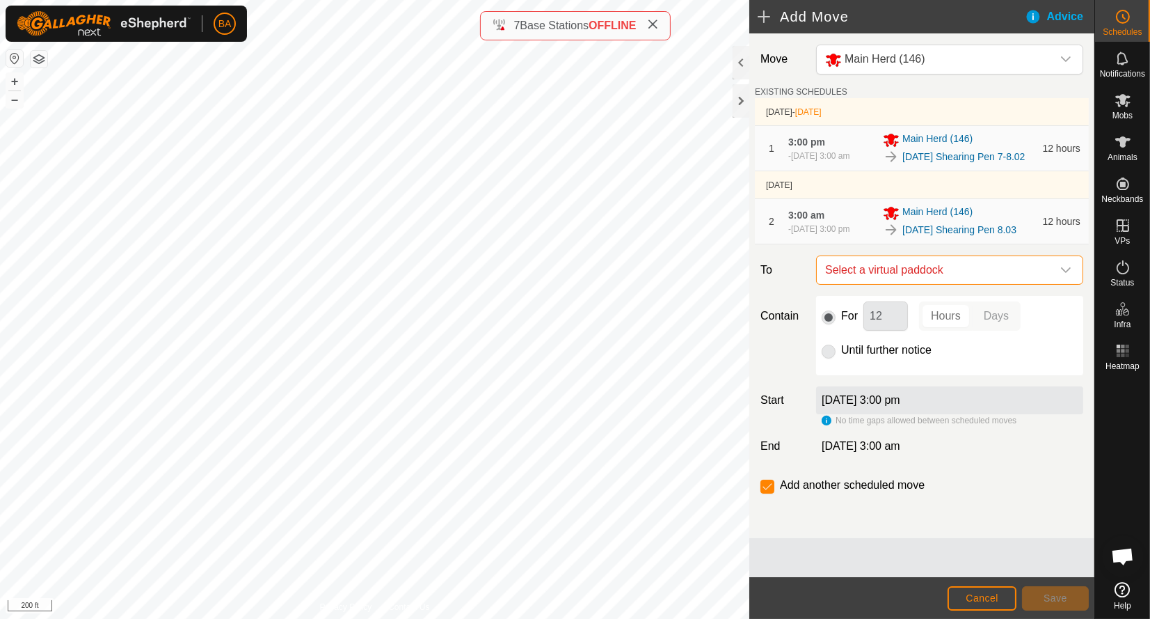
click at [913, 284] on span "Select a virtual paddock" at bounding box center [936, 270] width 232 height 28
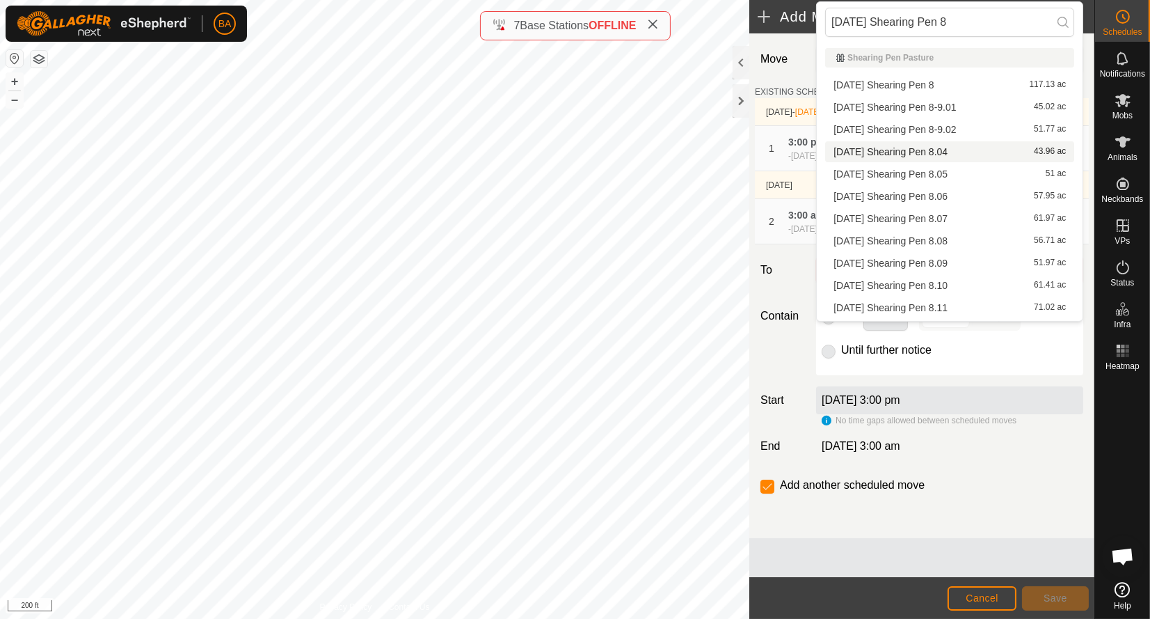
type input "[DATE] Shearing Pen 8"
click at [921, 153] on li "[DATE] Shearing Pen 8.04 43.96 ac" at bounding box center [949, 151] width 249 height 21
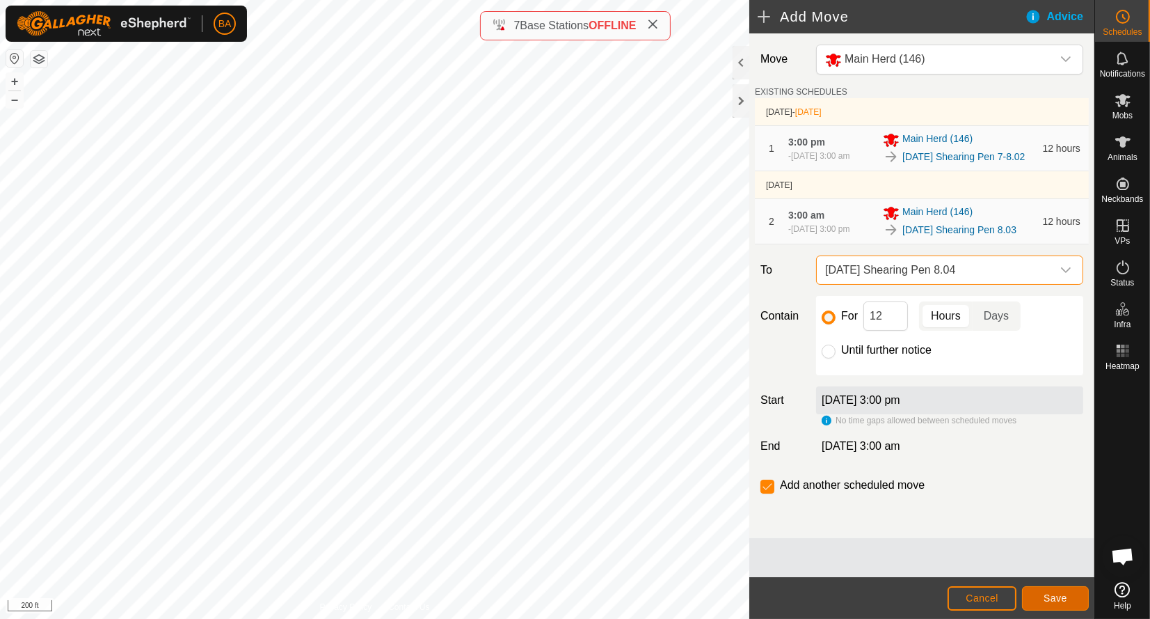
click at [1047, 598] on span "Save" at bounding box center [1056, 597] width 24 height 11
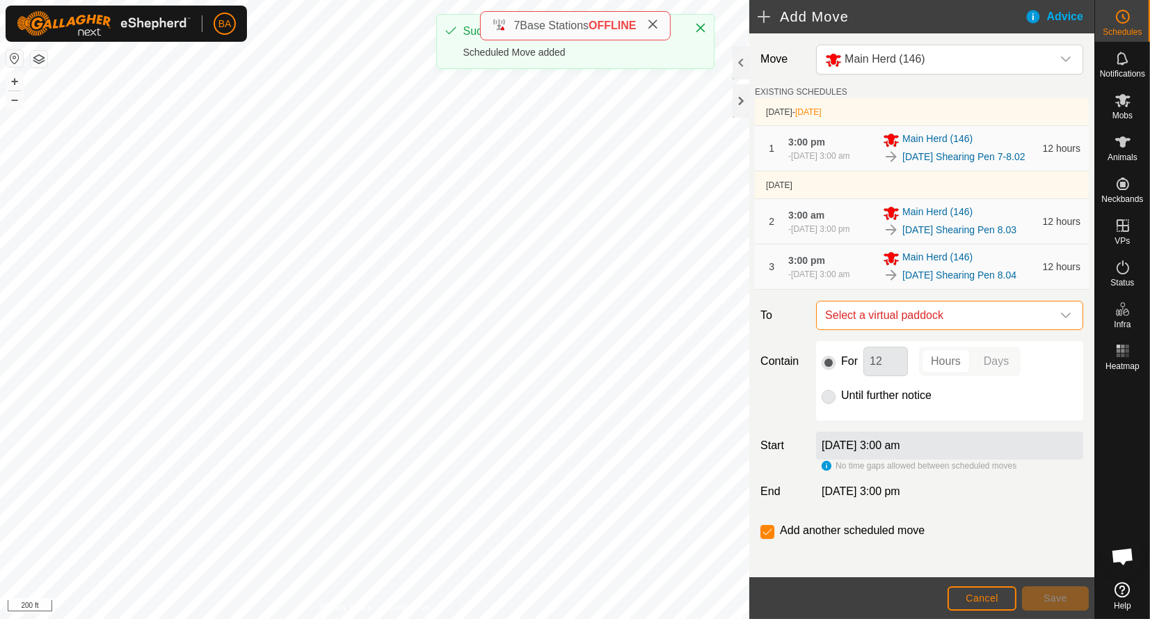
click at [915, 329] on span "Select a virtual paddock" at bounding box center [936, 315] width 232 height 28
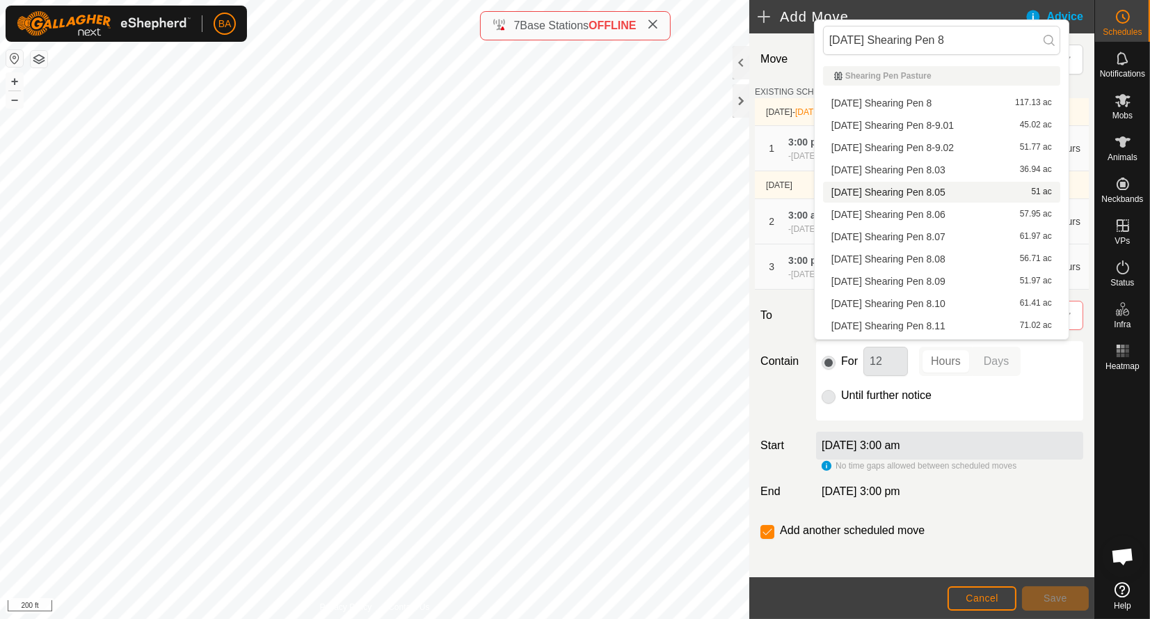
type input "[DATE] Shearing Pen 8"
click at [924, 191] on li "[DATE] Shearing Pen 8.05 51 ac" at bounding box center [941, 192] width 237 height 21
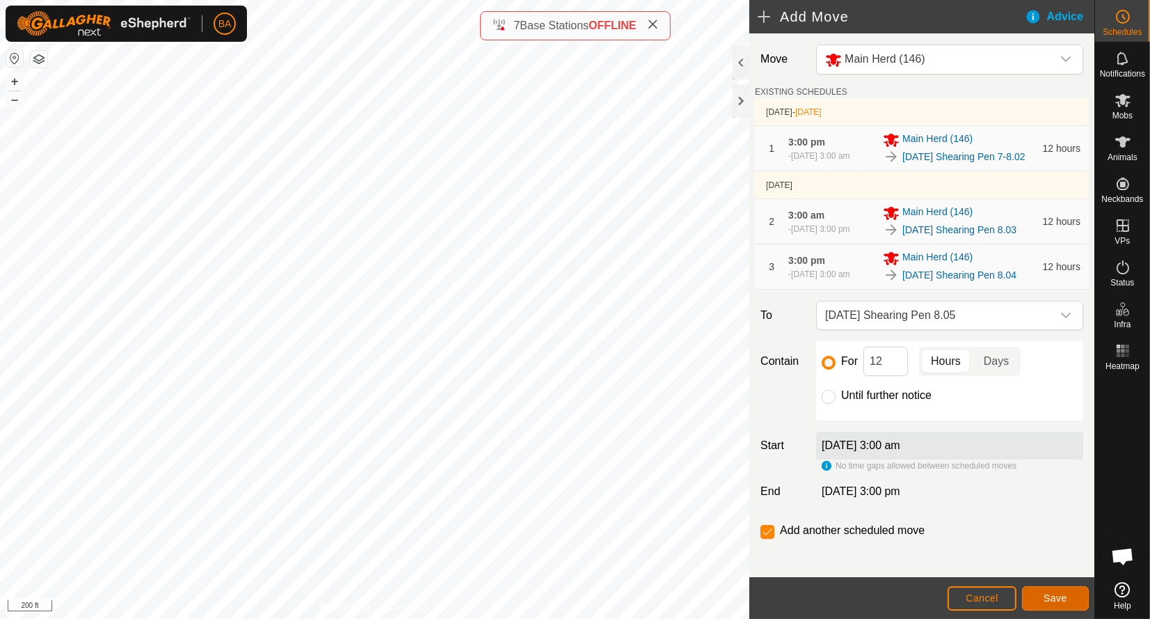
click at [1074, 589] on button "Save" at bounding box center [1055, 598] width 67 height 24
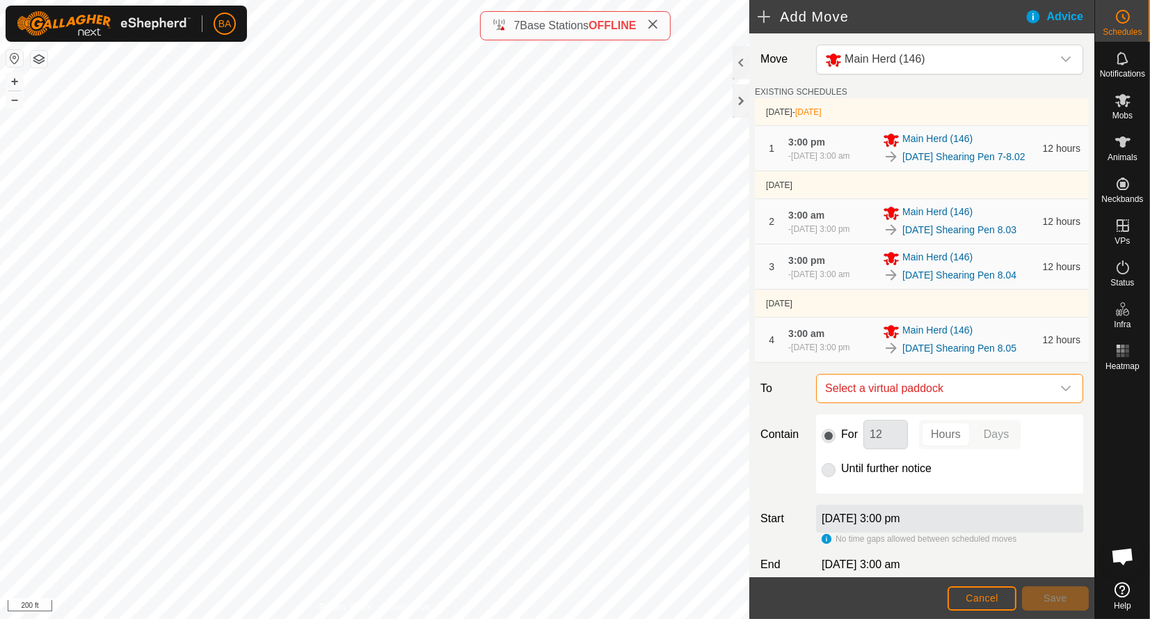
click at [964, 402] on span "Select a virtual paddock" at bounding box center [936, 388] width 232 height 28
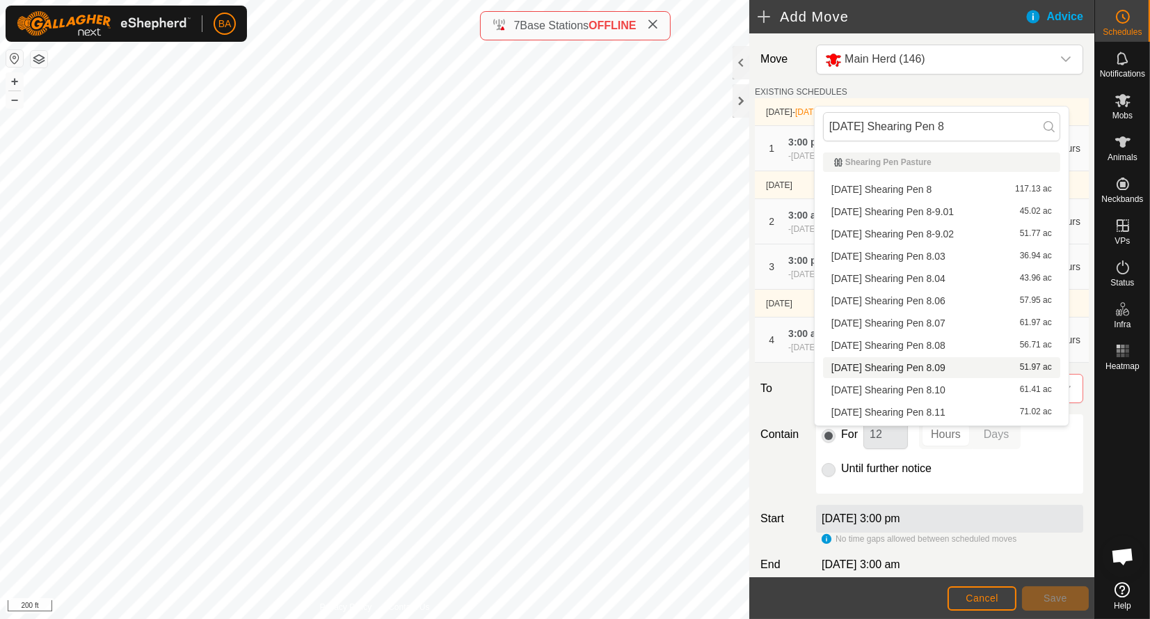
scroll to position [19, 0]
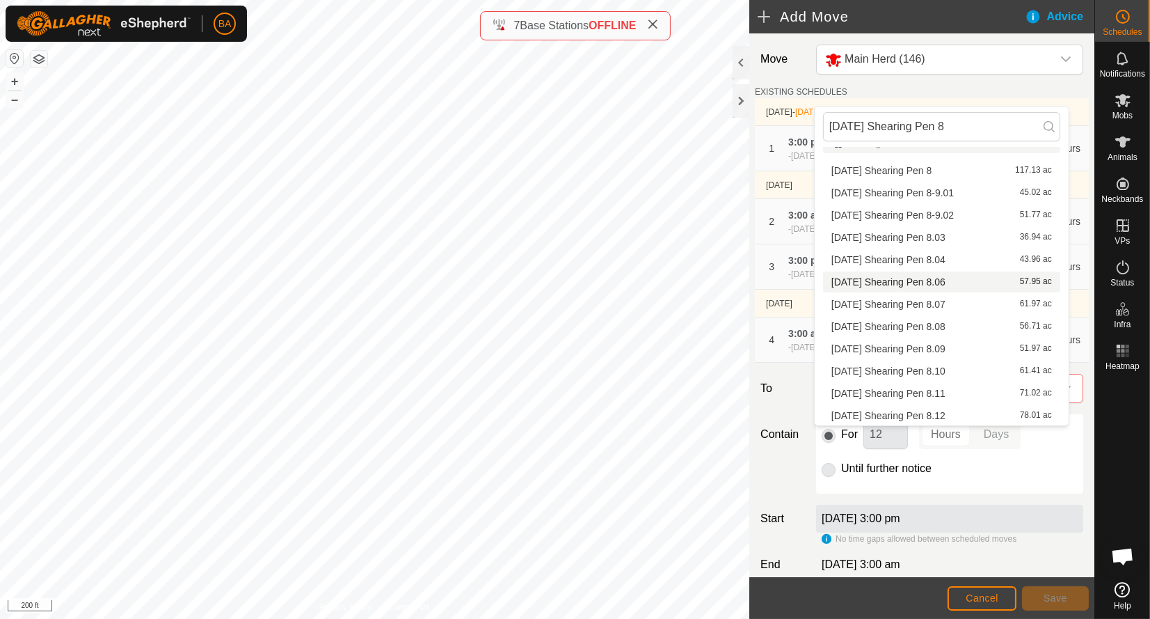
type input "[DATE] Shearing Pen 8"
click at [967, 284] on li "[DATE] Shearing Pen 8.06 57.95 ac" at bounding box center [941, 281] width 237 height 21
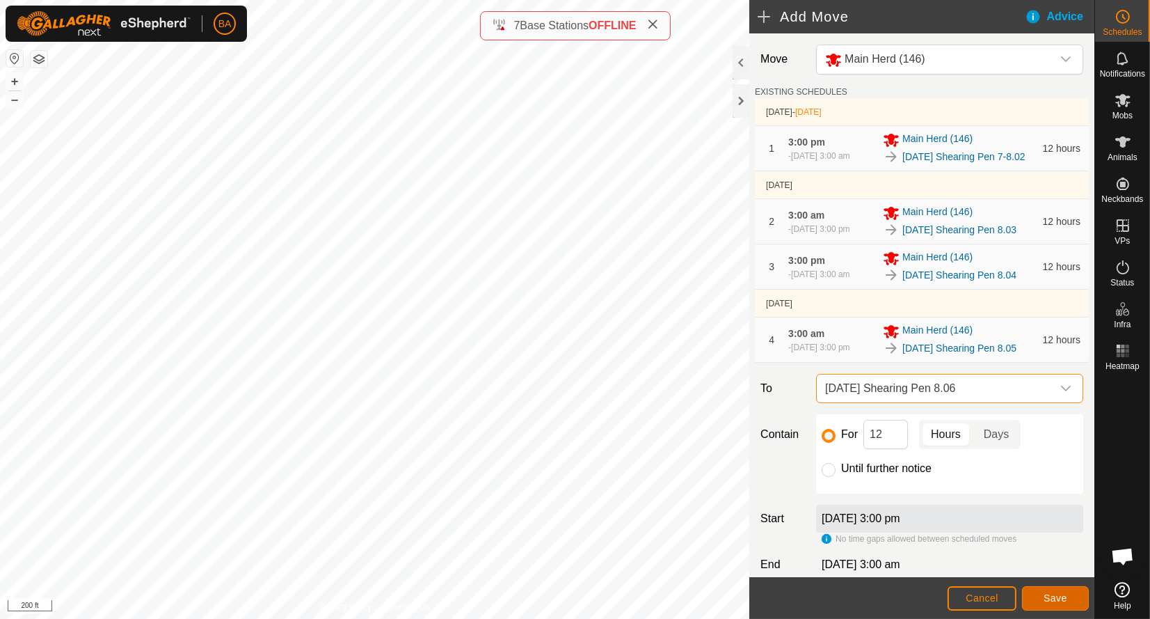
click at [1049, 594] on span "Save" at bounding box center [1056, 597] width 24 height 11
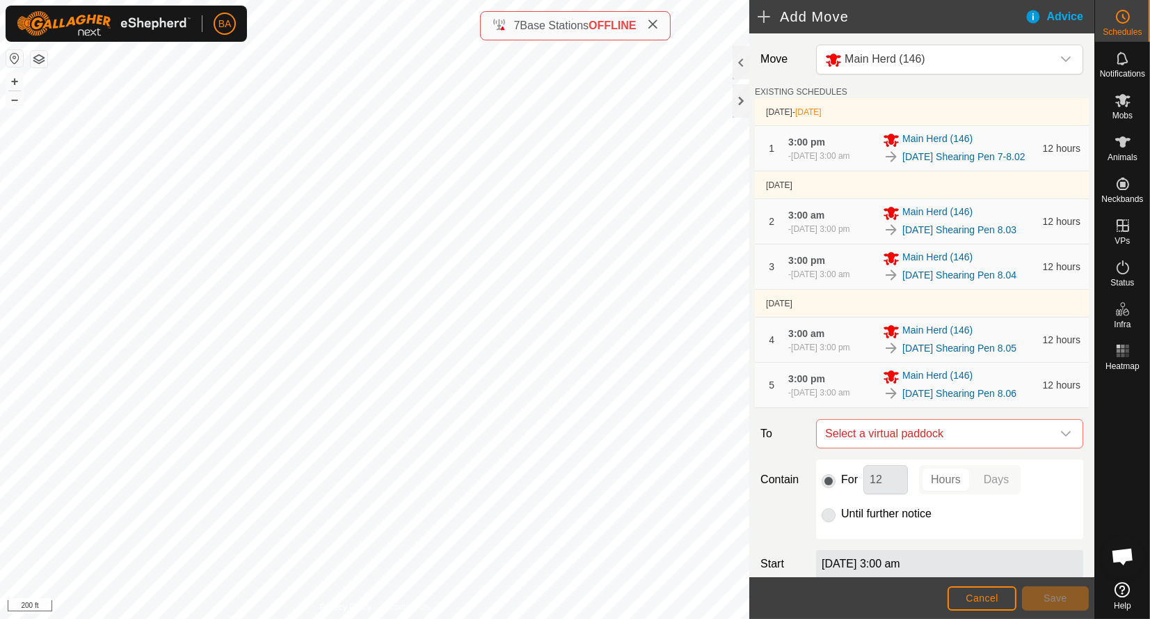
click at [972, 447] on span "Select a virtual paddock" at bounding box center [936, 434] width 232 height 28
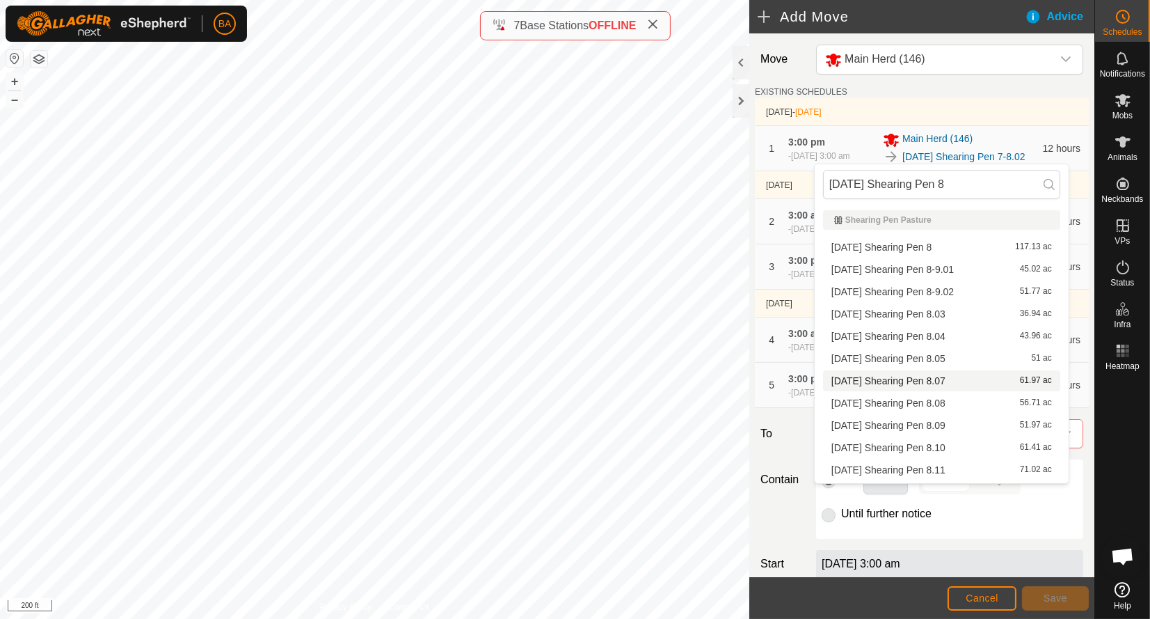
type input "[DATE] Shearing Pen 8"
click at [974, 376] on li "[DATE] Shearing Pen 8.07 61.97 ac" at bounding box center [941, 380] width 237 height 21
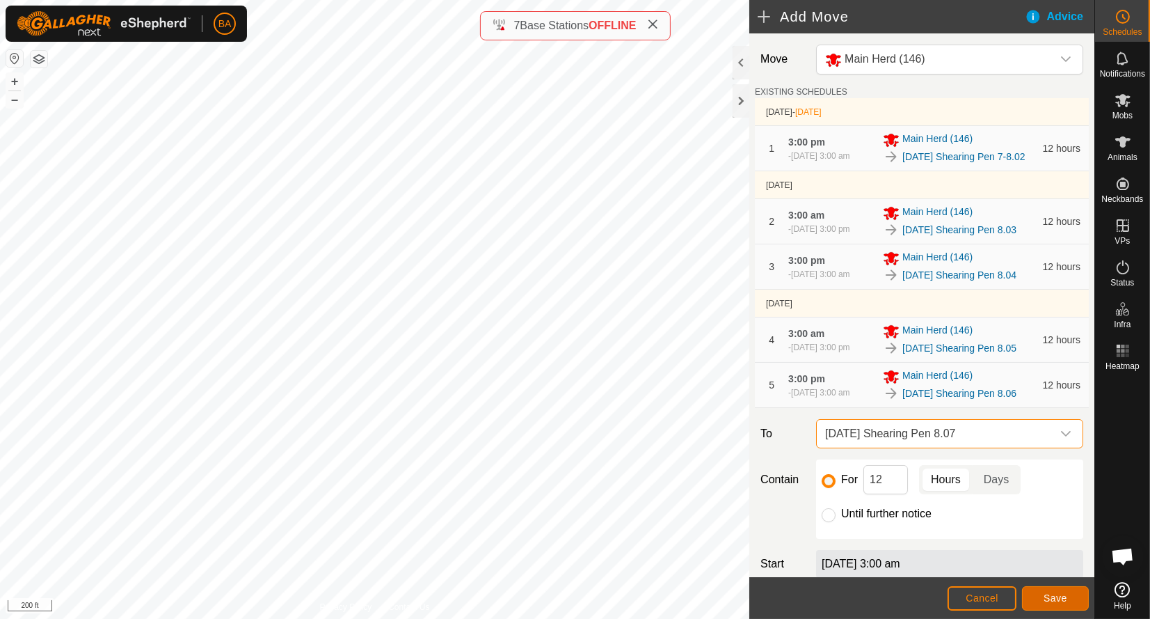
click at [1052, 594] on span "Save" at bounding box center [1056, 597] width 24 height 11
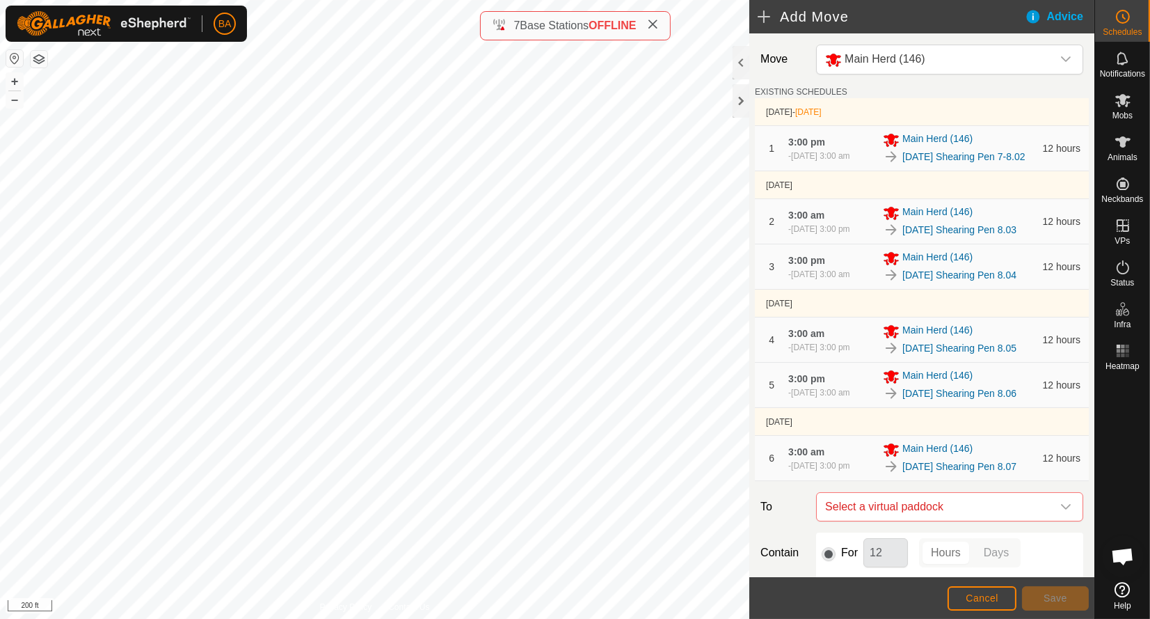
scroll to position [273, 0]
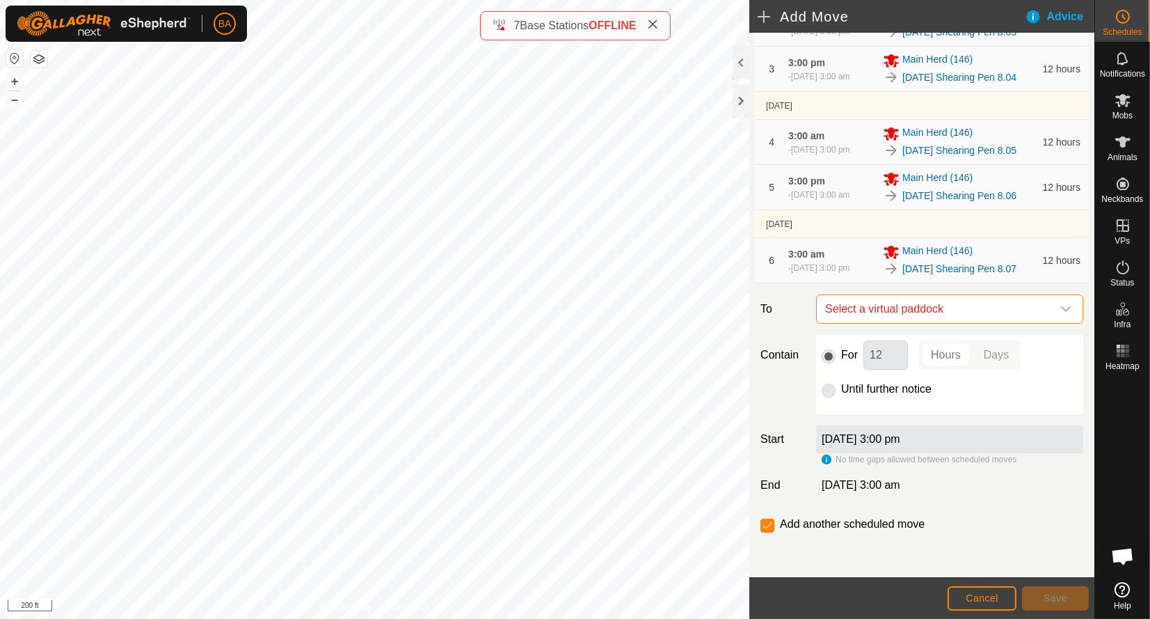
click at [969, 300] on span "Select a virtual paddock" at bounding box center [936, 309] width 232 height 28
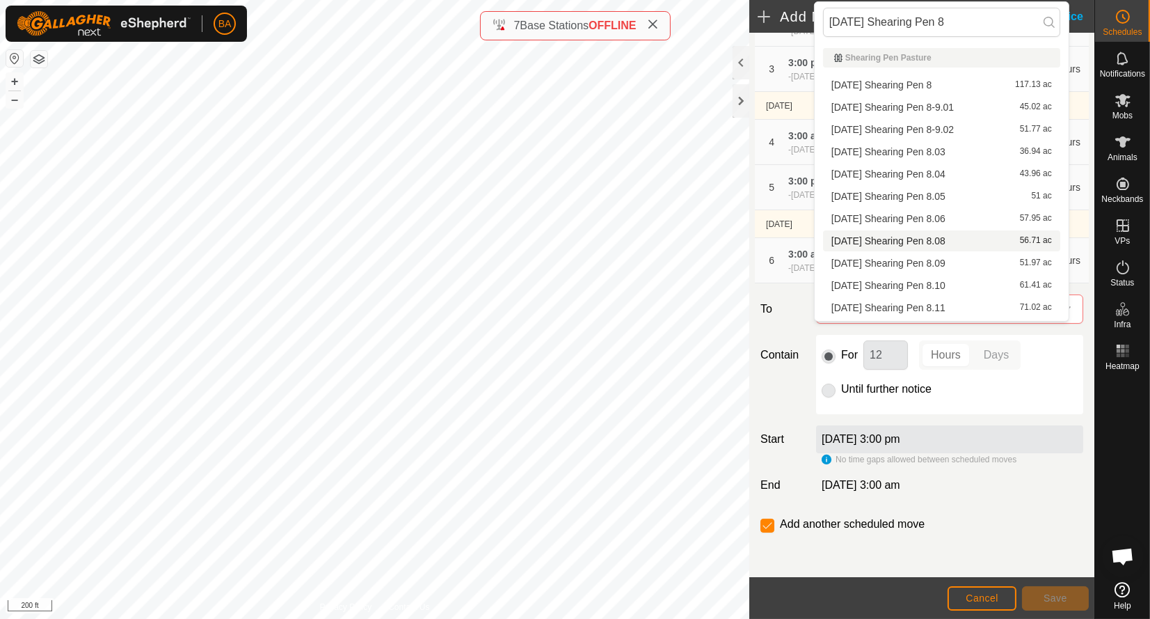
type input "[DATE] Shearing Pen 8"
click at [974, 240] on li "[DATE] Shearing Pen 8.08 56.71 ac" at bounding box center [941, 240] width 237 height 21
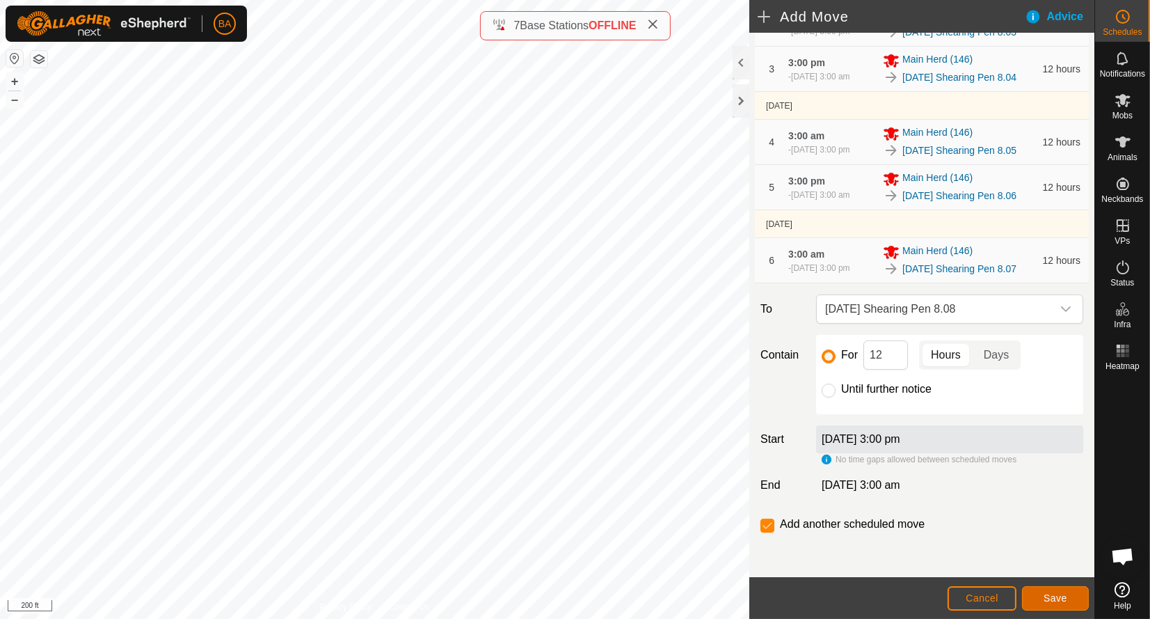
click at [1046, 596] on span "Save" at bounding box center [1056, 597] width 24 height 11
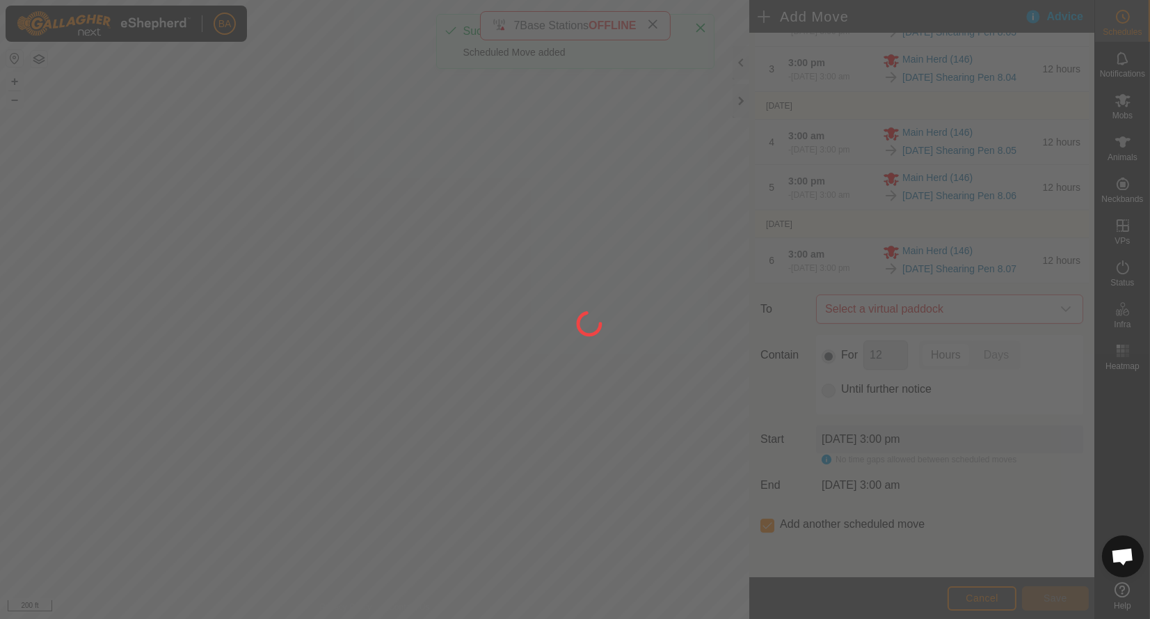
scroll to position [0, 0]
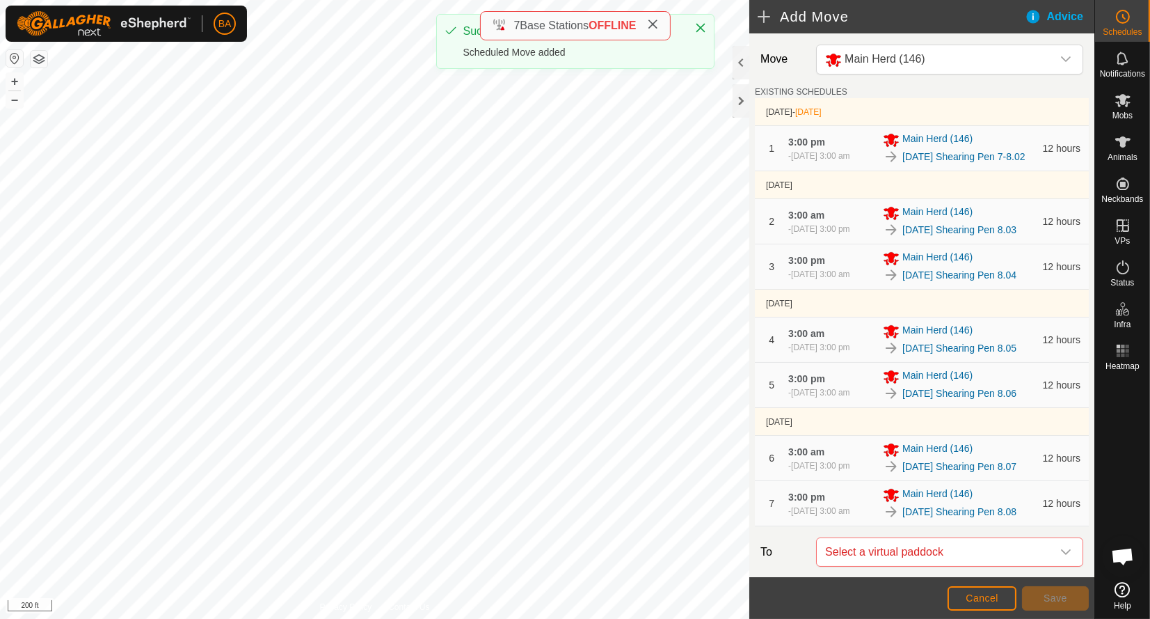
drag, startPoint x: 1029, startPoint y: 615, endPoint x: 1107, endPoint y: 511, distance: 129.9
click at [1124, 491] on div at bounding box center [1122, 476] width 55 height 200
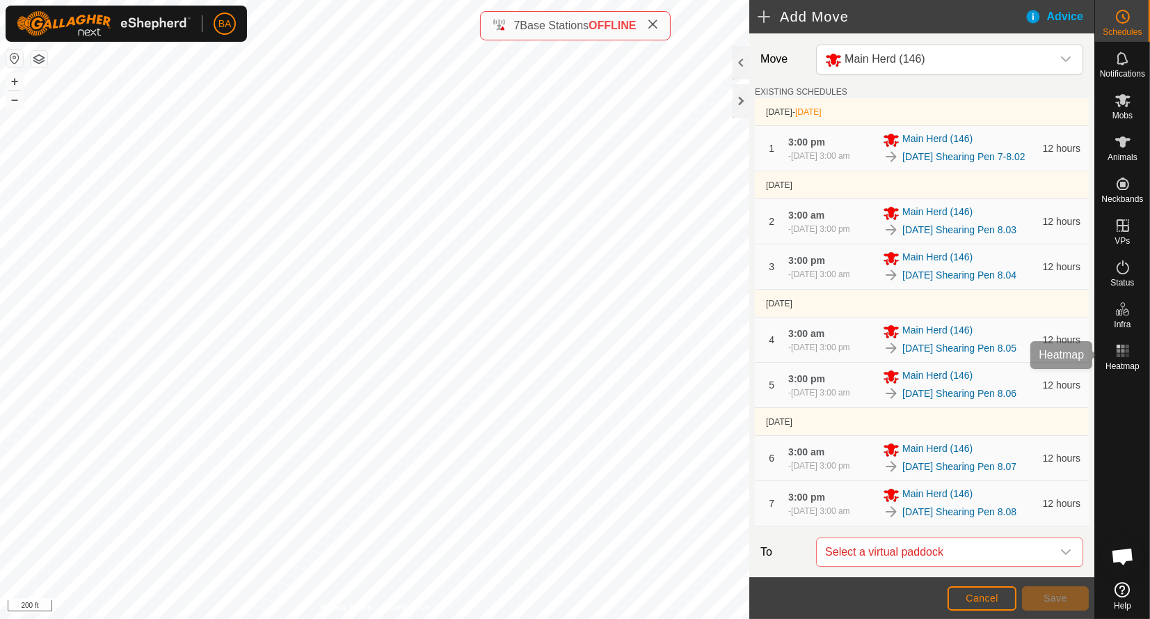
click at [1112, 356] on es-heatmap-svg-icon at bounding box center [1123, 351] width 25 height 22
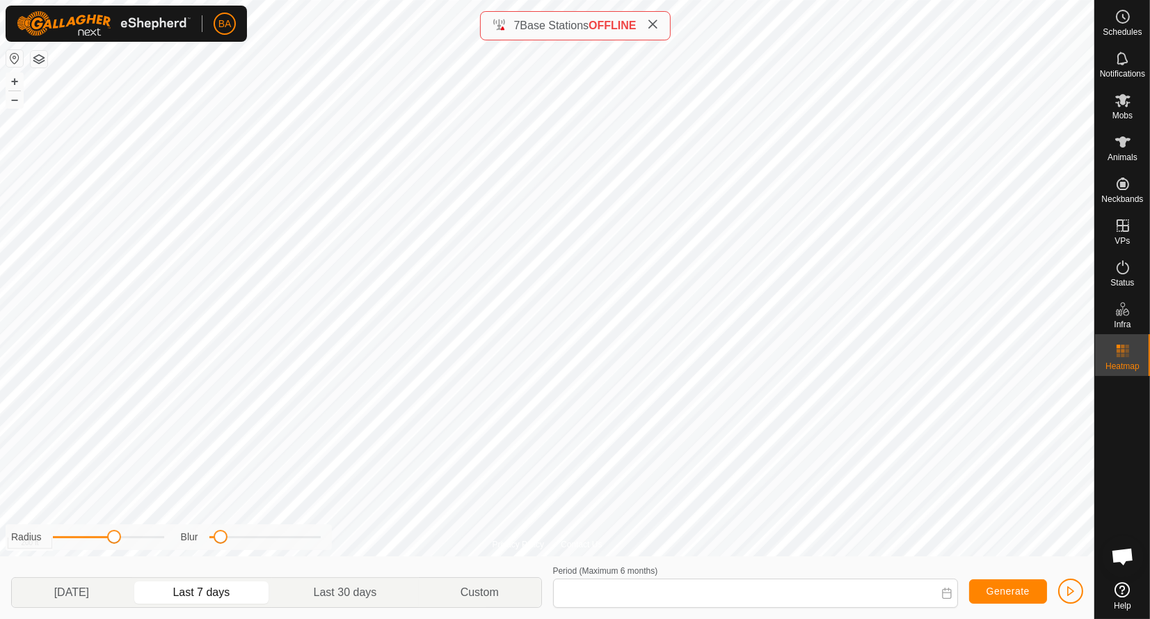
type input "[DATE] - [DATE]"
click at [13, 77] on button "+" at bounding box center [14, 81] width 17 height 17
click at [1072, 596] on button "button" at bounding box center [1070, 590] width 25 height 25
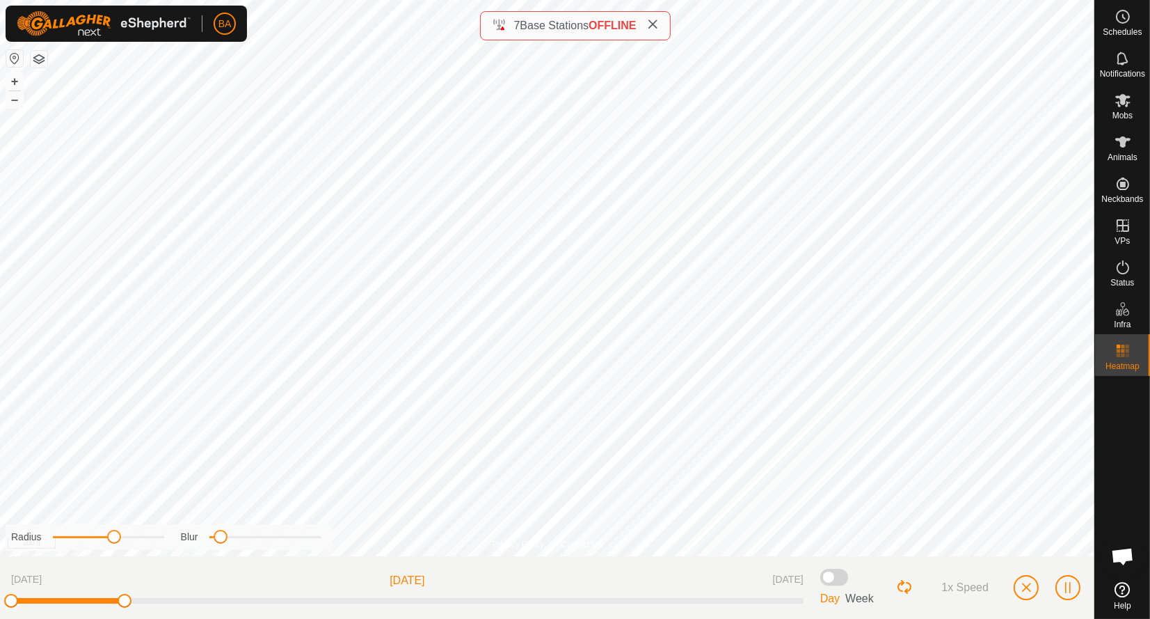
click at [965, 586] on span "1x Speed" at bounding box center [965, 587] width 47 height 13
click at [962, 591] on span "2x Speed" at bounding box center [965, 587] width 47 height 13
click at [962, 591] on span "1x Speed" at bounding box center [965, 587] width 47 height 13
click at [1019, 587] on button "button" at bounding box center [1026, 587] width 25 height 25
